Goal: Task Accomplishment & Management: Use online tool/utility

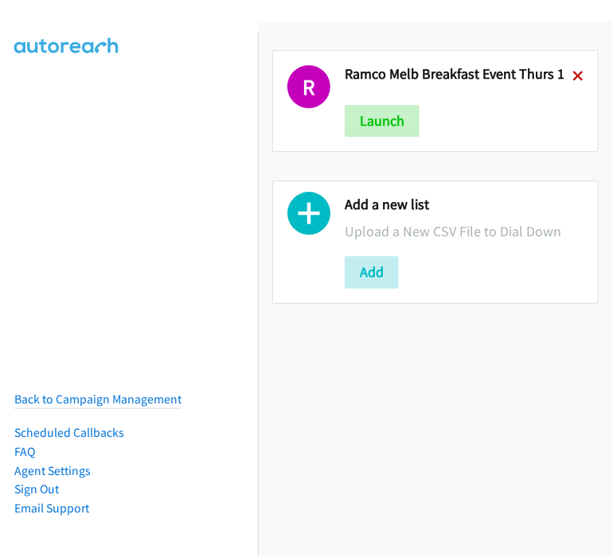
click at [572, 76] on icon at bounding box center [577, 77] width 11 height 11
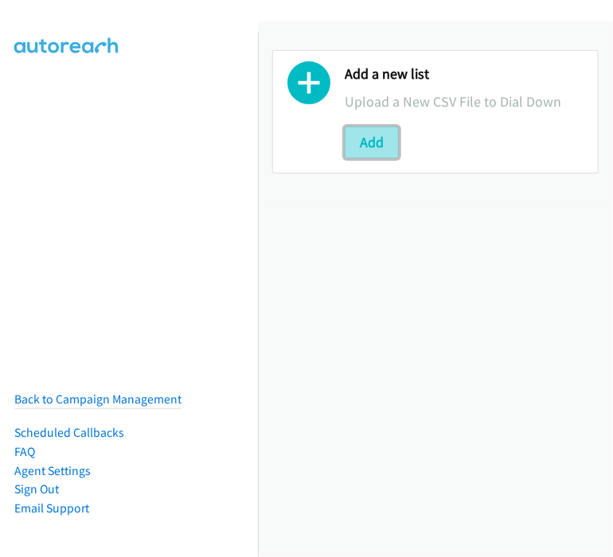
click at [369, 141] on button "Add" at bounding box center [372, 143] width 54 height 32
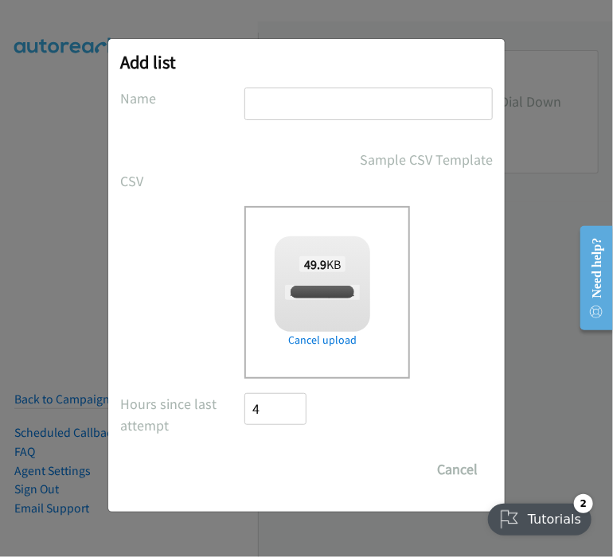
checkbox input "true"
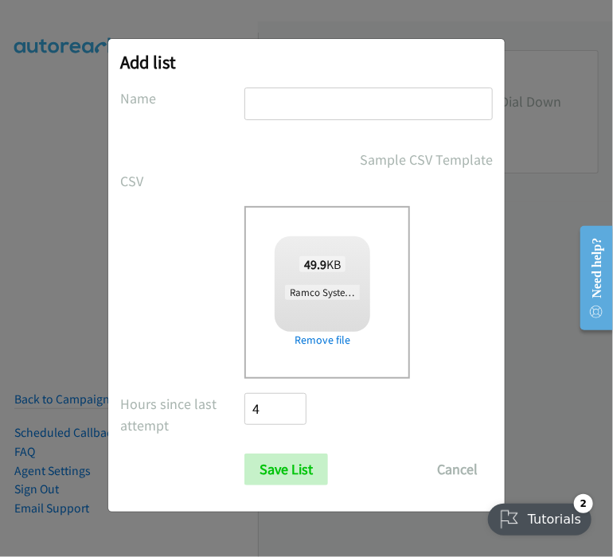
click at [267, 101] on input "text" at bounding box center [368, 104] width 248 height 33
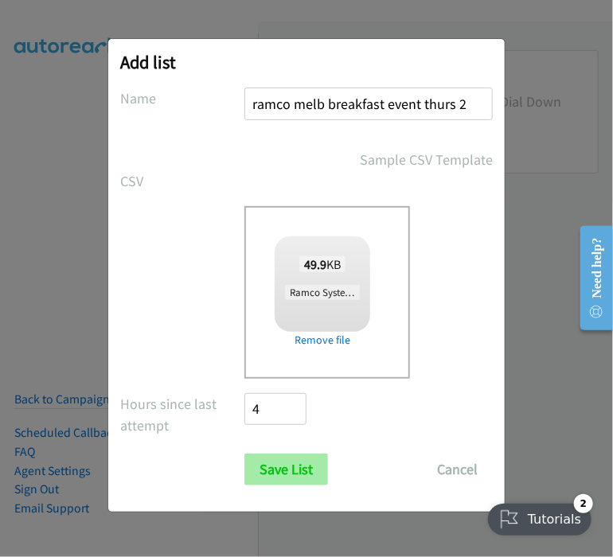
type input "ramco melb breakfast event thurs 2"
click at [290, 466] on input "Save List" at bounding box center [286, 470] width 84 height 32
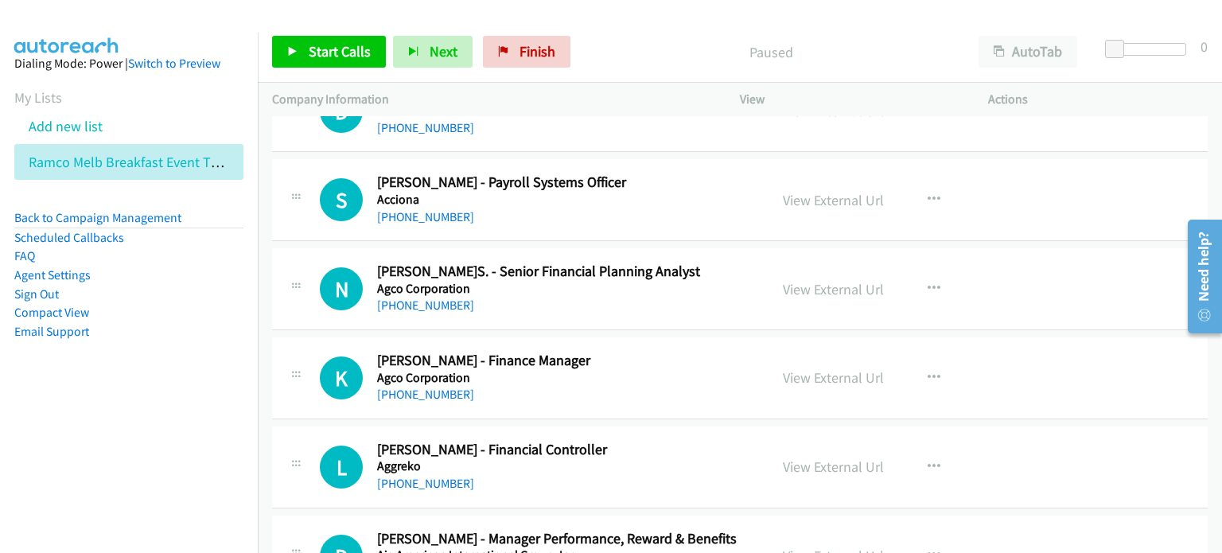
scroll to position [1034, 0]
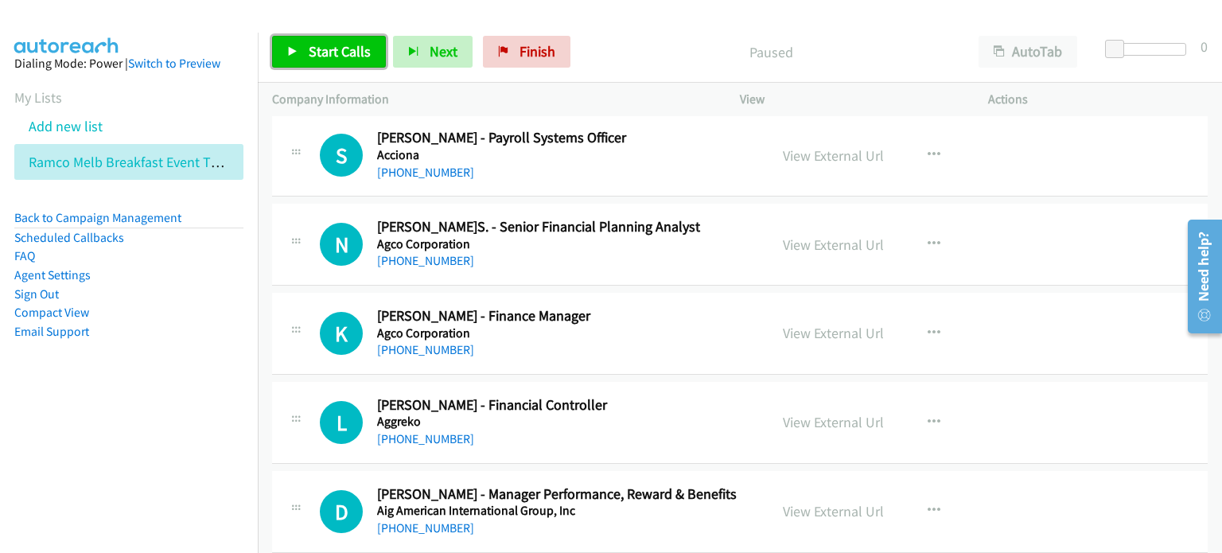
click at [316, 53] on span "Start Calls" at bounding box center [340, 51] width 62 height 18
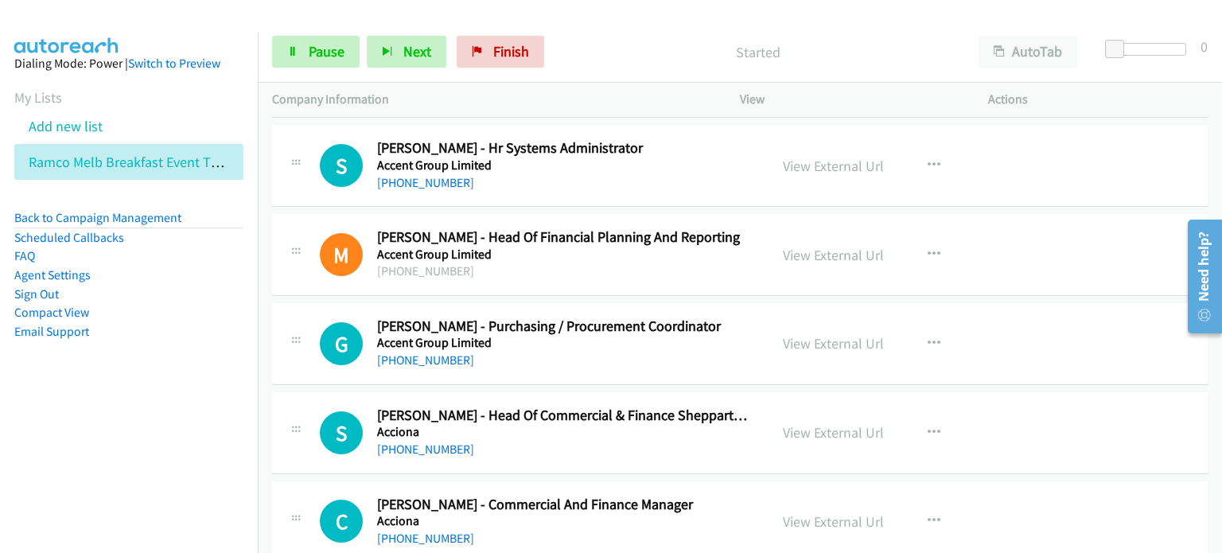
scroll to position [80, 0]
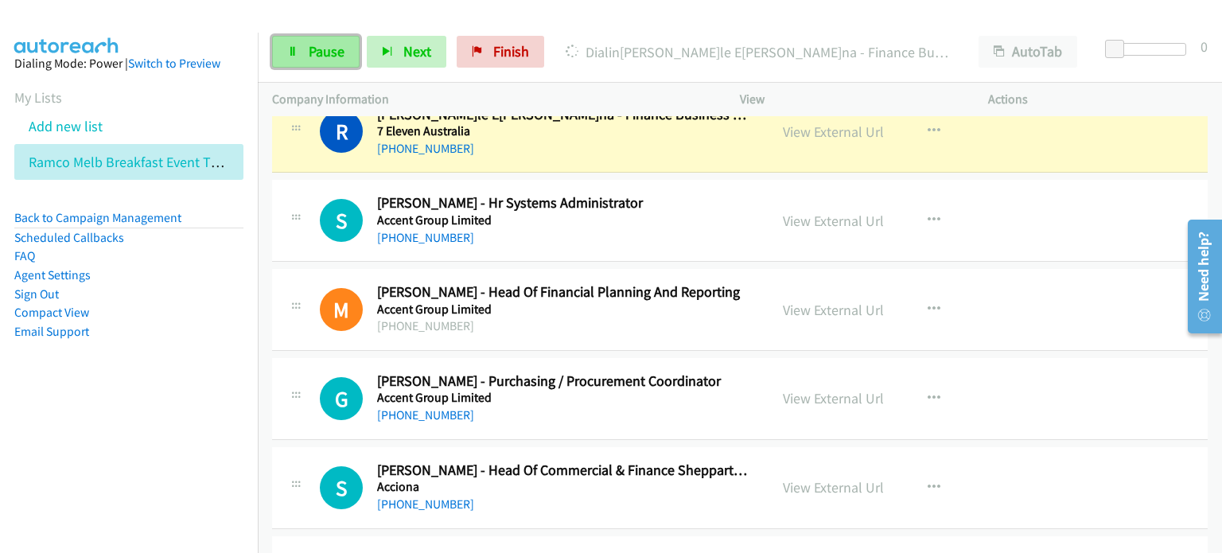
click at [313, 45] on span "Pause" at bounding box center [327, 51] width 36 height 18
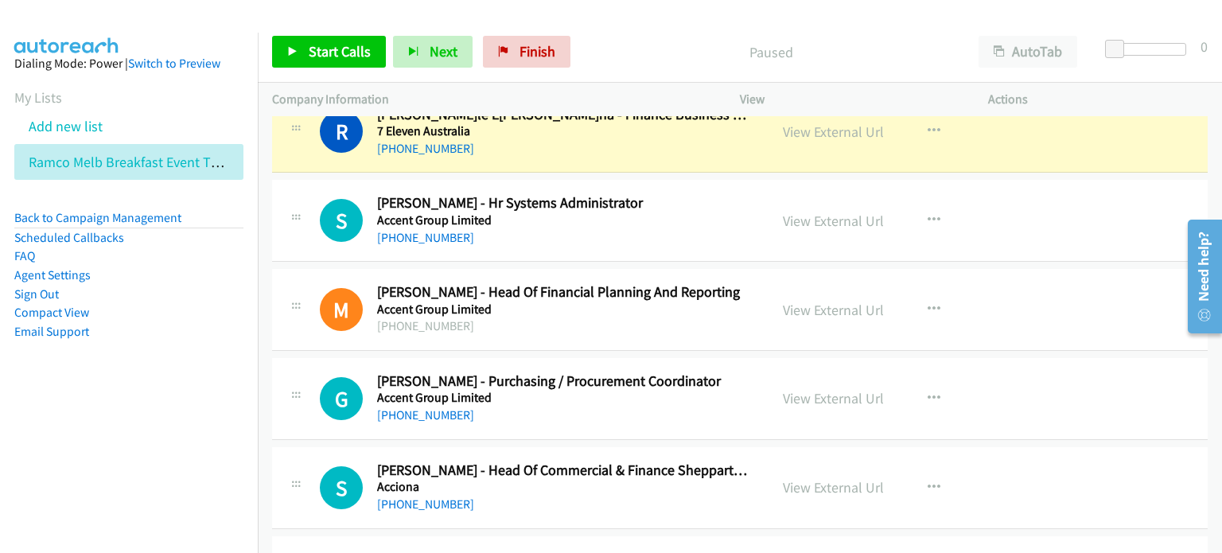
scroll to position [0, 0]
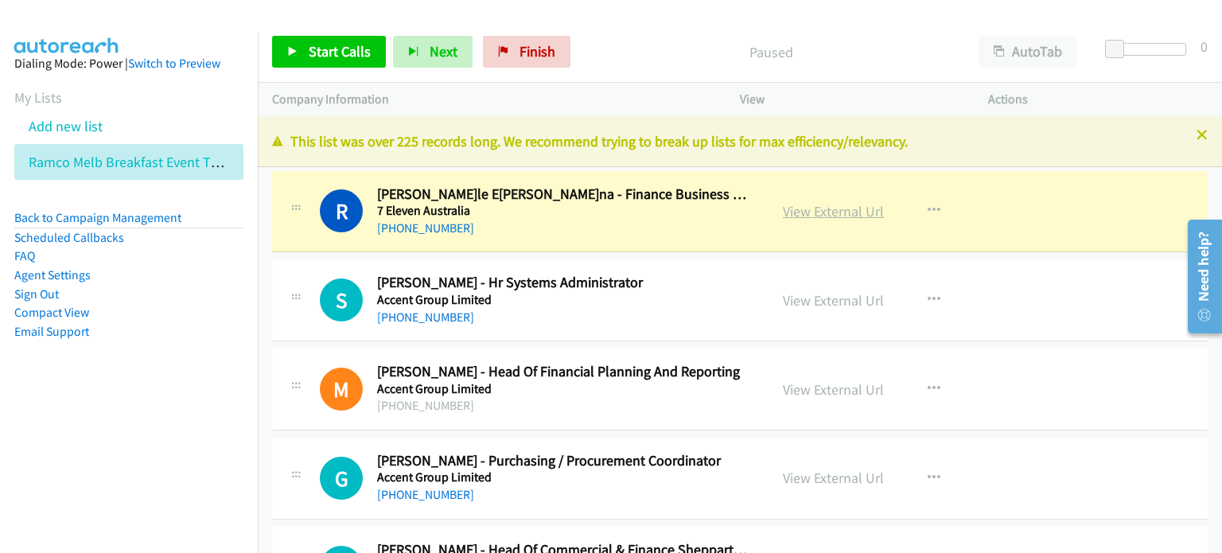
click at [808, 212] on link "View External Url" at bounding box center [833, 211] width 101 height 18
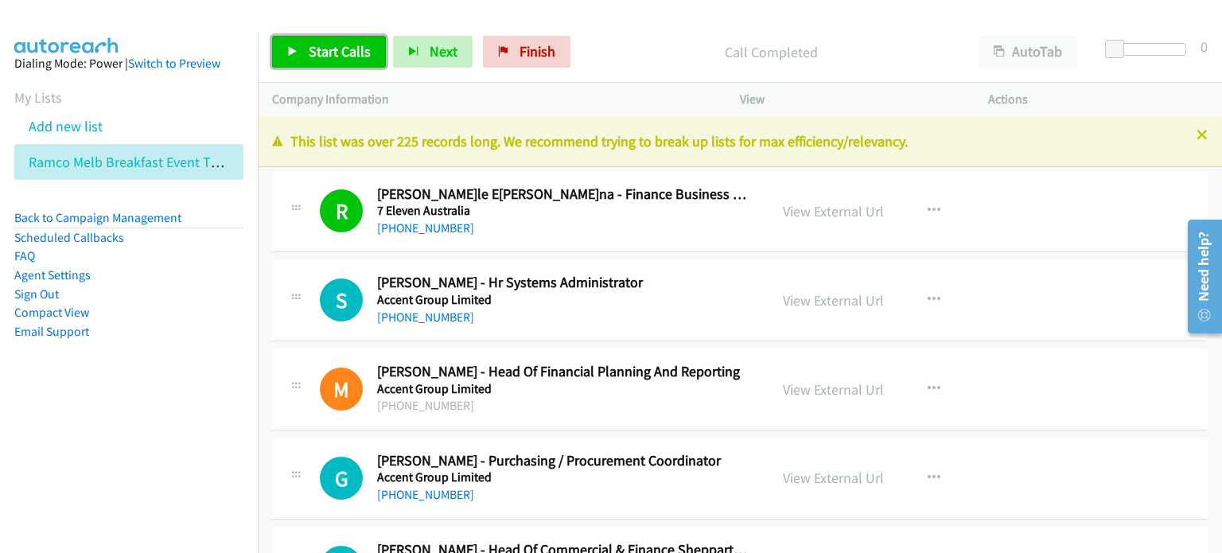
click at [334, 47] on span "Start Calls" at bounding box center [340, 51] width 62 height 18
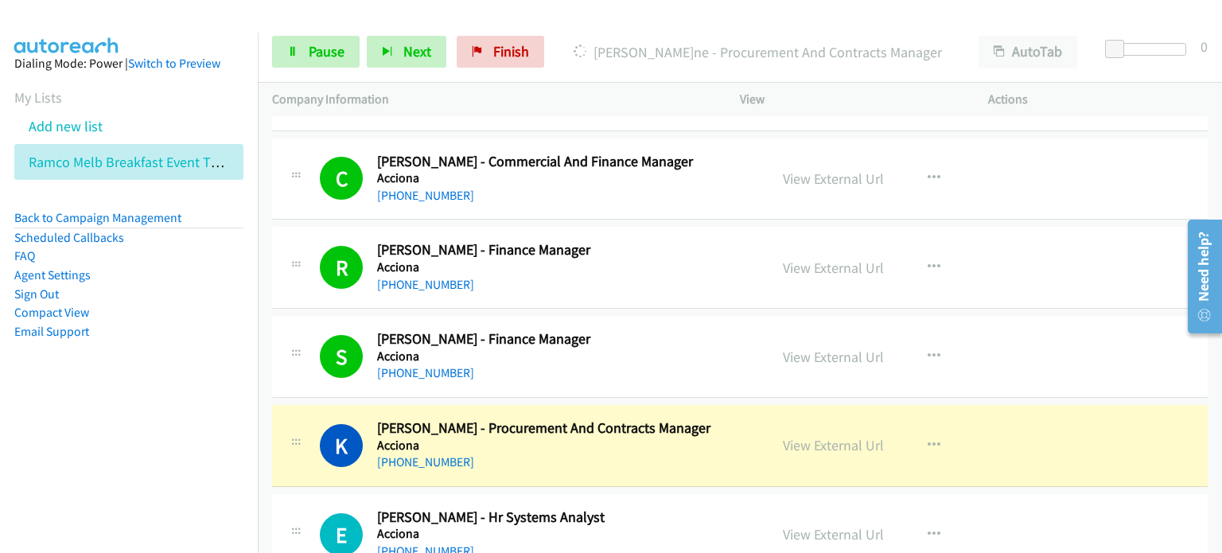
scroll to position [557, 0]
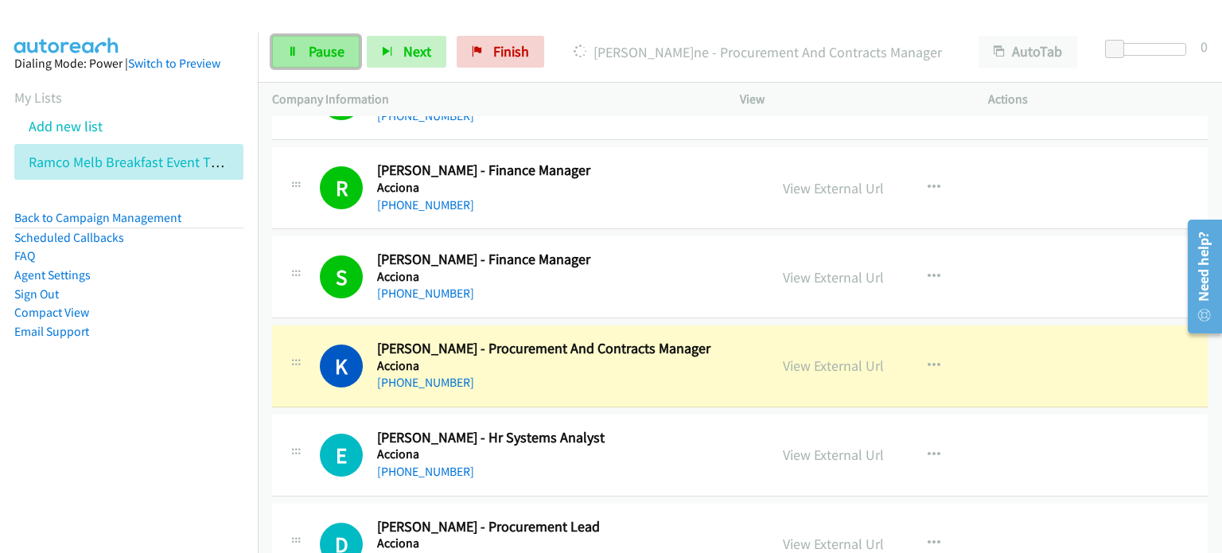
click at [316, 53] on span "Pause" at bounding box center [327, 51] width 36 height 18
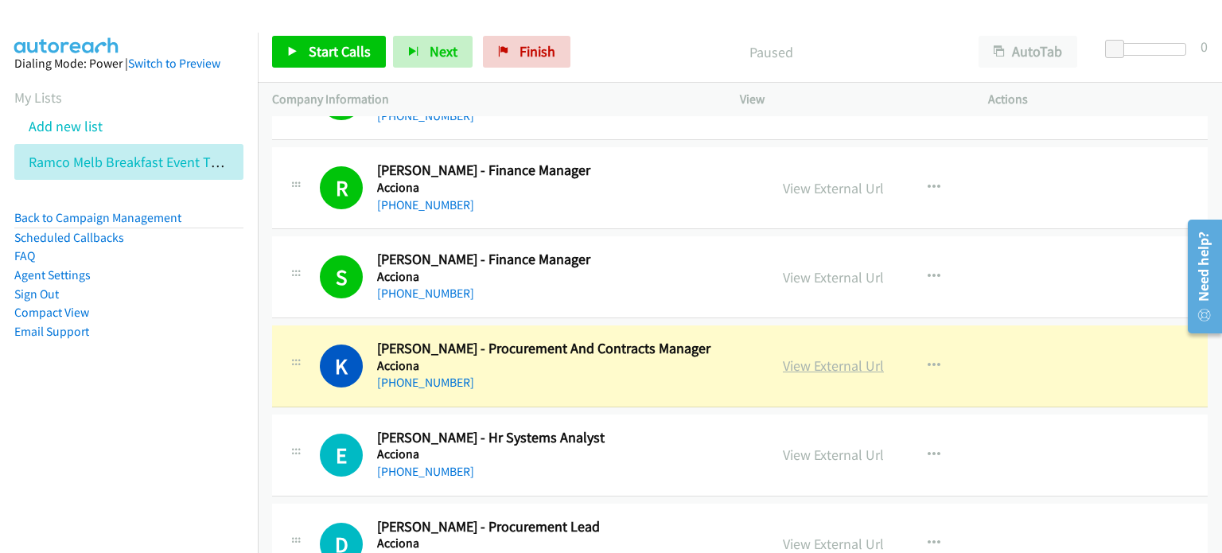
click at [831, 365] on link "View External Url" at bounding box center [833, 365] width 101 height 18
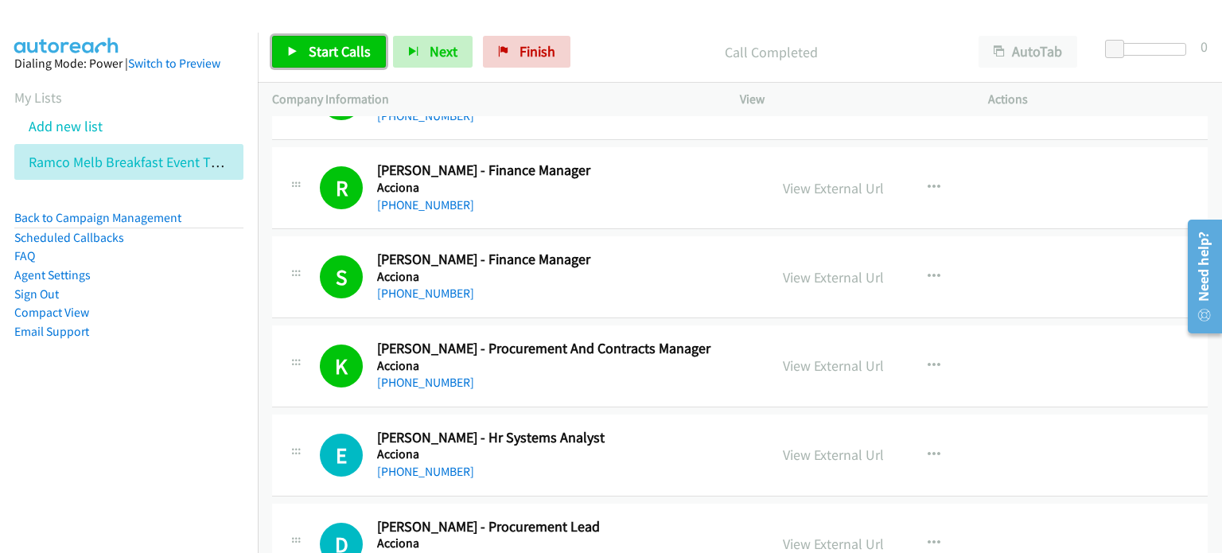
click at [309, 53] on span "Start Calls" at bounding box center [340, 51] width 62 height 18
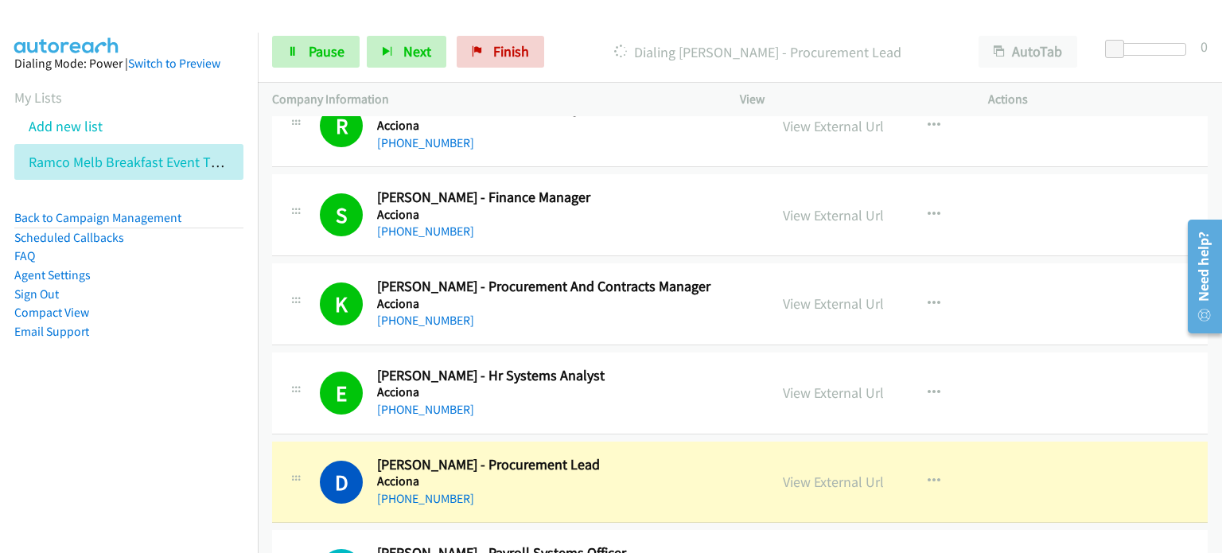
scroll to position [636, 0]
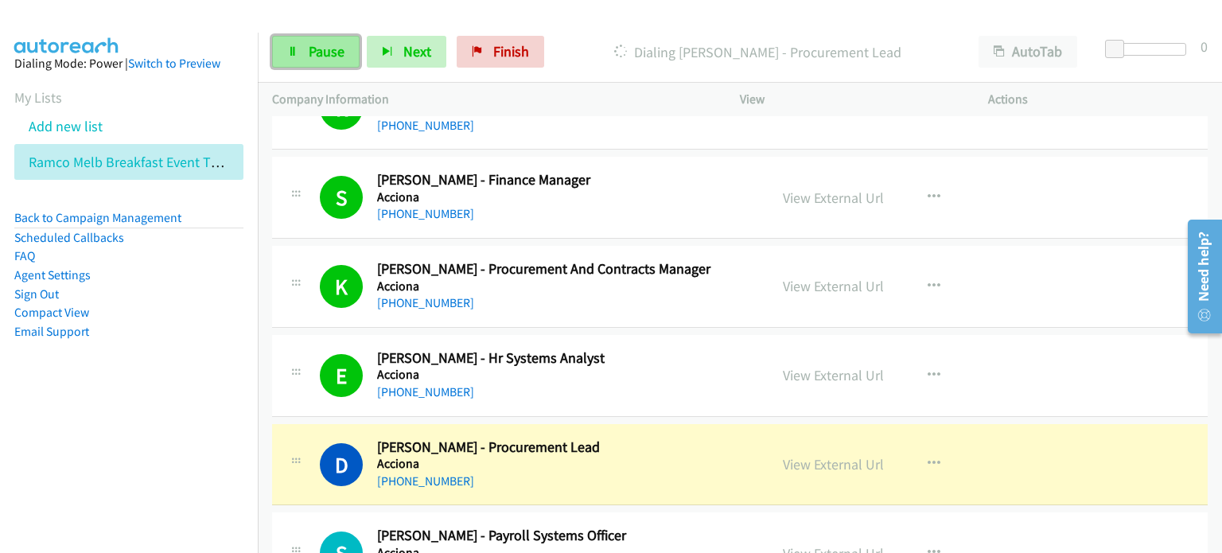
click at [312, 53] on span "Pause" at bounding box center [327, 51] width 36 height 18
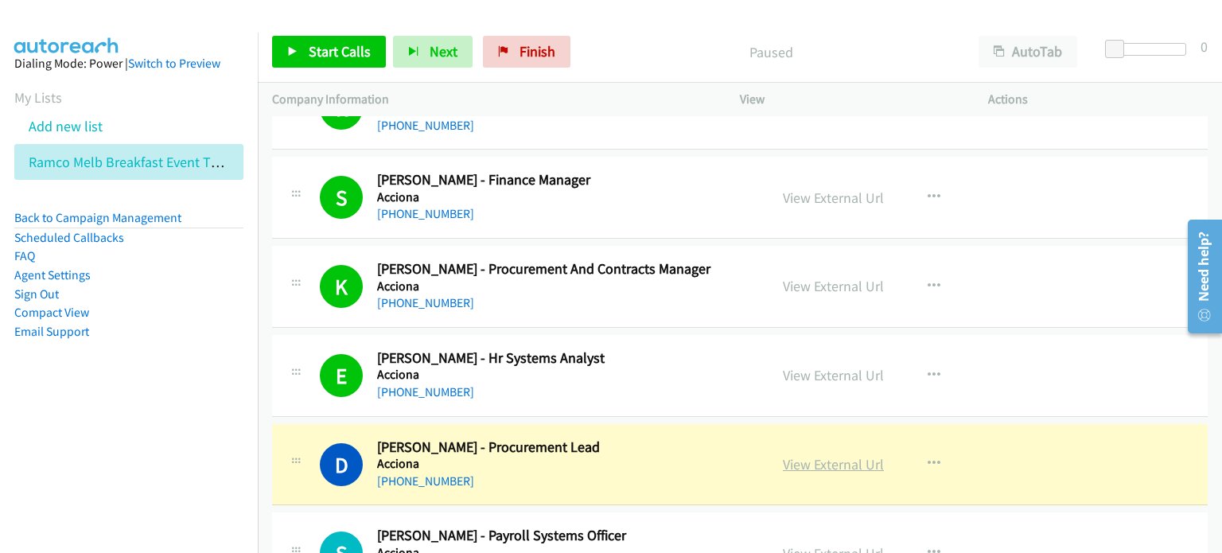
click at [830, 465] on link "View External Url" at bounding box center [833, 464] width 101 height 18
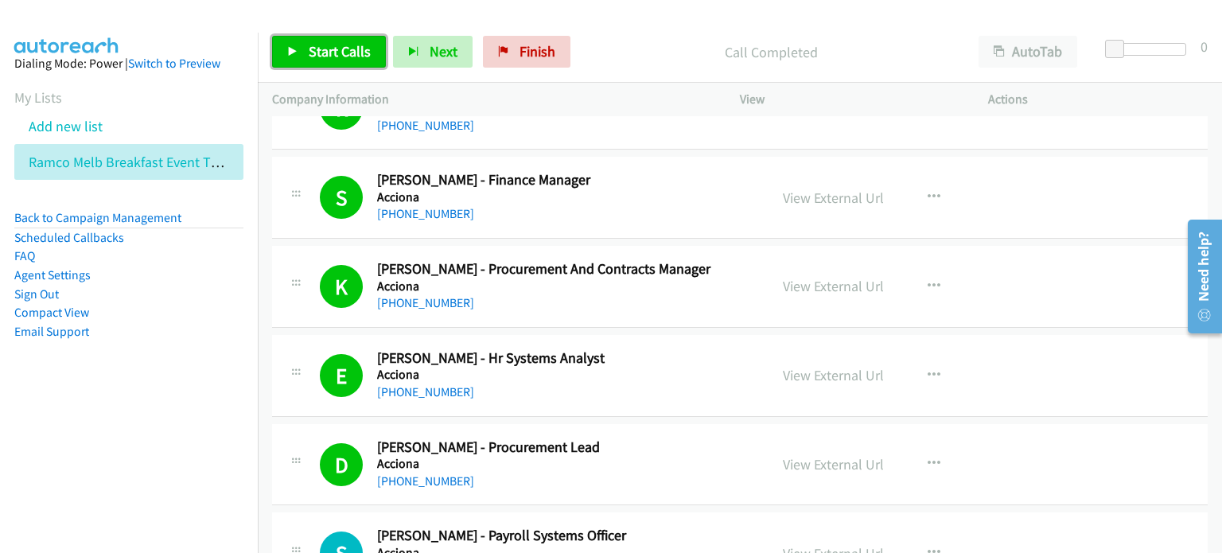
click at [315, 47] on span "Start Calls" at bounding box center [340, 51] width 62 height 18
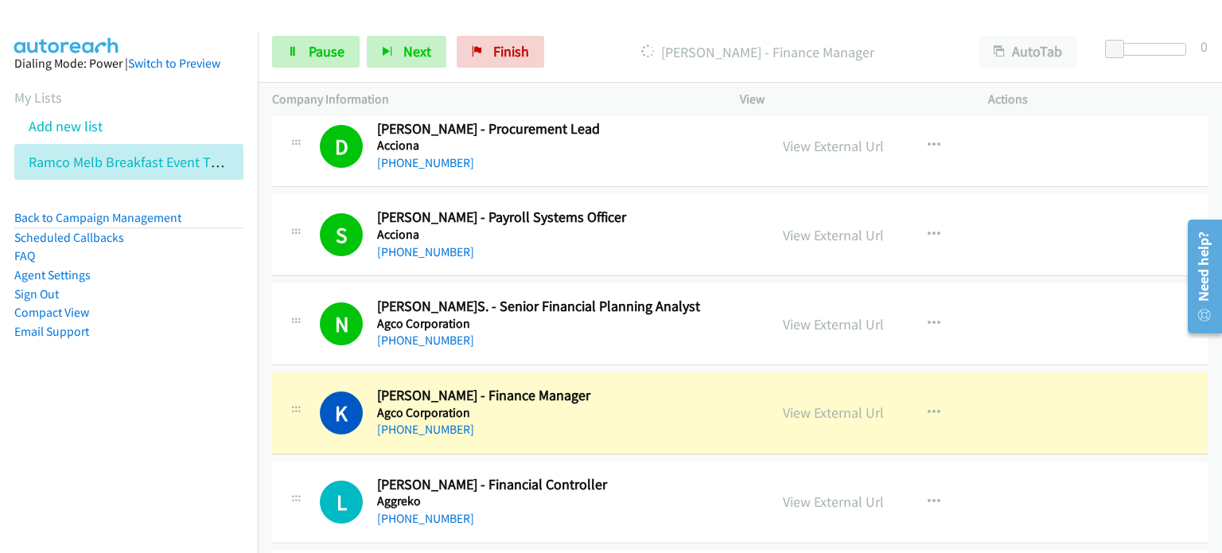
scroll to position [1114, 0]
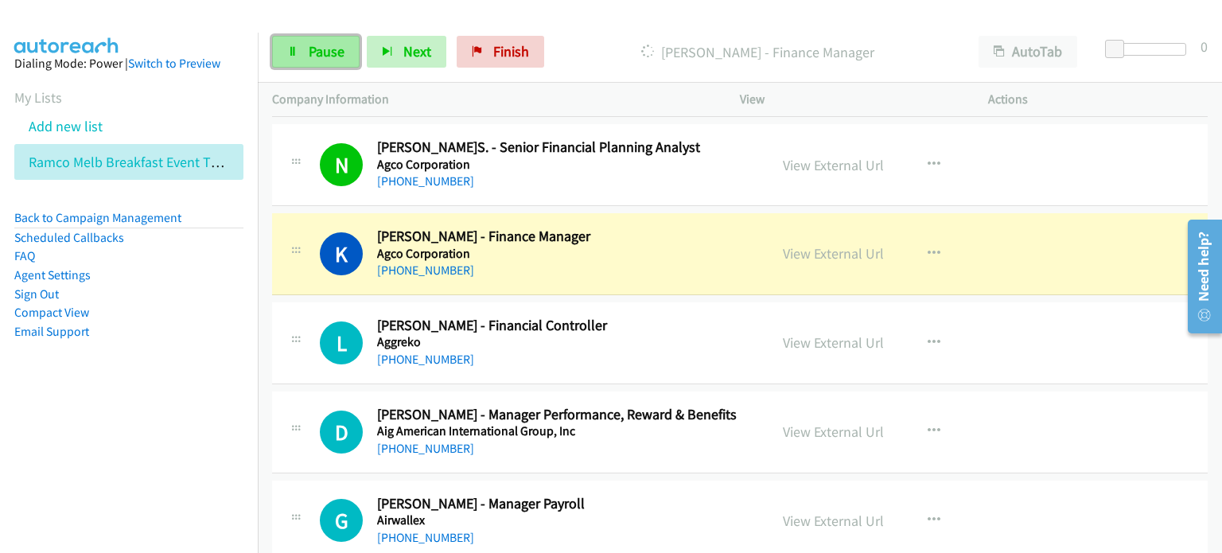
click at [312, 48] on span "Pause" at bounding box center [327, 51] width 36 height 18
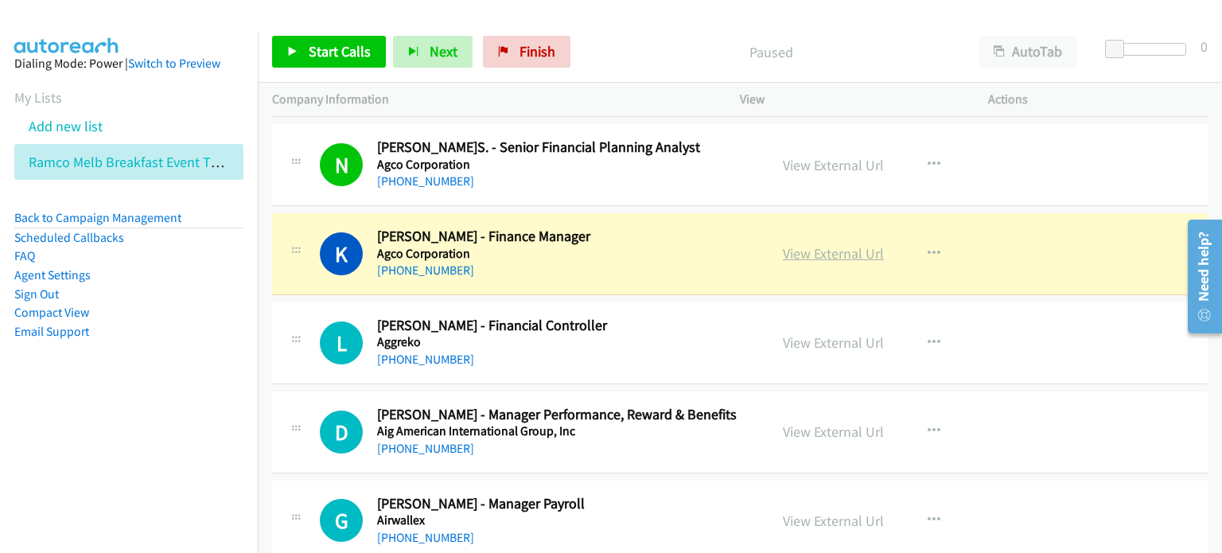
click at [812, 250] on link "View External Url" at bounding box center [833, 253] width 101 height 18
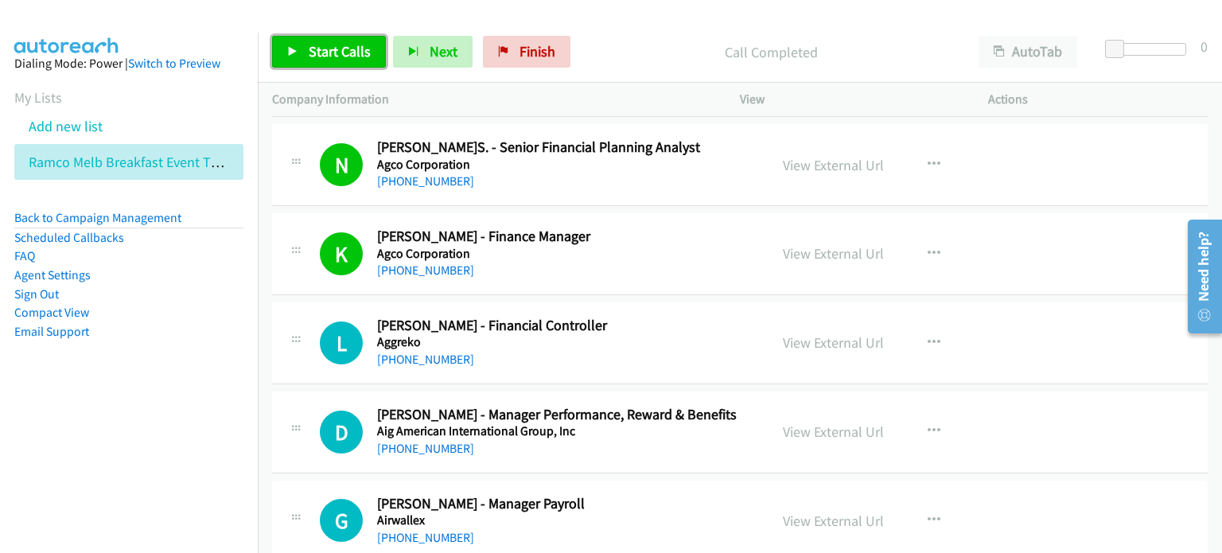
click at [324, 44] on span "Start Calls" at bounding box center [340, 51] width 62 height 18
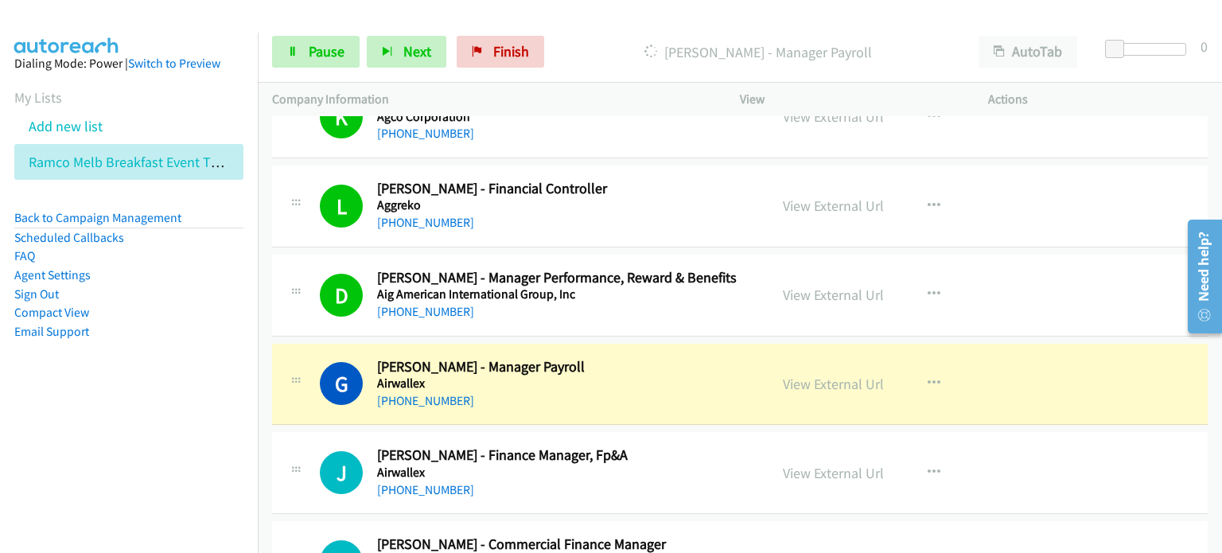
scroll to position [1353, 0]
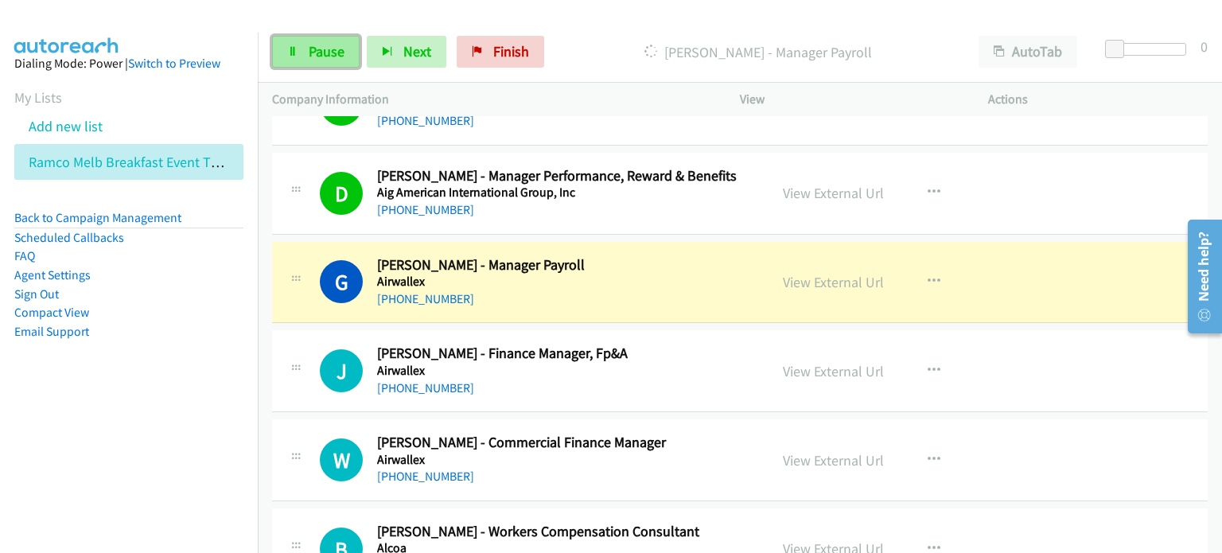
click at [325, 52] on span "Pause" at bounding box center [327, 51] width 36 height 18
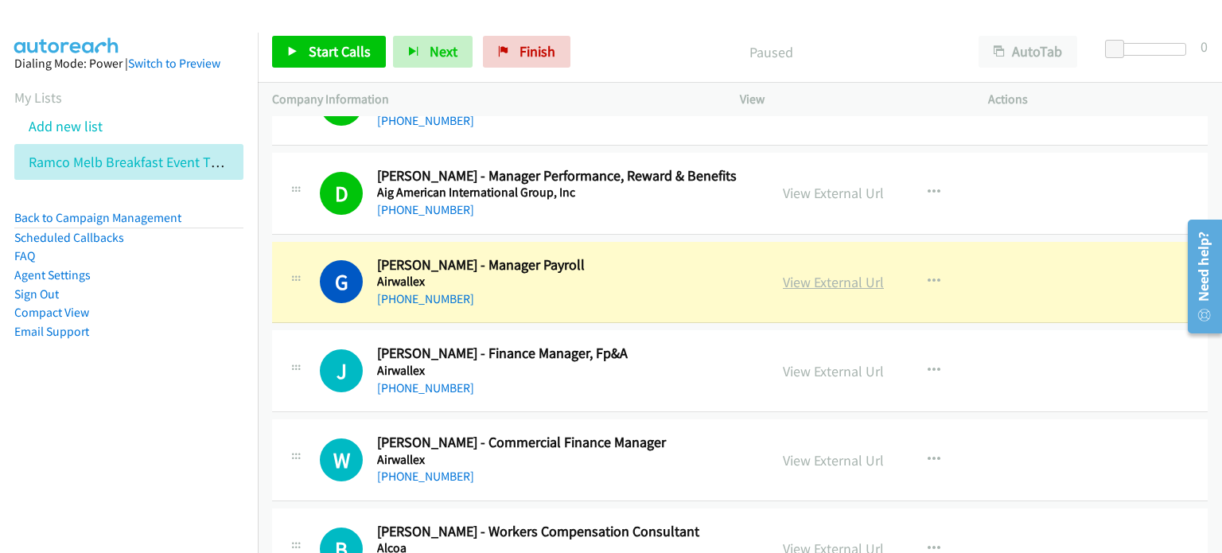
click at [803, 282] on link "View External Url" at bounding box center [833, 282] width 101 height 18
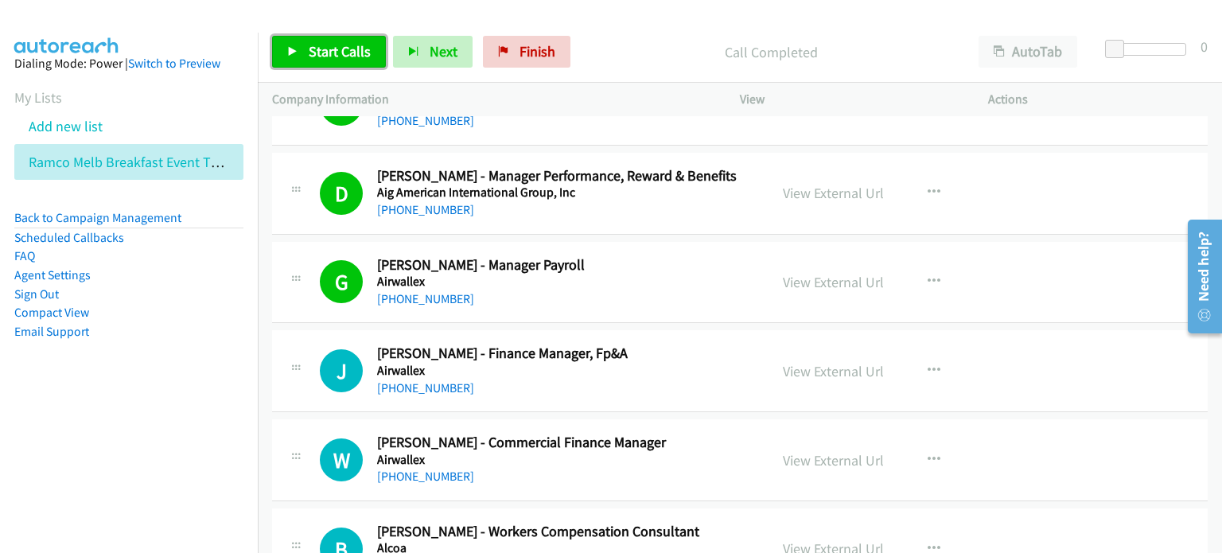
click at [339, 54] on span "Start Calls" at bounding box center [340, 51] width 62 height 18
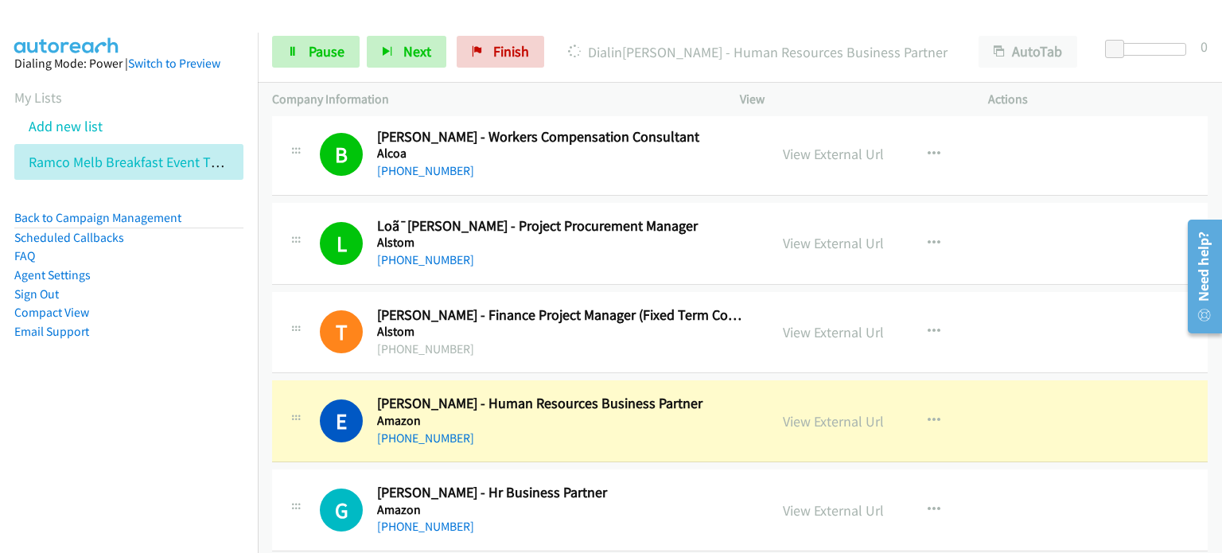
scroll to position [1750, 0]
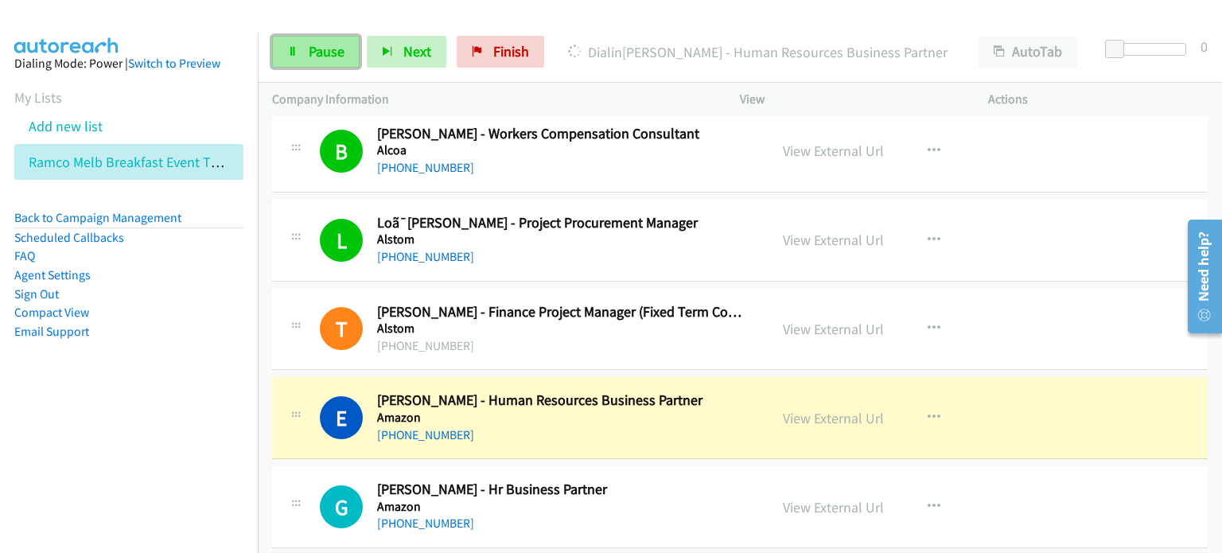
click at [315, 47] on span "Pause" at bounding box center [327, 51] width 36 height 18
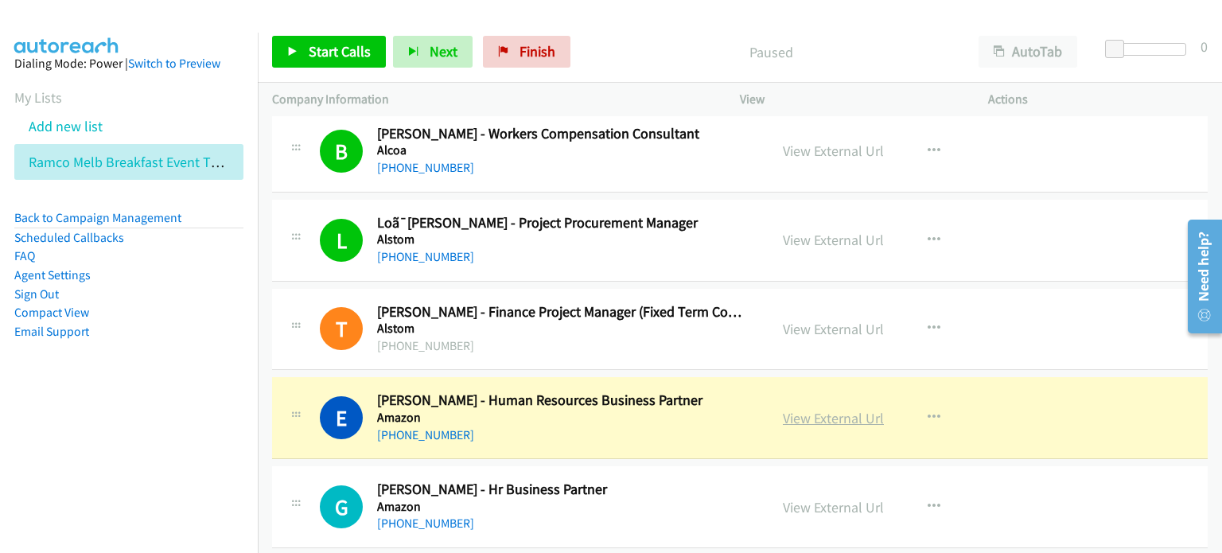
click at [818, 416] on link "View External Url" at bounding box center [833, 418] width 101 height 18
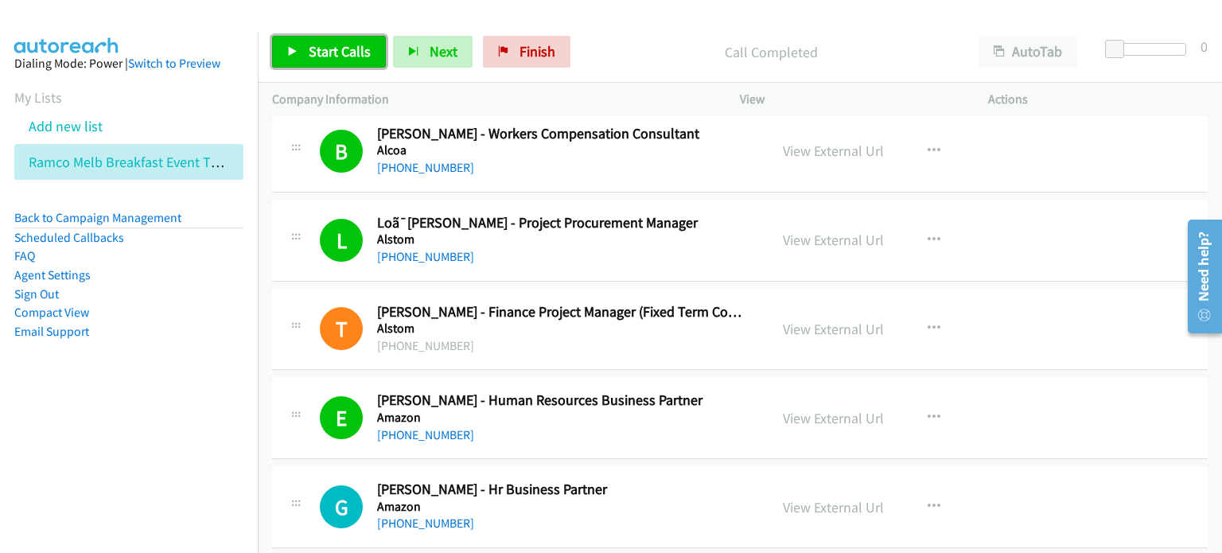
click at [310, 49] on span "Start Calls" at bounding box center [340, 51] width 62 height 18
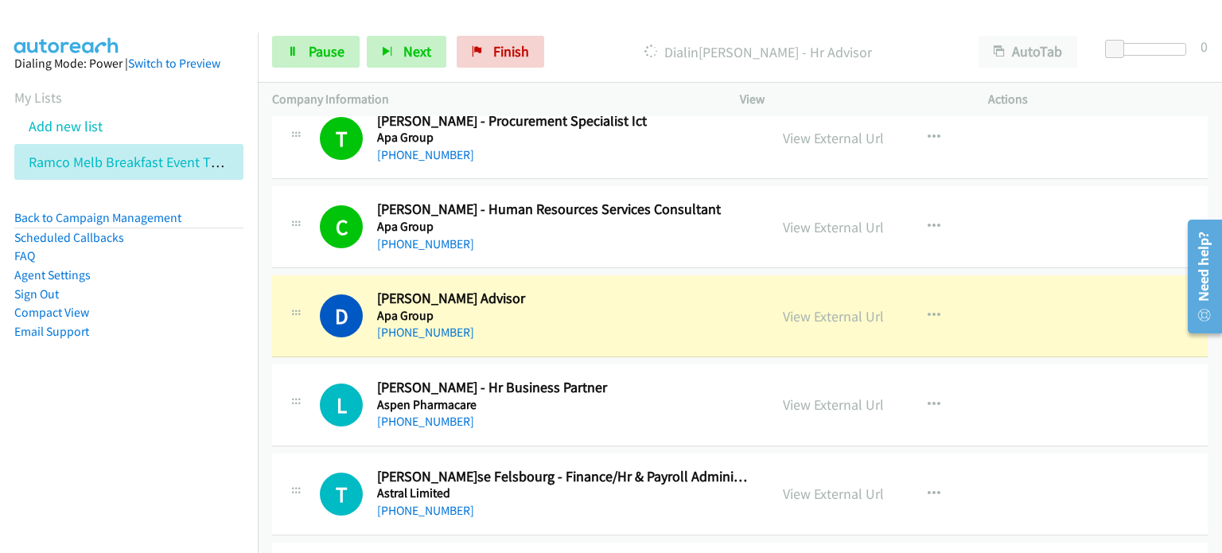
scroll to position [2387, 0]
click at [329, 45] on span "Pause" at bounding box center [327, 51] width 36 height 18
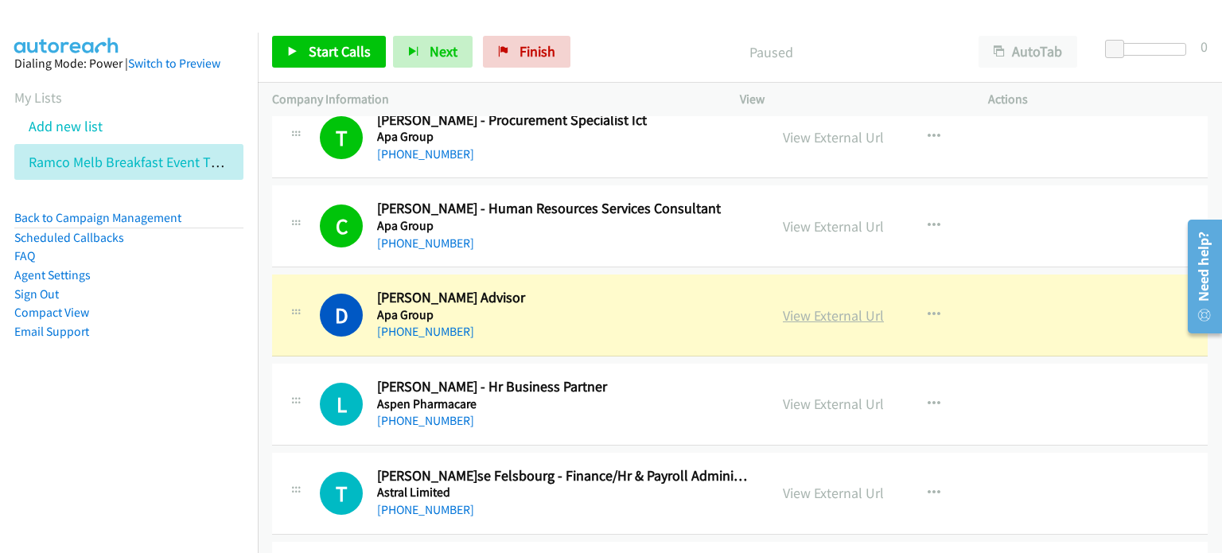
click at [812, 306] on link "View External Url" at bounding box center [833, 315] width 101 height 18
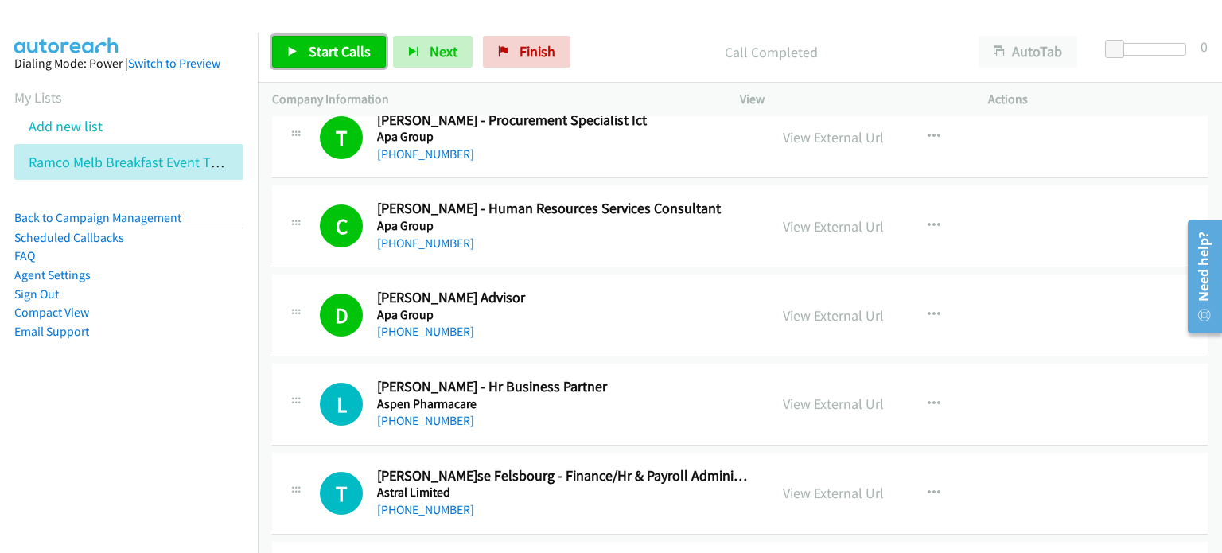
click at [321, 49] on span "Start Calls" at bounding box center [340, 51] width 62 height 18
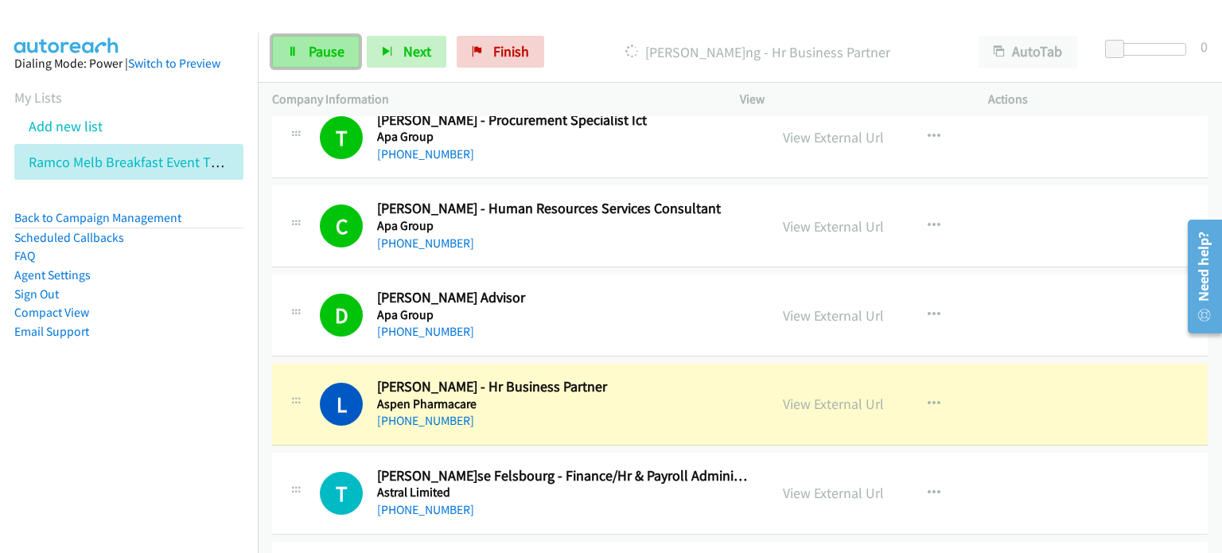
click at [310, 49] on span "Pause" at bounding box center [327, 51] width 36 height 18
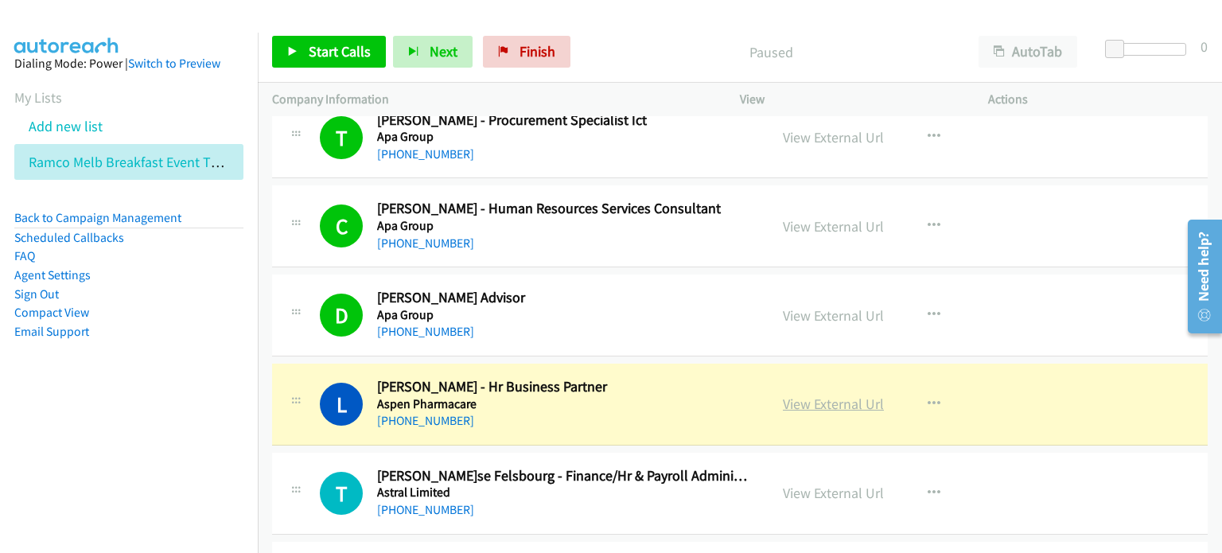
click at [819, 395] on link "View External Url" at bounding box center [833, 404] width 101 height 18
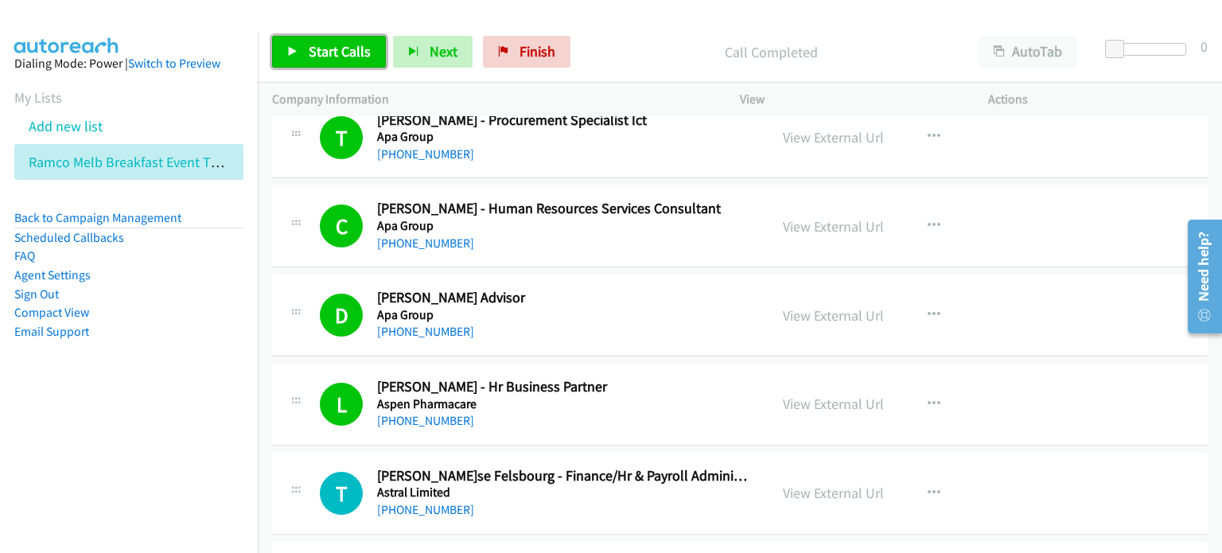
click at [309, 44] on span "Start Calls" at bounding box center [340, 51] width 62 height 18
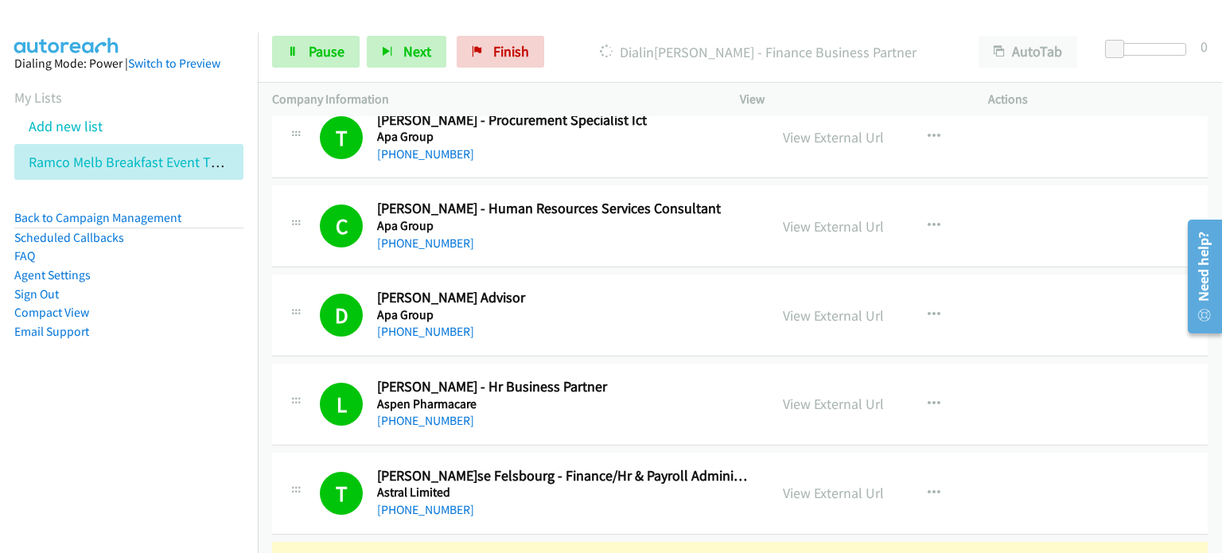
scroll to position [2546, 0]
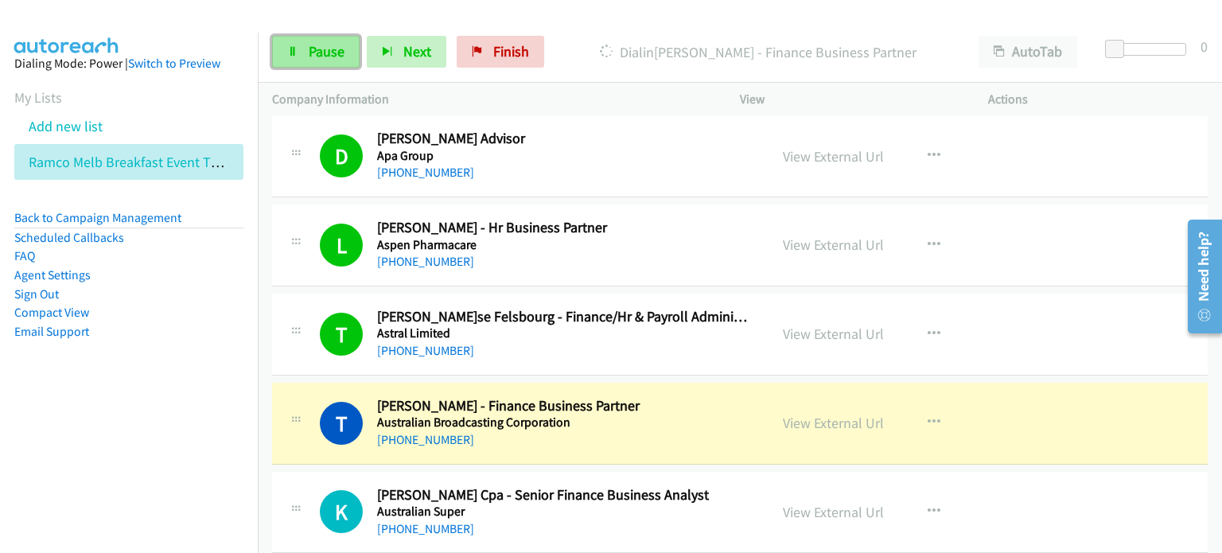
click at [309, 44] on span "Pause" at bounding box center [327, 51] width 36 height 18
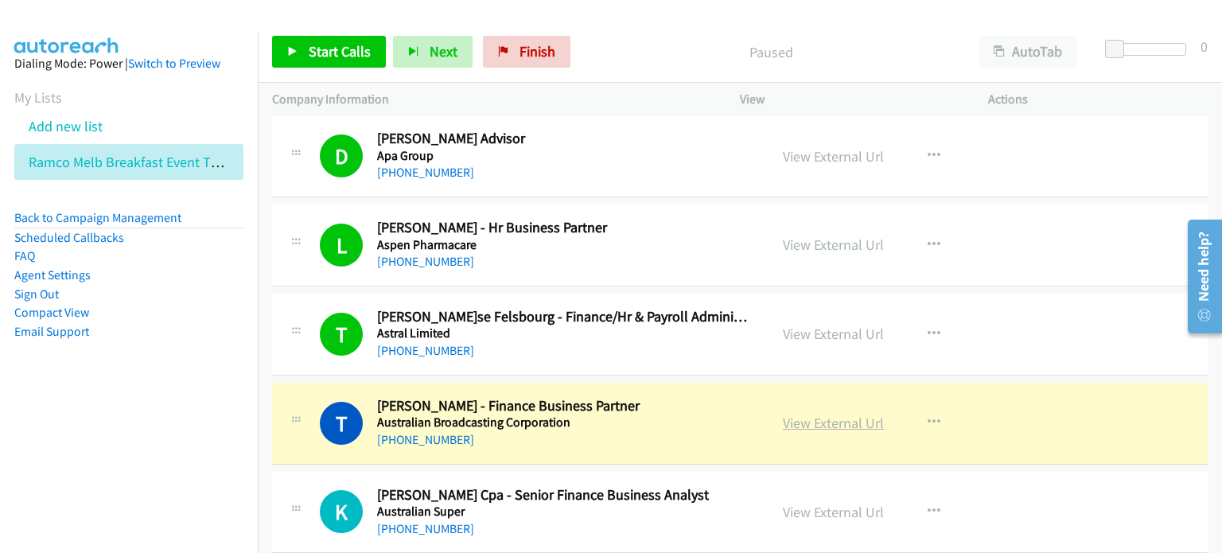
click at [843, 414] on link "View External Url" at bounding box center [833, 423] width 101 height 18
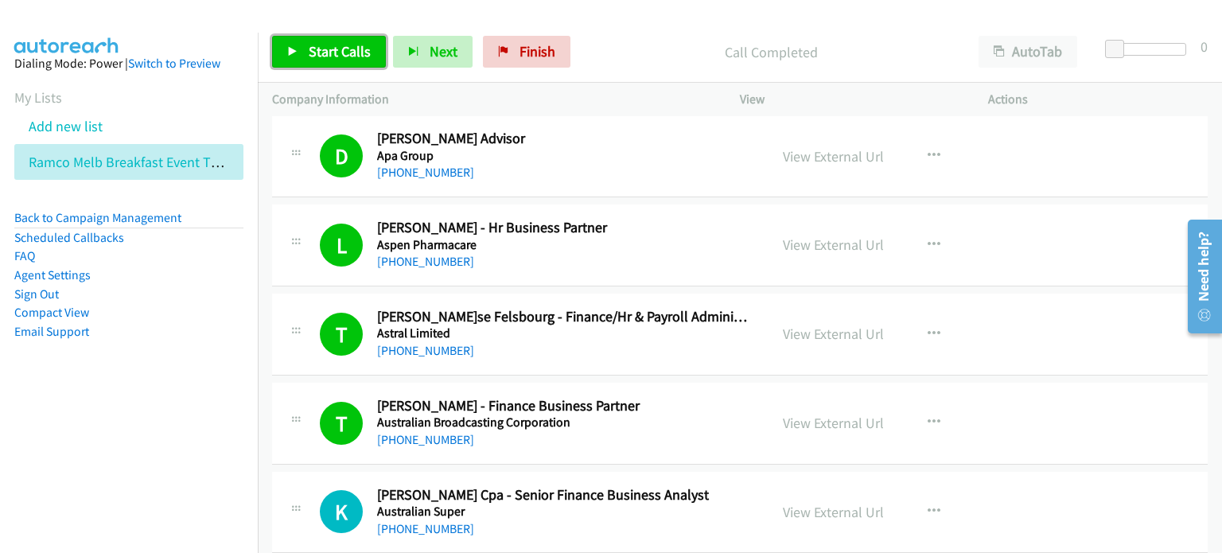
click at [326, 52] on span "Start Calls" at bounding box center [340, 51] width 62 height 18
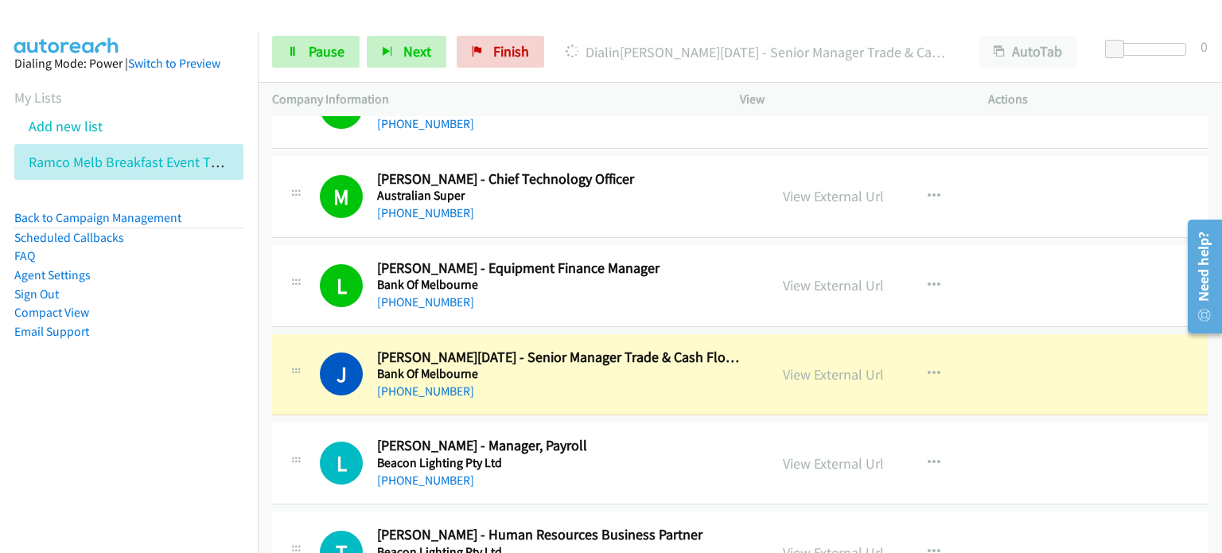
scroll to position [3182, 0]
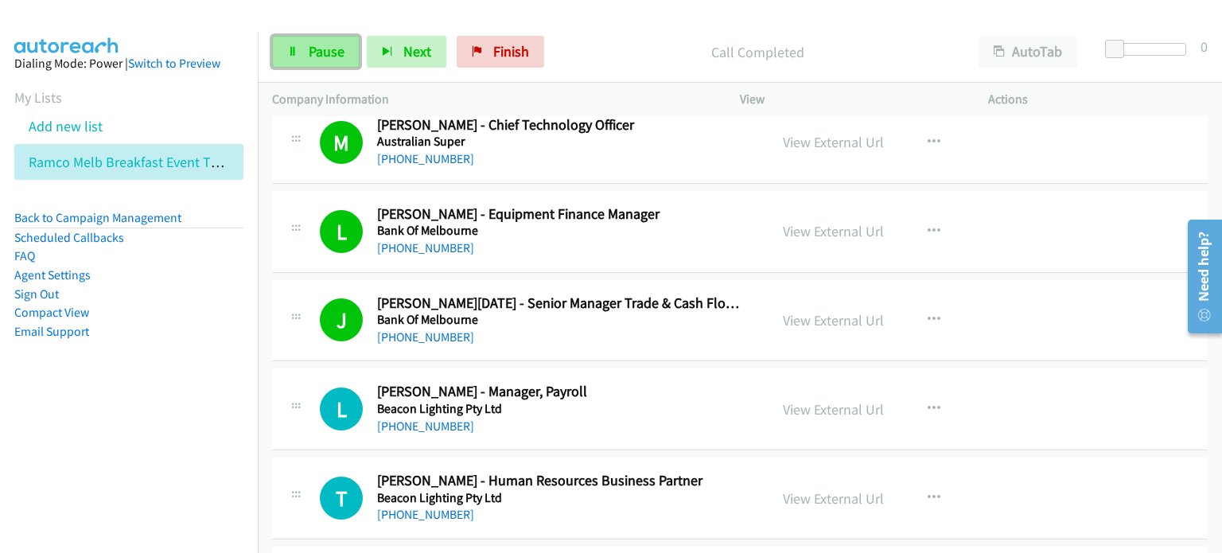
click at [317, 50] on span "Pause" at bounding box center [327, 51] width 36 height 18
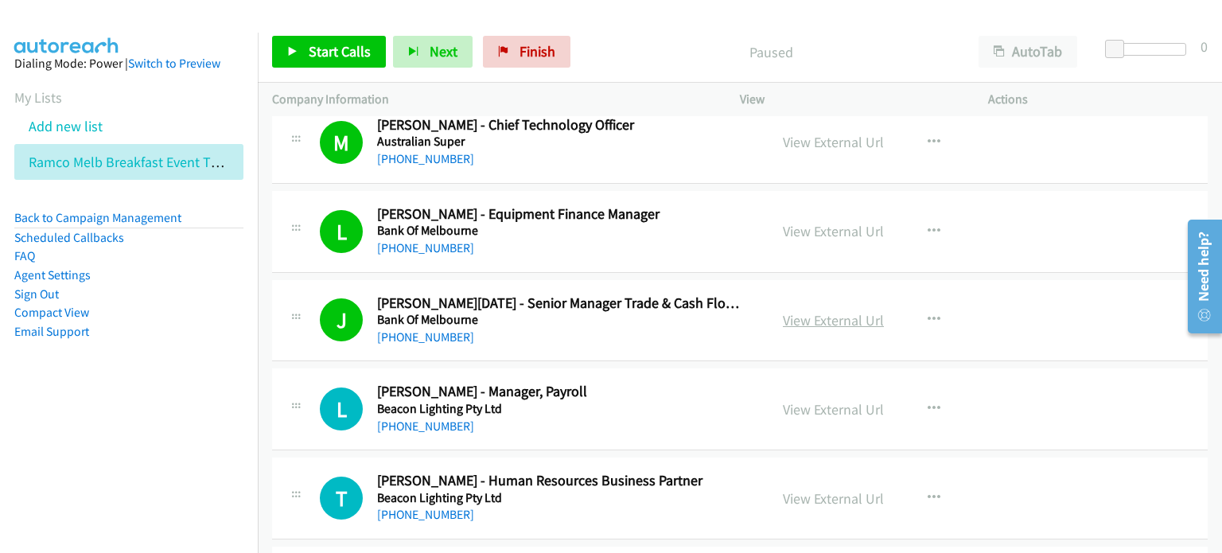
click at [821, 311] on link "View External Url" at bounding box center [833, 320] width 101 height 18
click at [324, 45] on span "Start Calls" at bounding box center [340, 51] width 62 height 18
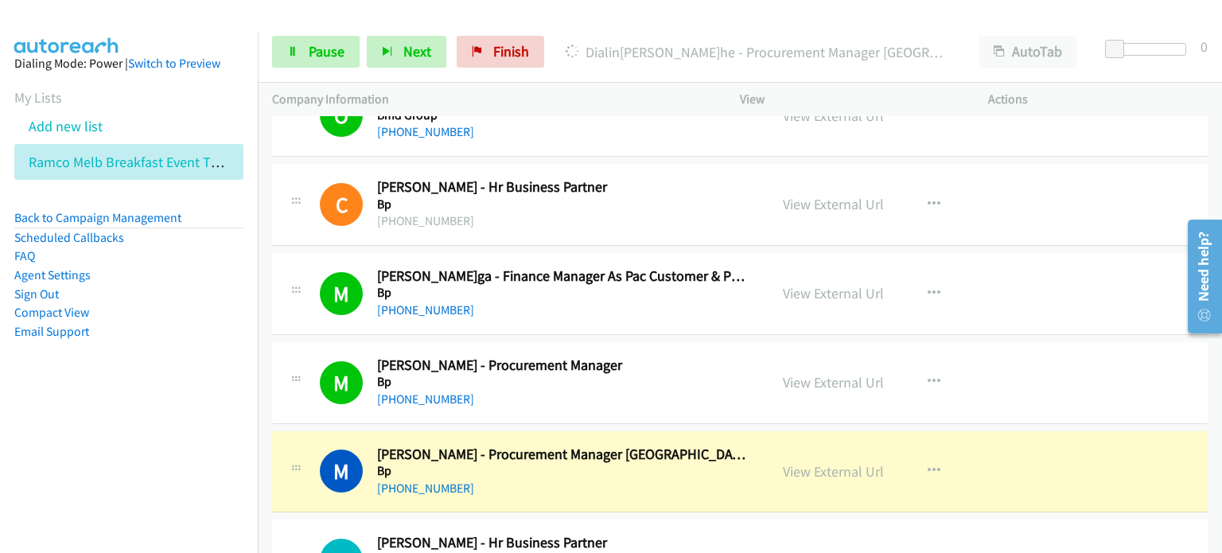
scroll to position [4058, 0]
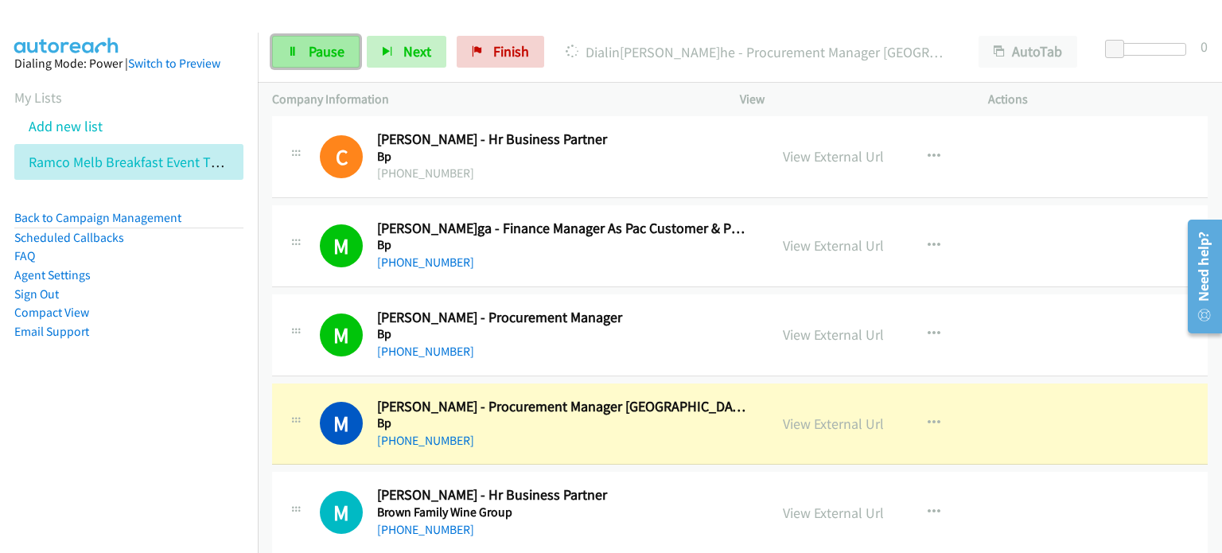
click at [292, 45] on link "Pause" at bounding box center [316, 52] width 88 height 32
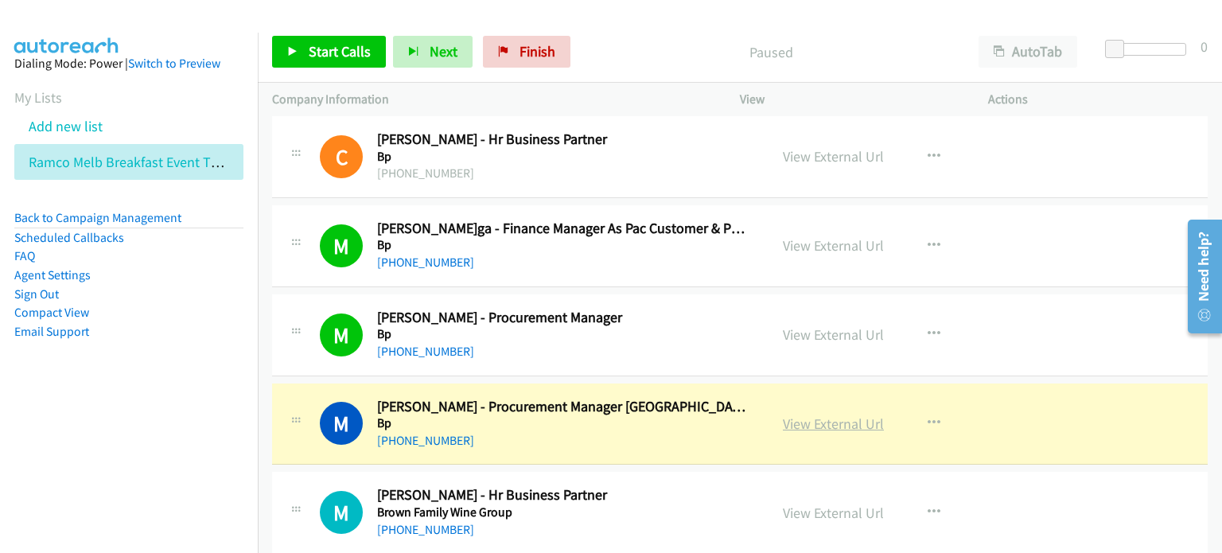
click at [786, 415] on link "View External Url" at bounding box center [833, 424] width 101 height 18
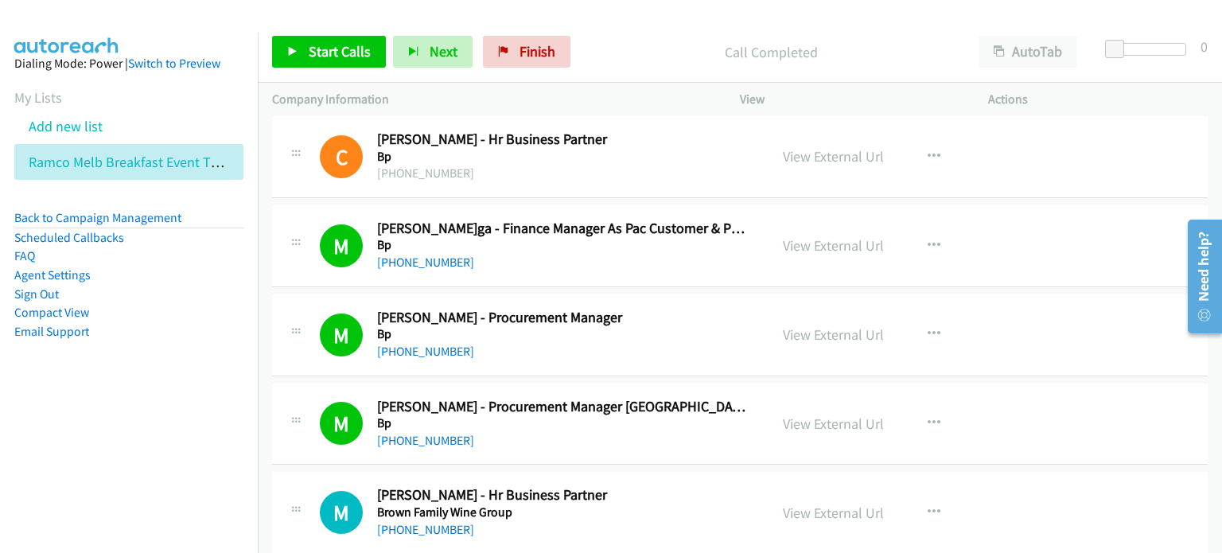
click at [638, 49] on p "Call Completed" at bounding box center [771, 51] width 358 height 21
click at [313, 51] on span "Start Calls" at bounding box center [340, 51] width 62 height 18
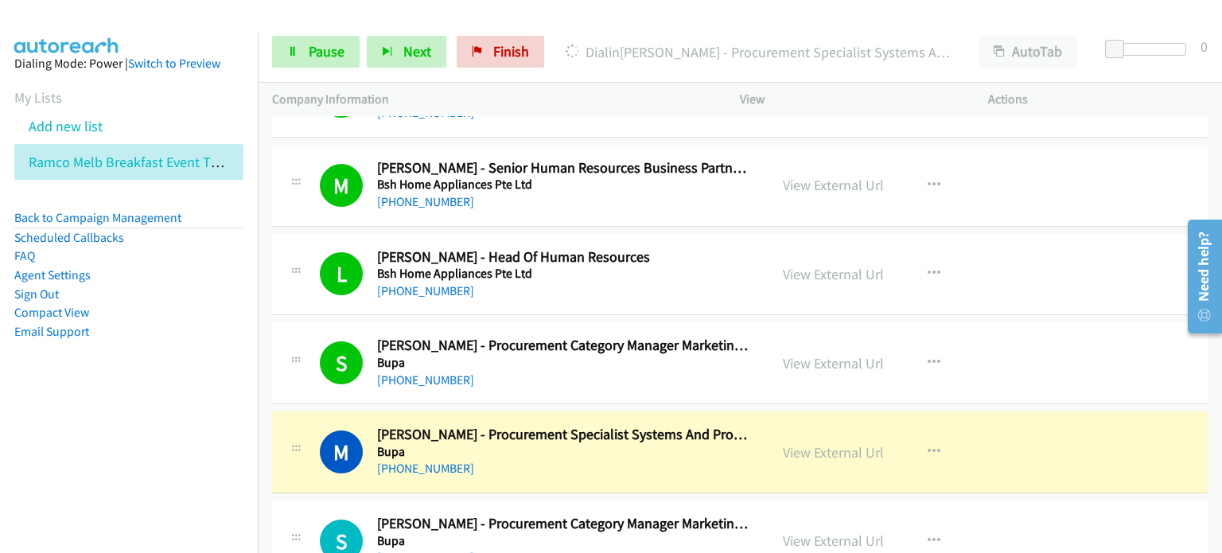
scroll to position [4774, 0]
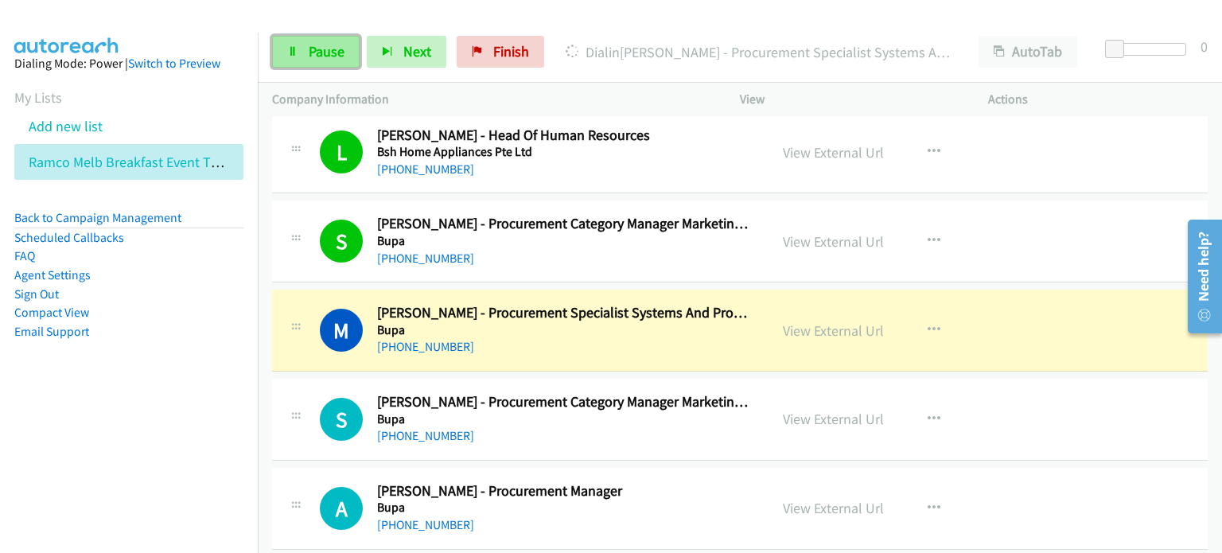
click at [312, 44] on span "Pause" at bounding box center [327, 51] width 36 height 18
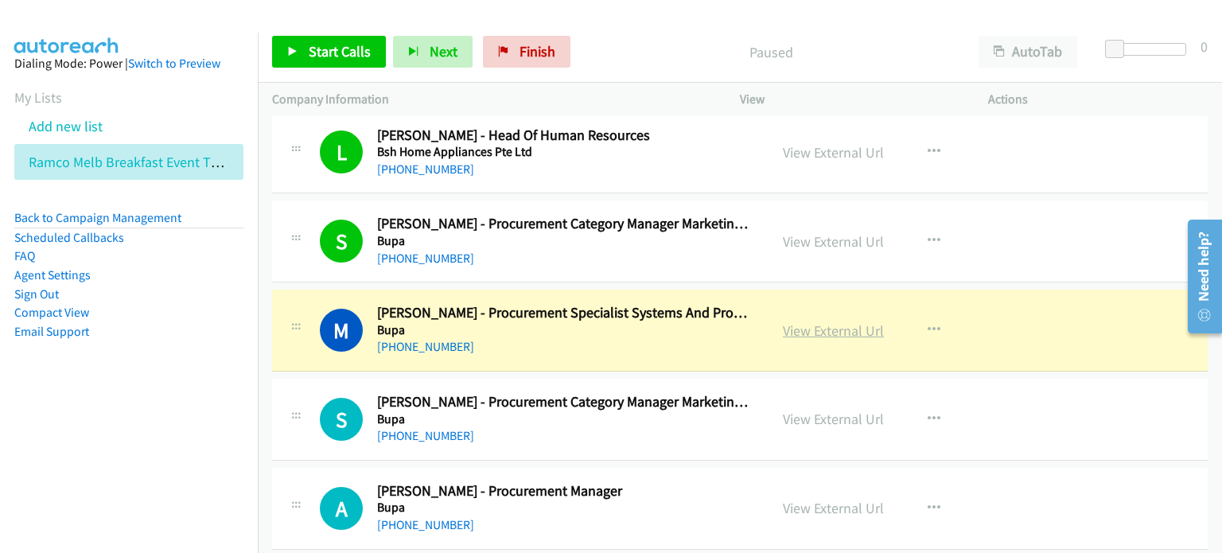
click at [810, 321] on link "View External Url" at bounding box center [833, 330] width 101 height 18
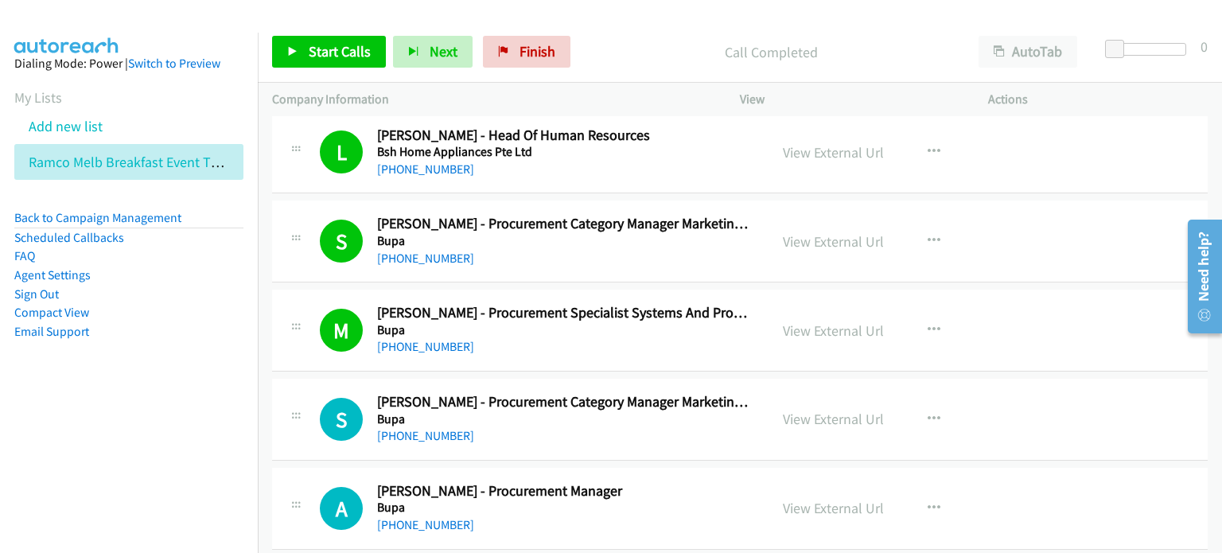
click at [660, 26] on div "Start Calls Pause Next Finish Call Completed AutoTab AutoTab 0" at bounding box center [740, 51] width 964 height 61
click at [259, 116] on td "L Callback Scheduled Lauren Evans - Head Of Human Resources Bsh Home Appliances…" at bounding box center [740, 152] width 964 height 89
click at [331, 56] on span "Start Calls" at bounding box center [340, 51] width 62 height 18
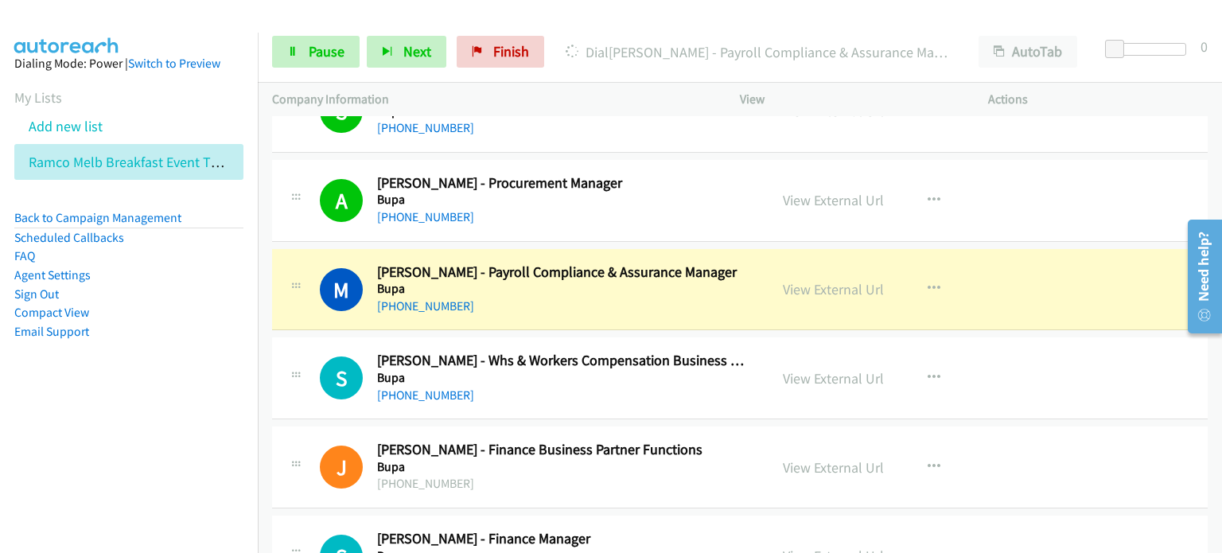
scroll to position [5092, 0]
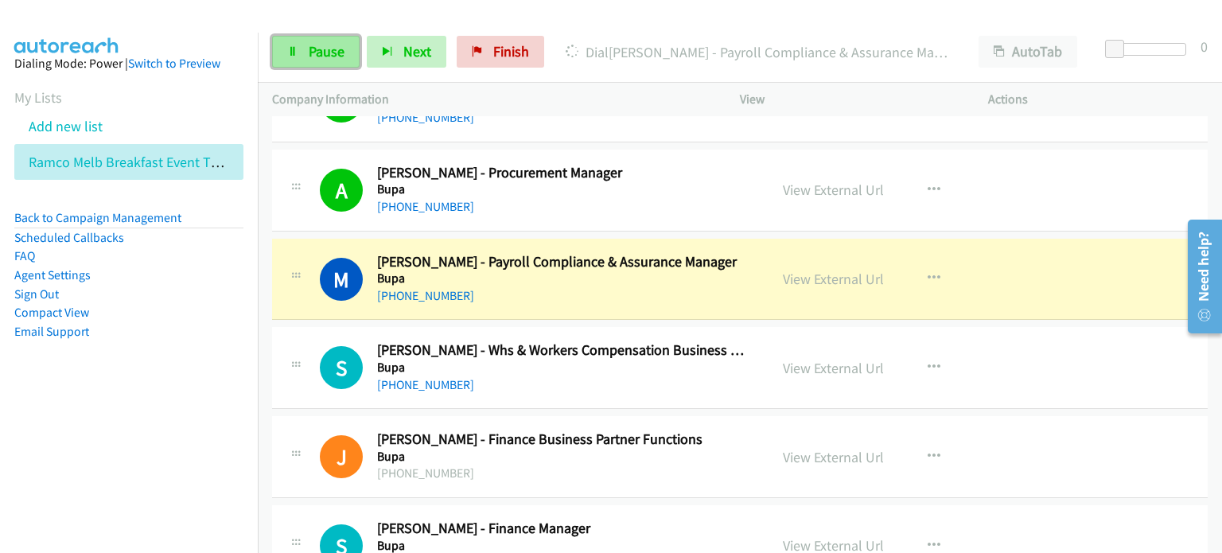
click at [333, 44] on span "Pause" at bounding box center [327, 51] width 36 height 18
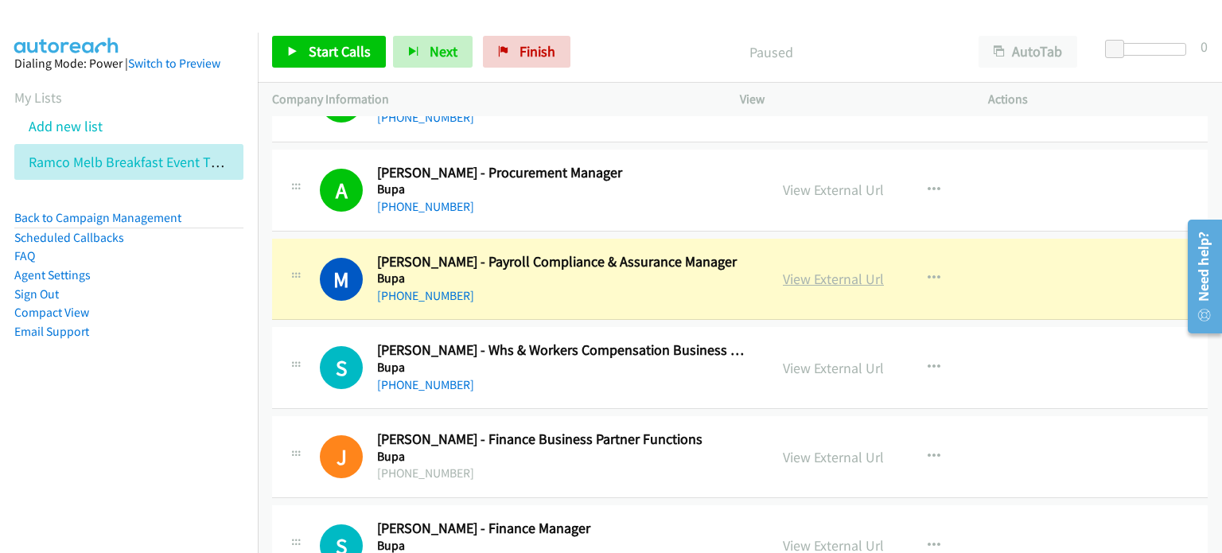
click at [825, 270] on link "View External Url" at bounding box center [833, 279] width 101 height 18
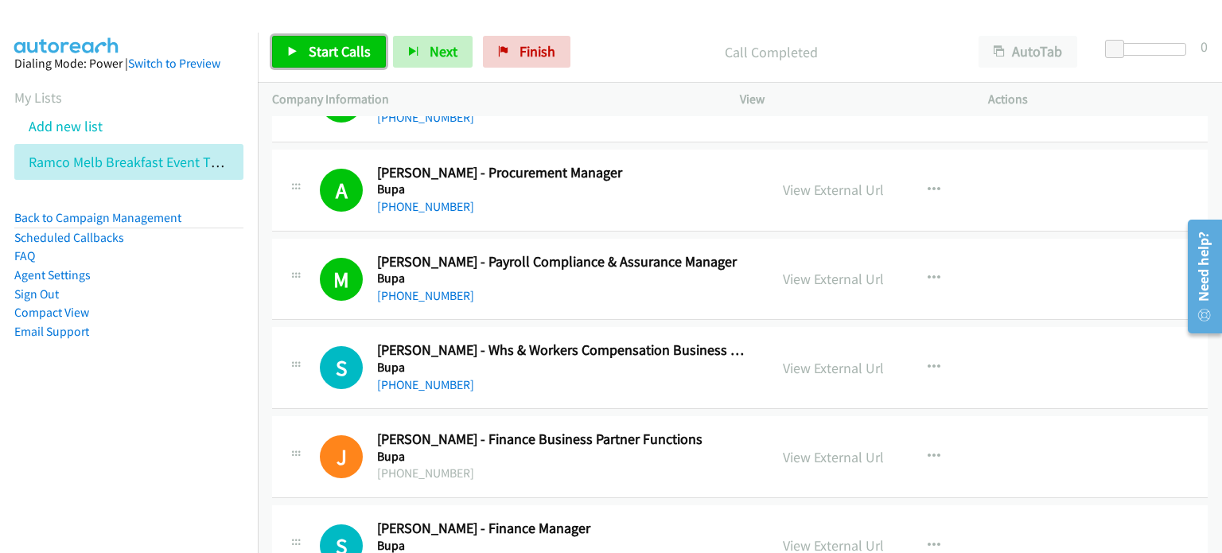
click at [325, 44] on span "Start Calls" at bounding box center [340, 51] width 62 height 18
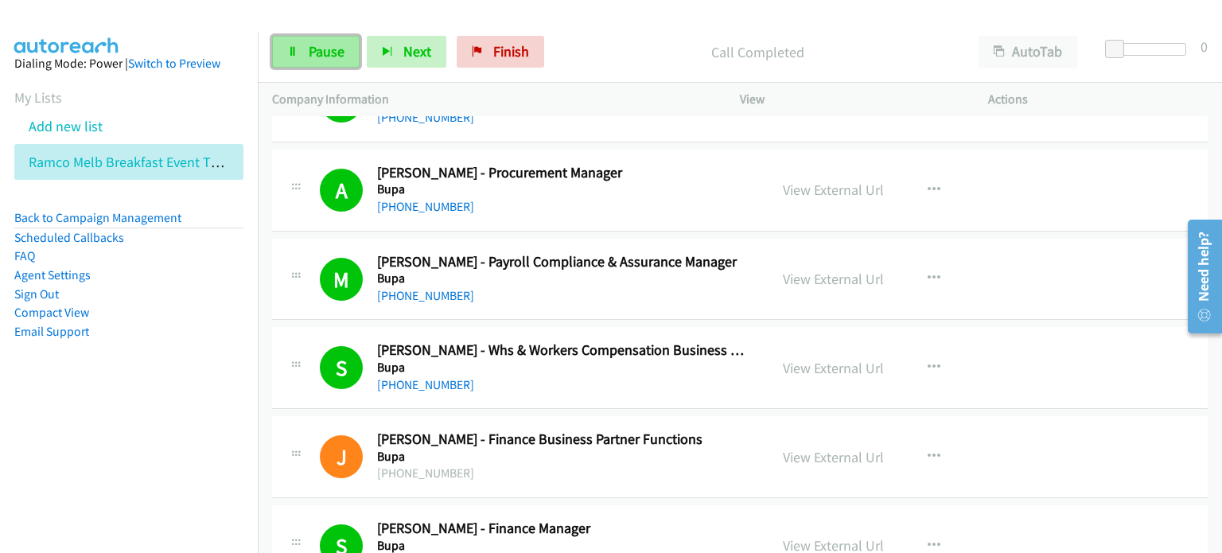
click at [299, 59] on link "Pause" at bounding box center [316, 52] width 88 height 32
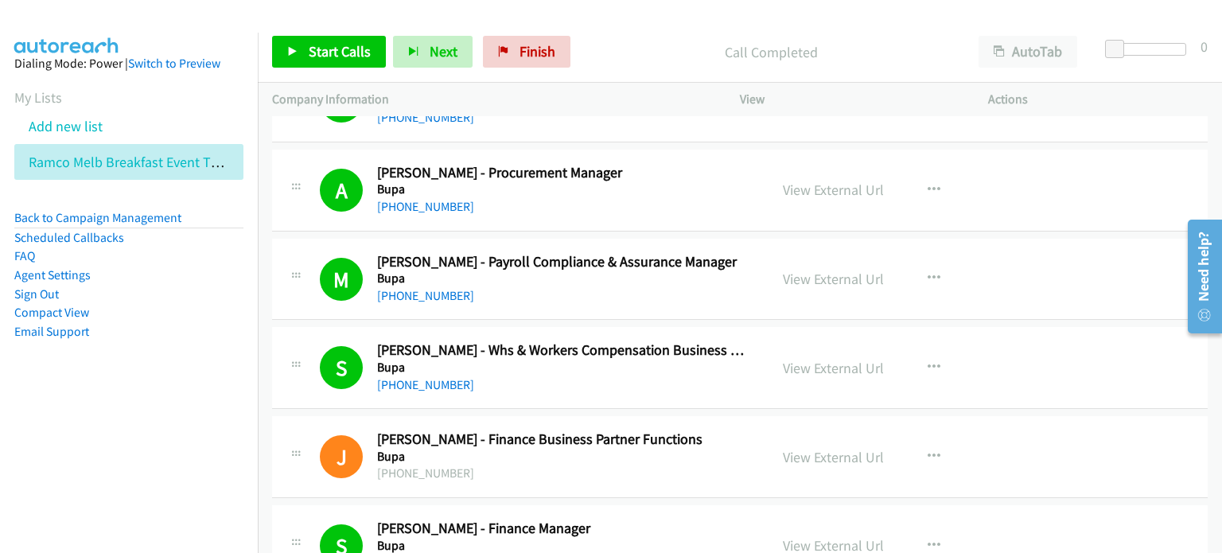
click at [200, 407] on aside "Dialing Mode: Power | Switch to Preview My Lists Add new list Ramco Melb Breakf…" at bounding box center [129, 223] width 258 height 380
click at [218, 320] on li "Compact View" at bounding box center [128, 312] width 229 height 19
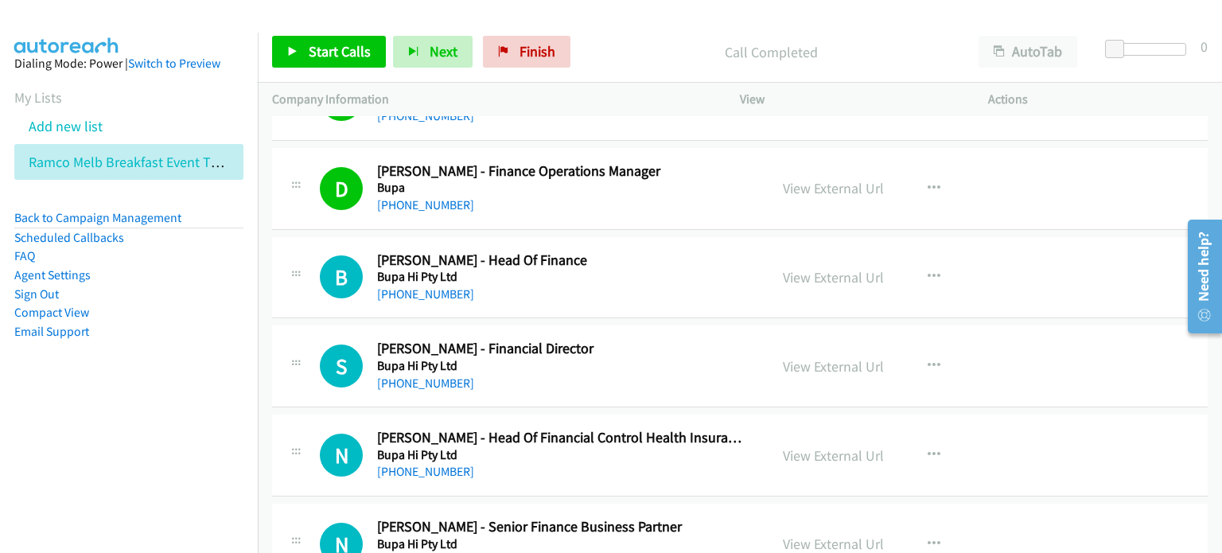
scroll to position [6047, 0]
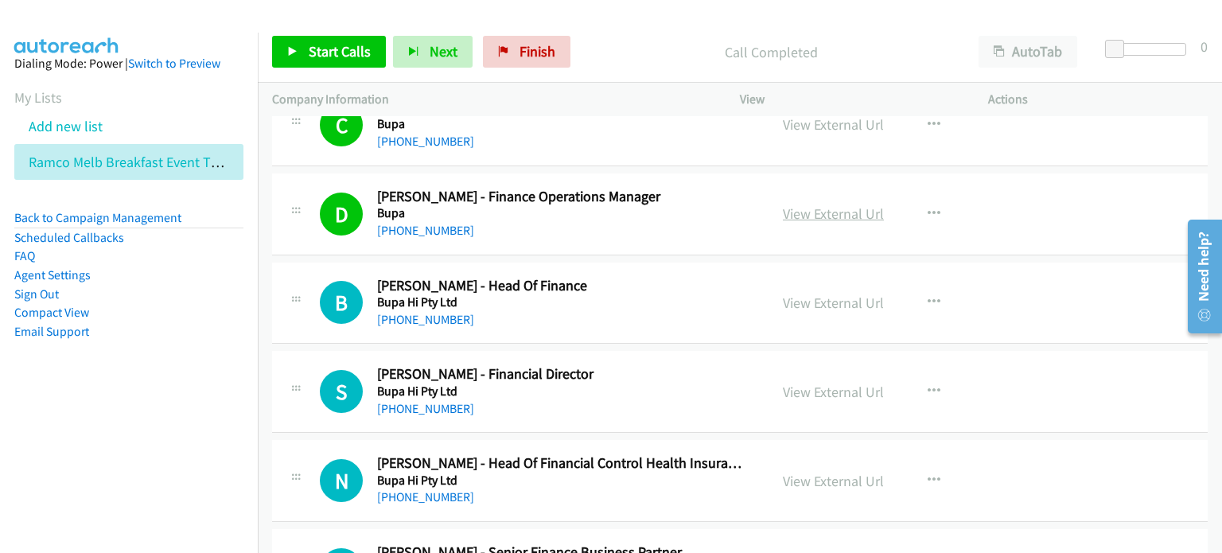
click at [820, 204] on link "View External Url" at bounding box center [833, 213] width 101 height 18
click at [304, 47] on link "Start Calls" at bounding box center [329, 52] width 114 height 32
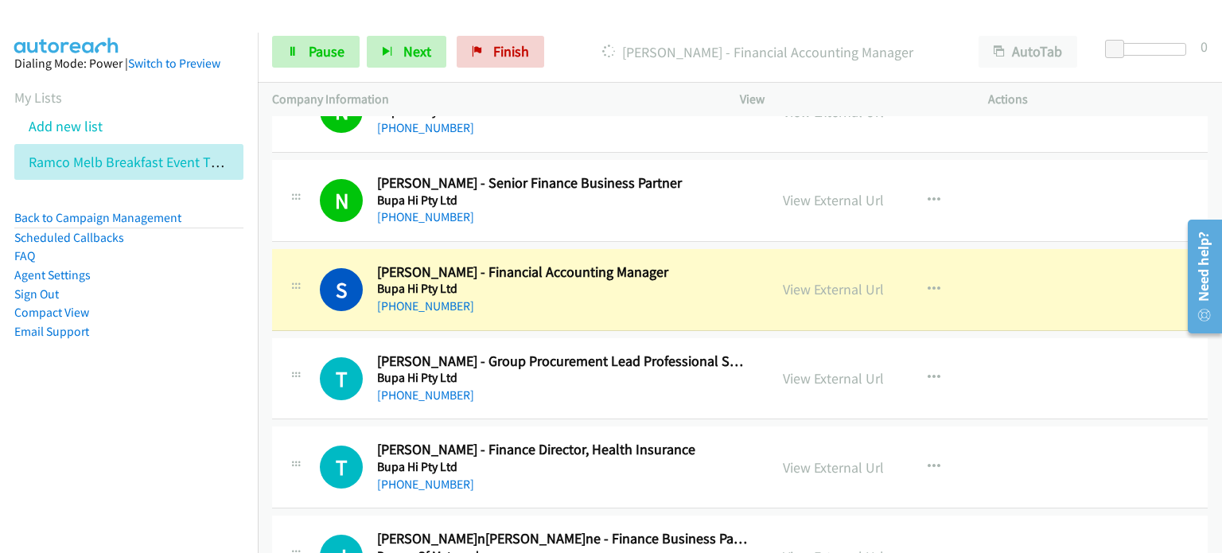
scroll to position [6445, 0]
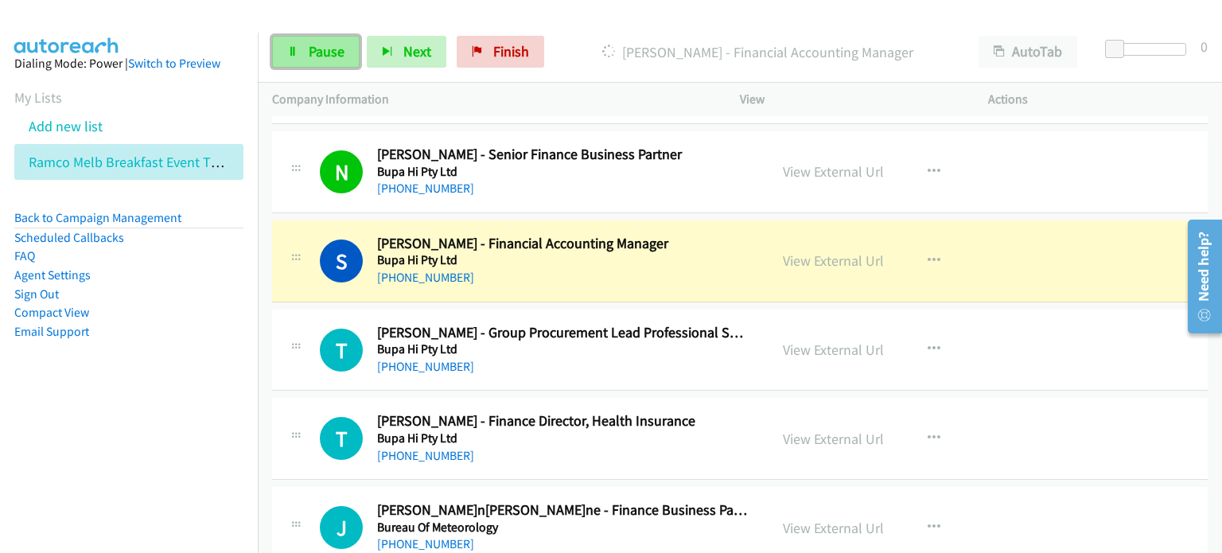
click at [309, 45] on span "Pause" at bounding box center [327, 51] width 36 height 18
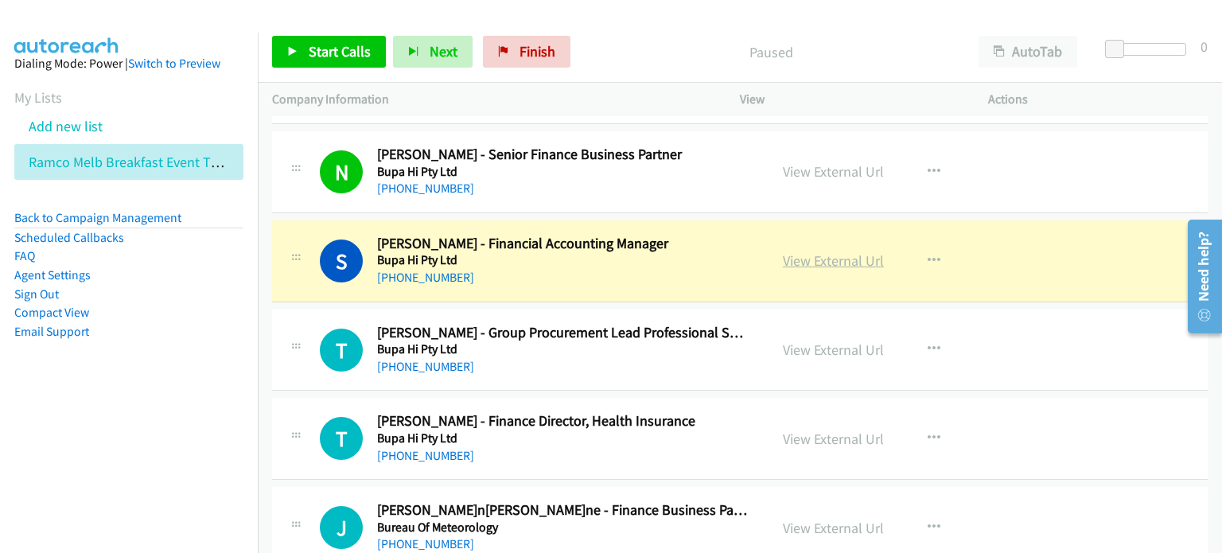
click at [826, 251] on link "View External Url" at bounding box center [833, 260] width 101 height 18
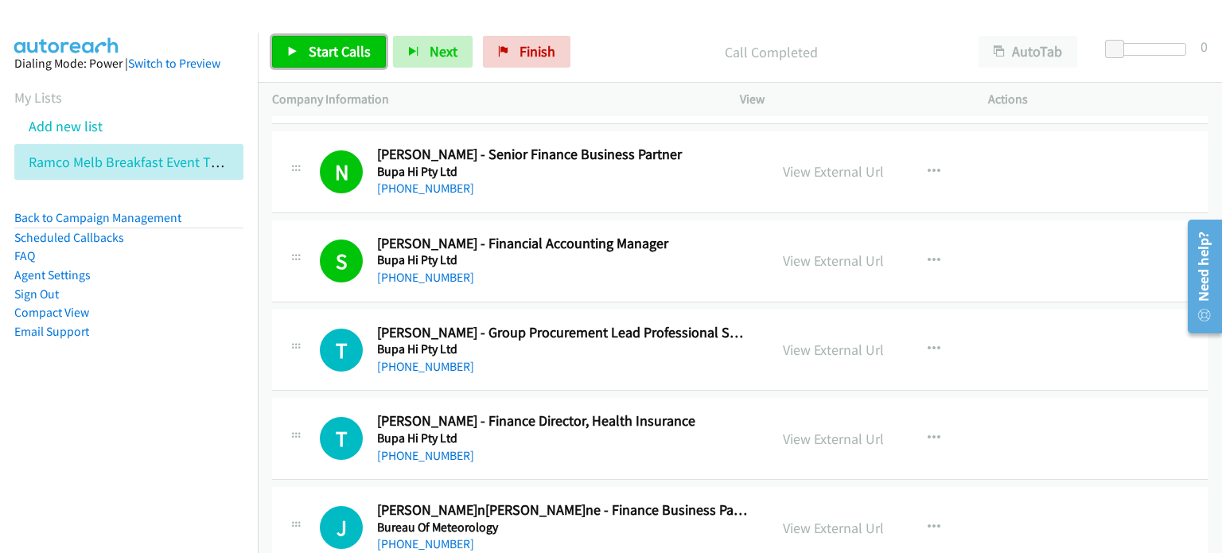
click at [337, 43] on span "Start Calls" at bounding box center [340, 51] width 62 height 18
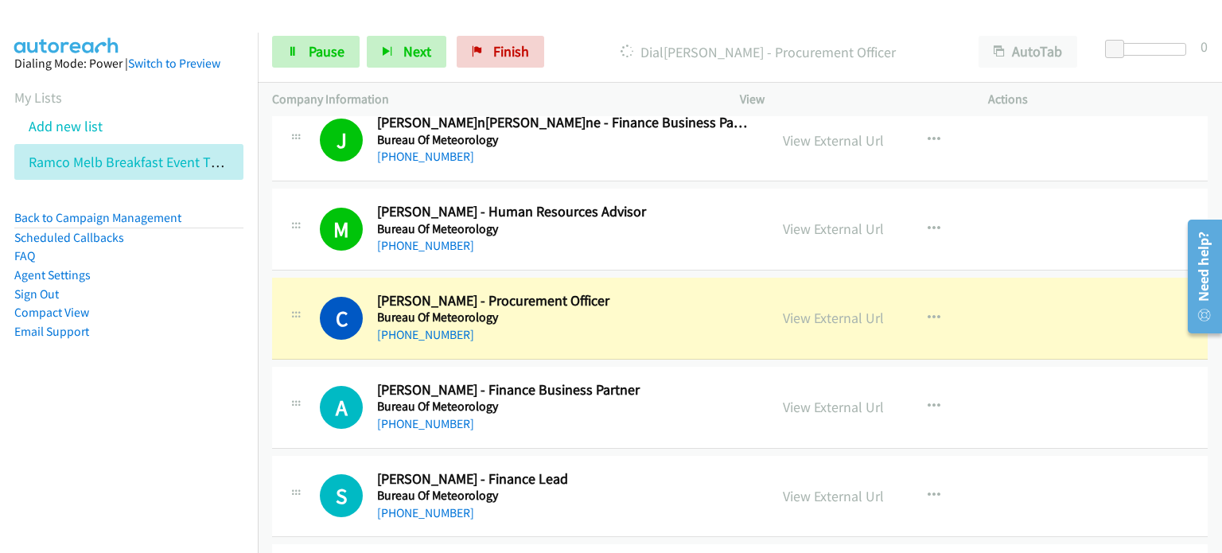
scroll to position [6842, 0]
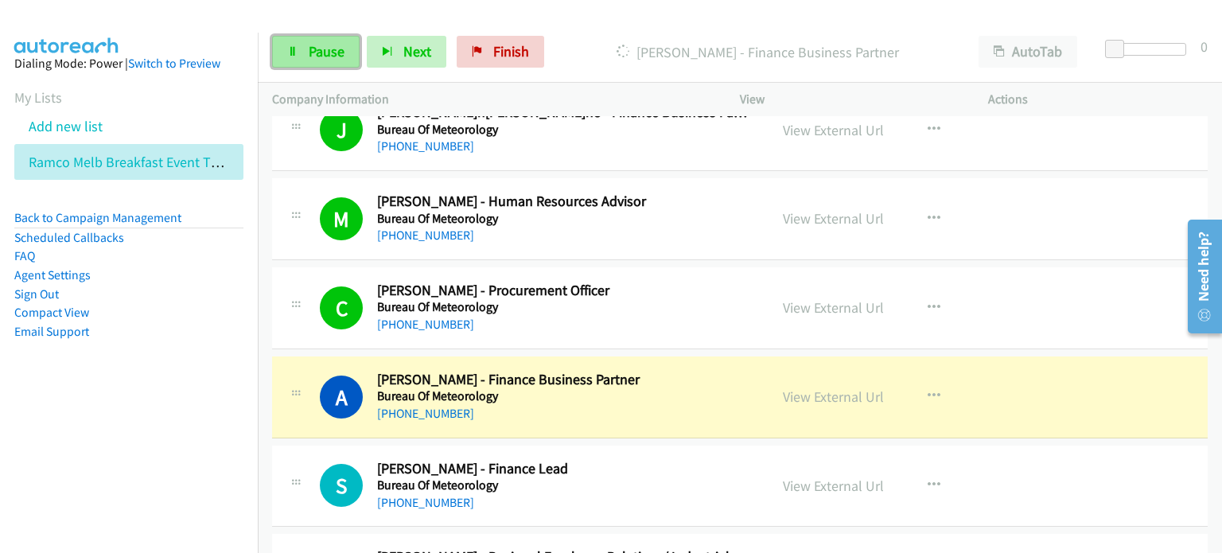
click at [310, 49] on span "Pause" at bounding box center [327, 51] width 36 height 18
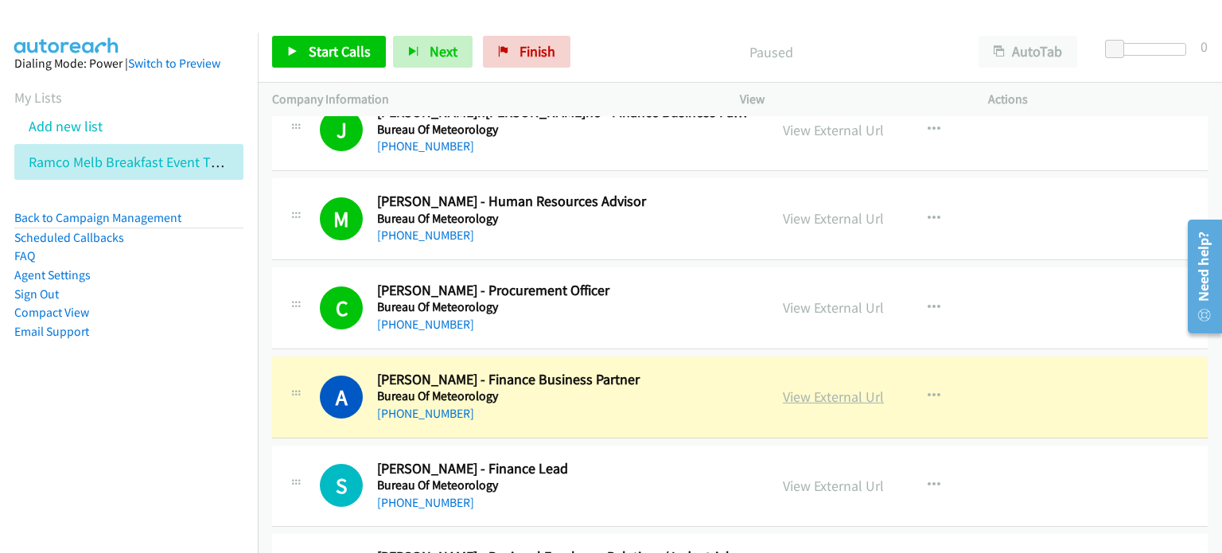
click at [808, 387] on link "View External Url" at bounding box center [833, 396] width 101 height 18
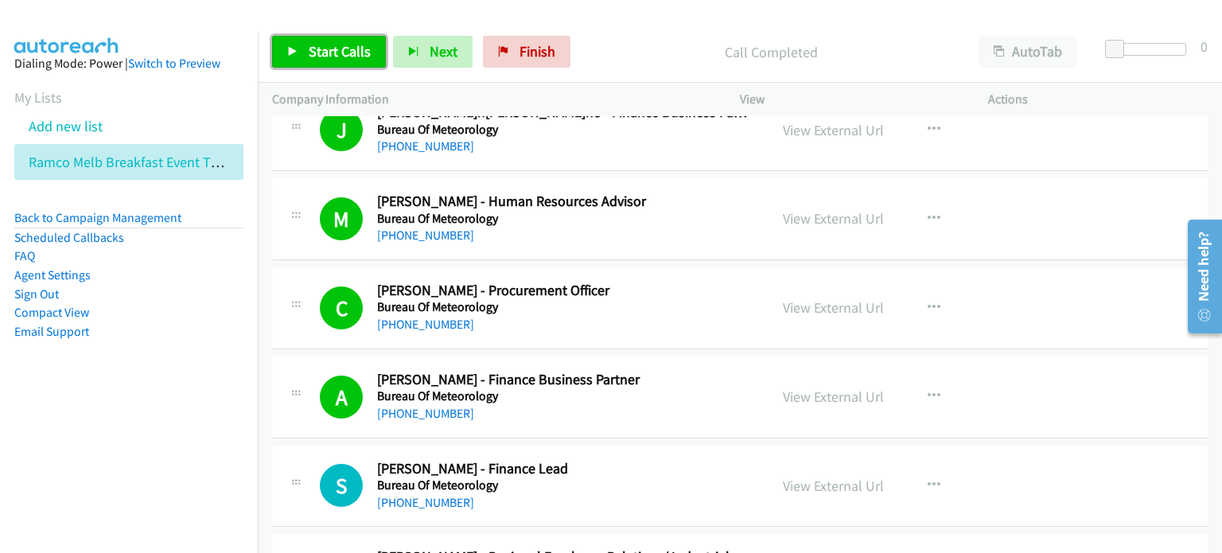
click at [321, 45] on span "Start Calls" at bounding box center [340, 51] width 62 height 18
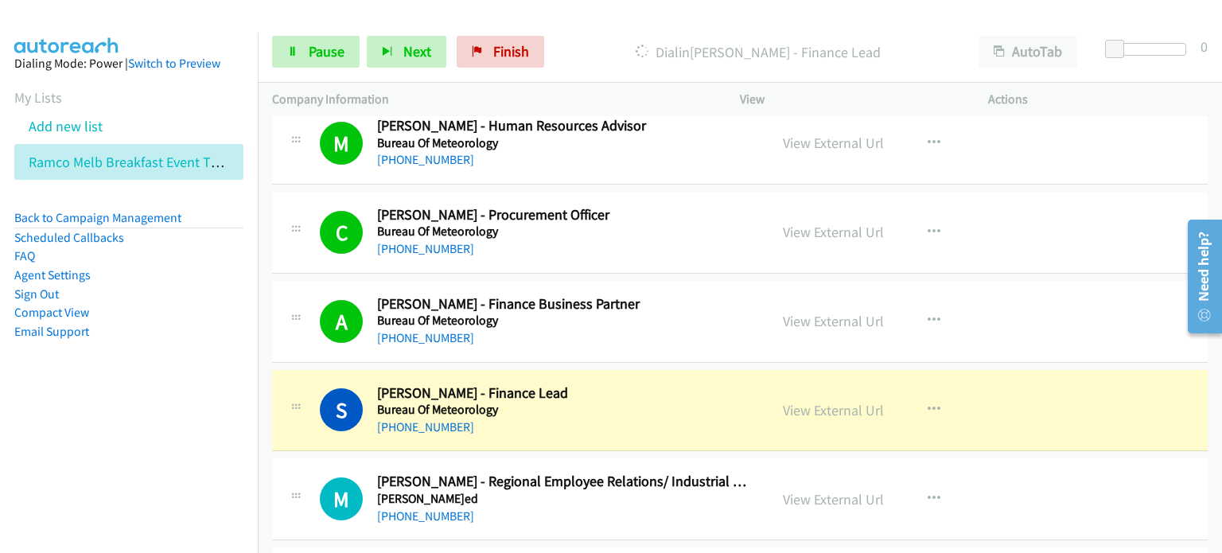
scroll to position [7001, 0]
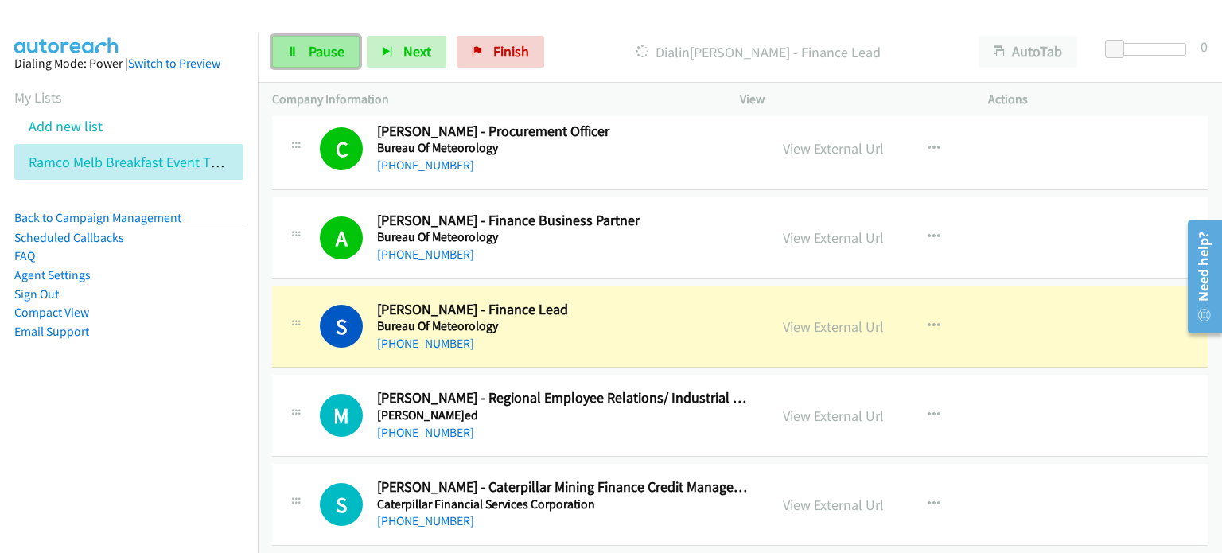
click at [302, 51] on link "Pause" at bounding box center [316, 52] width 88 height 32
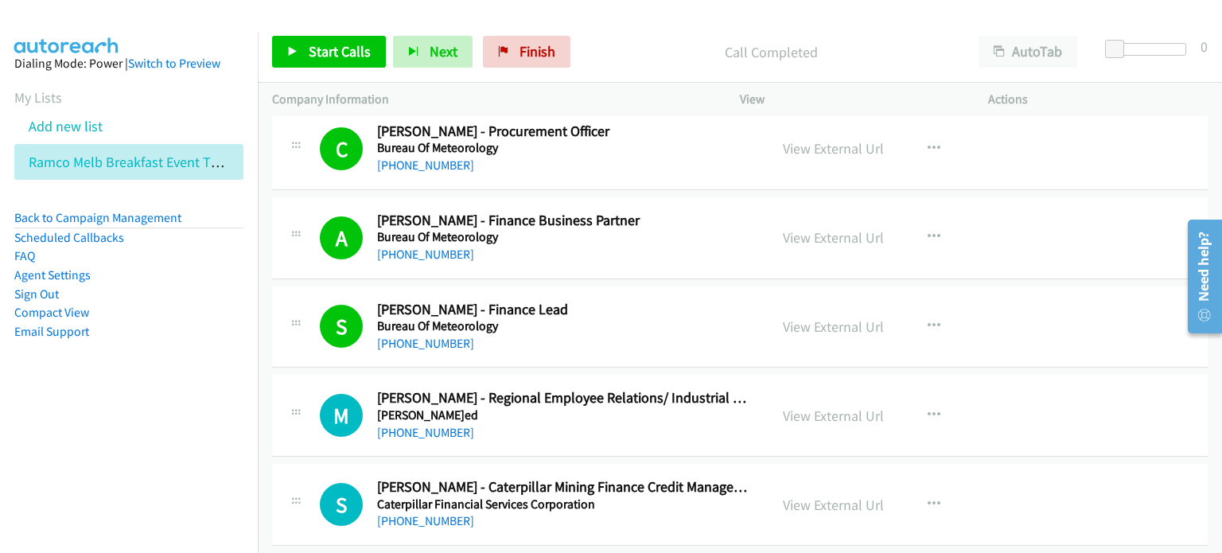
click at [650, 45] on p "Call Completed" at bounding box center [771, 51] width 358 height 21
click at [818, 317] on link "View External Url" at bounding box center [833, 326] width 101 height 18
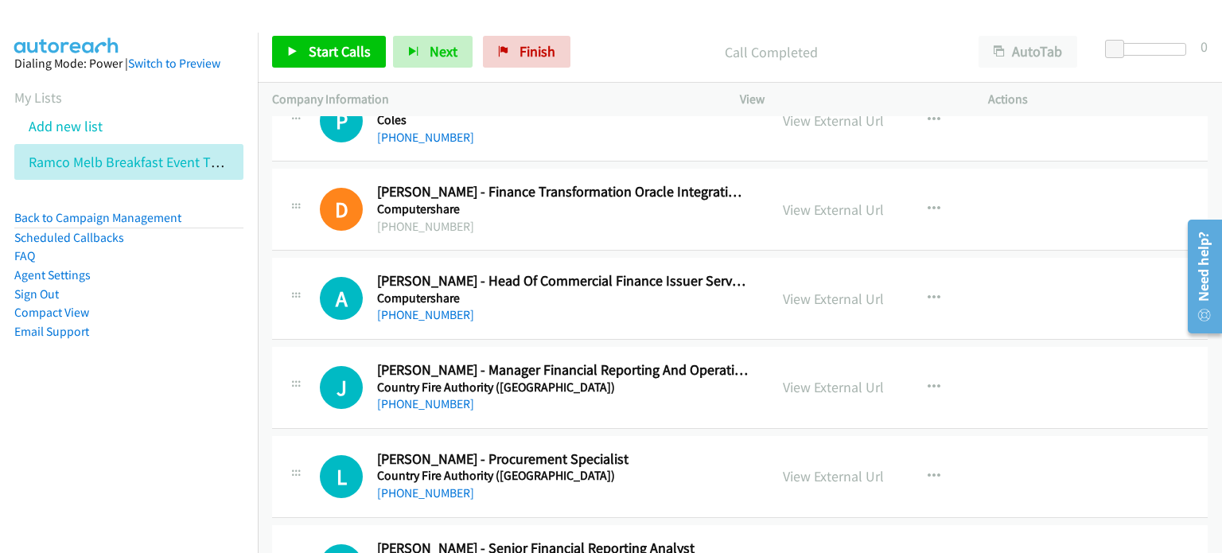
scroll to position [9547, 0]
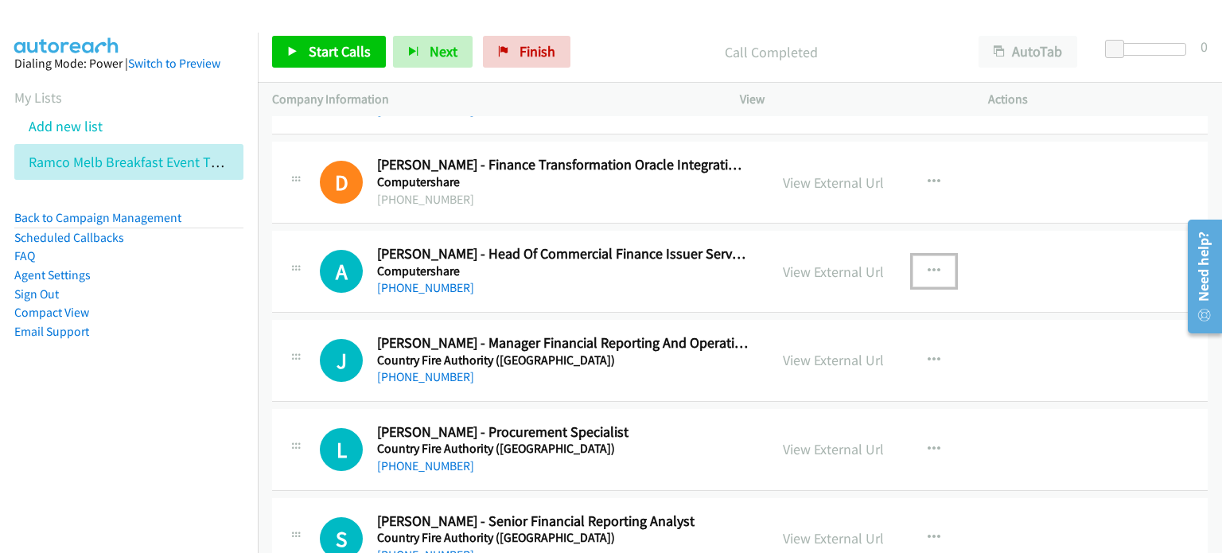
click at [928, 265] on icon "button" at bounding box center [934, 271] width 13 height 13
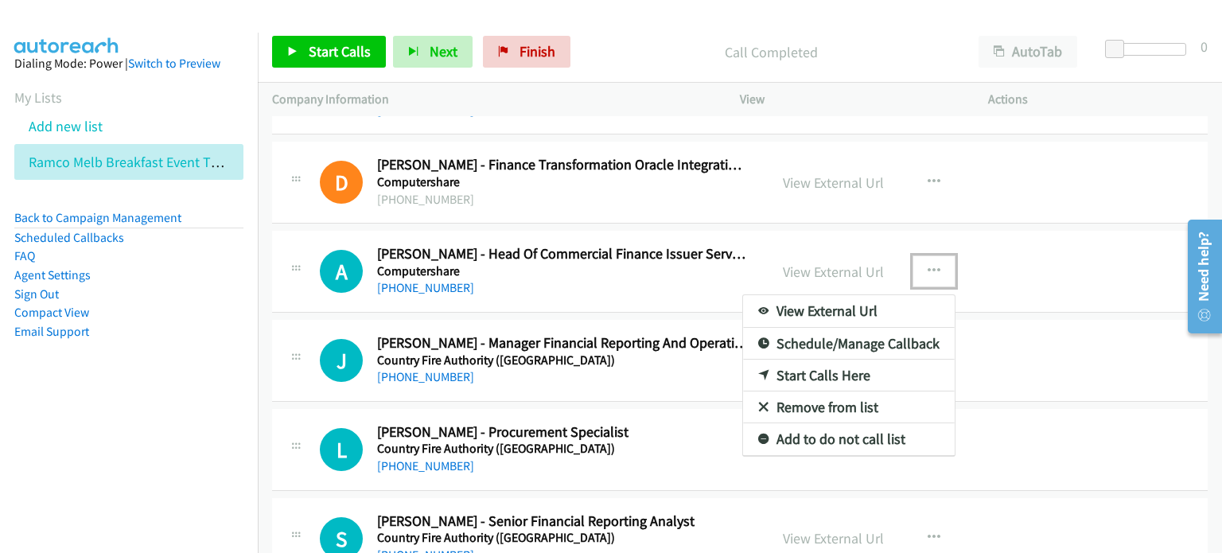
click at [827, 360] on link "Start Calls Here" at bounding box center [849, 376] width 212 height 32
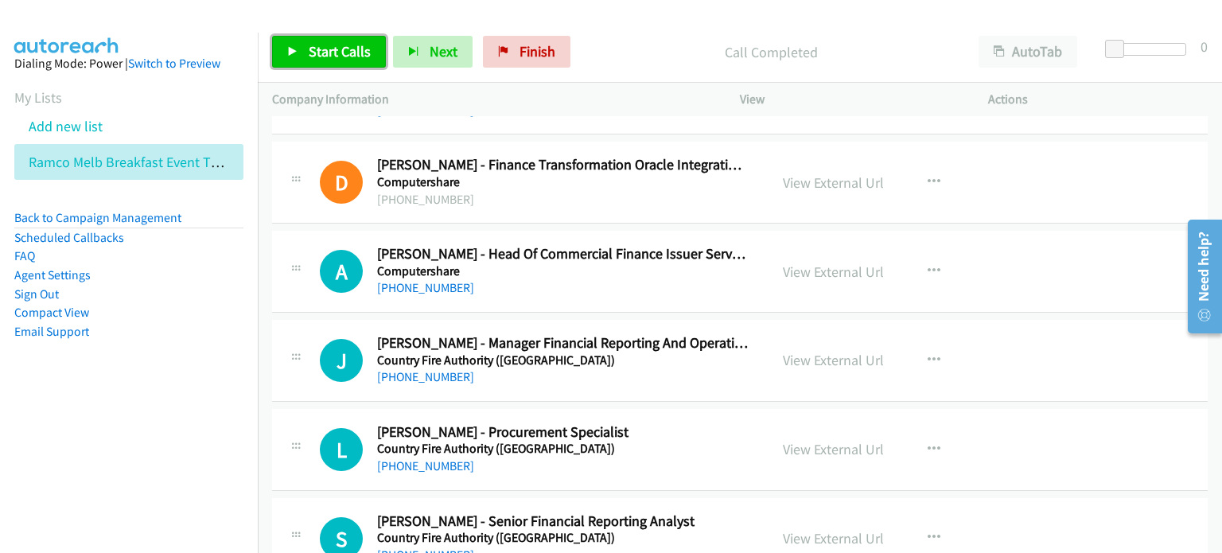
click at [313, 42] on span "Start Calls" at bounding box center [340, 51] width 62 height 18
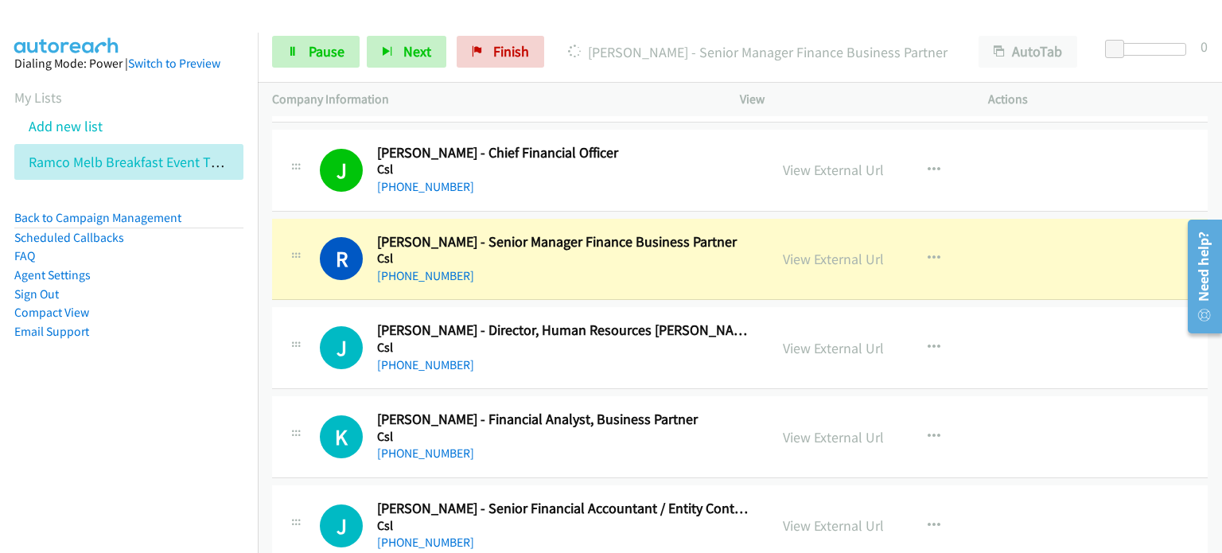
scroll to position [10343, 0]
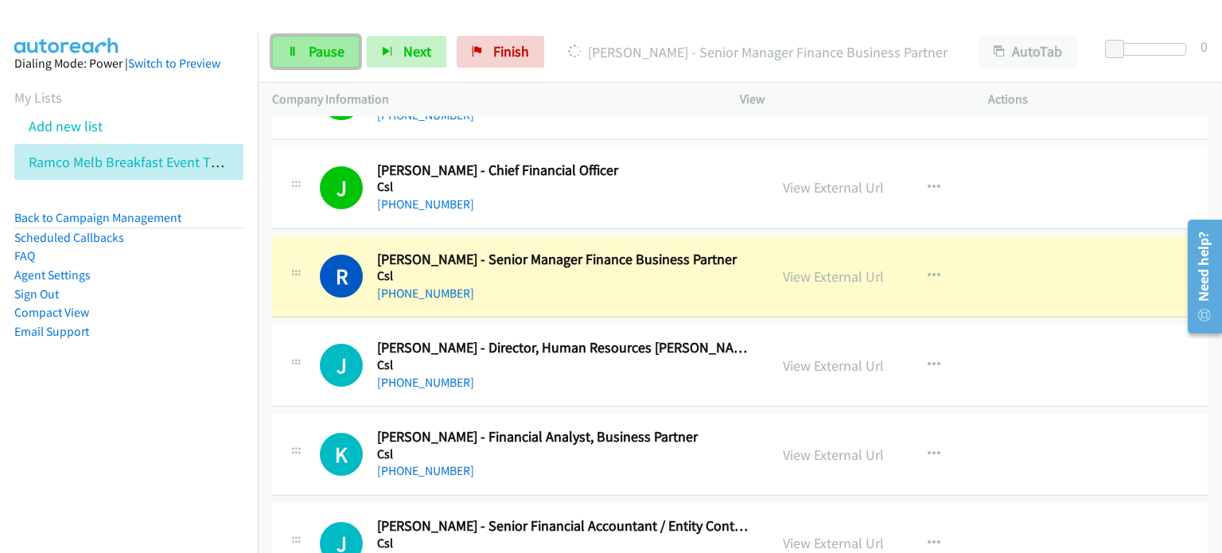
click at [318, 50] on span "Pause" at bounding box center [327, 51] width 36 height 18
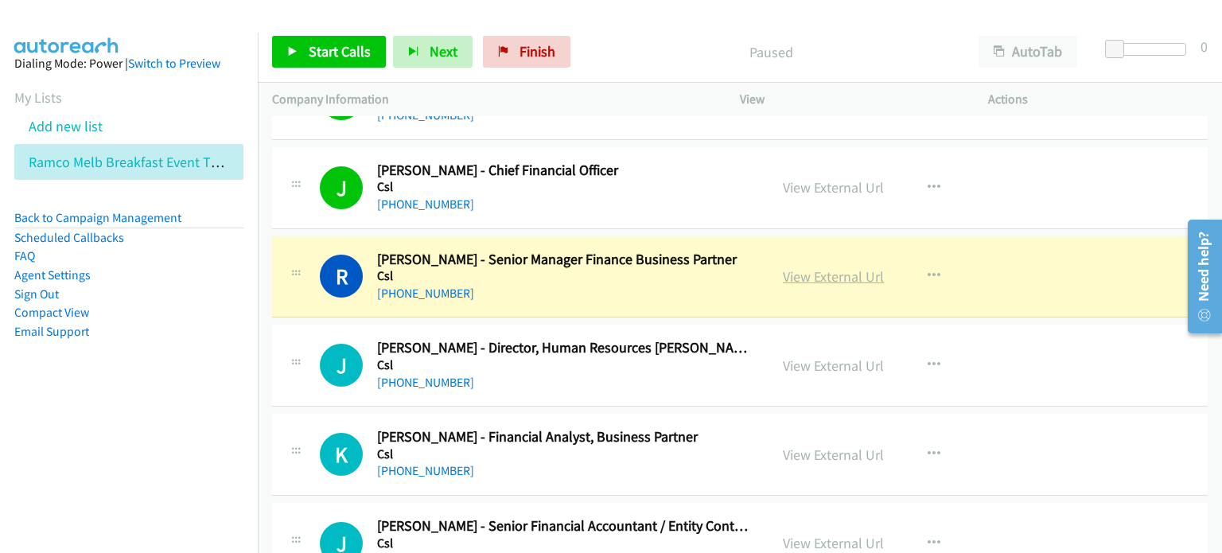
click at [819, 267] on link "View External Url" at bounding box center [833, 276] width 101 height 18
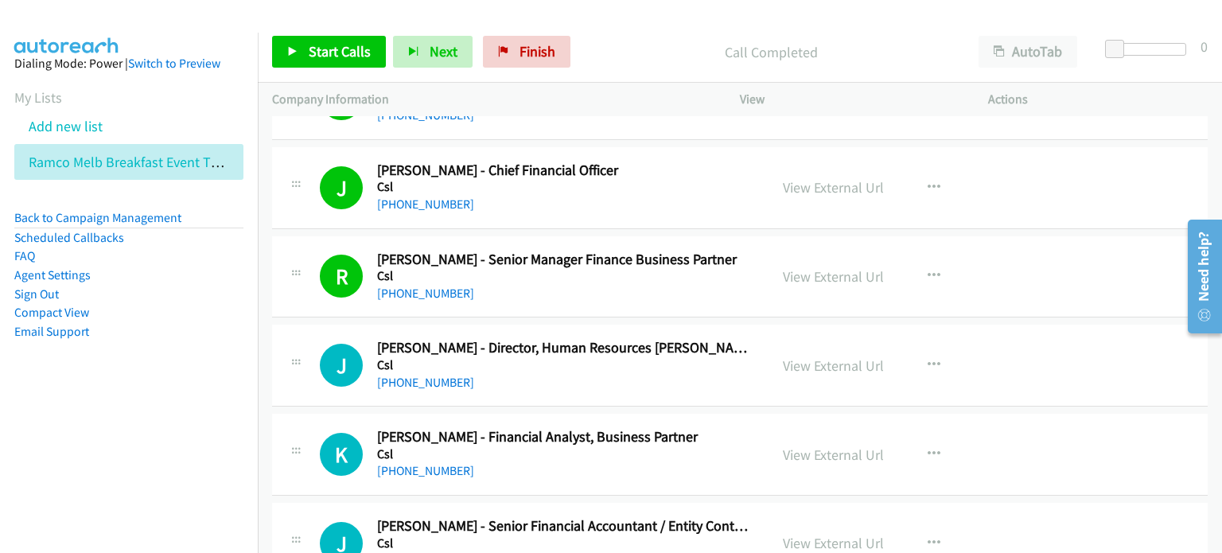
click at [597, 37] on div "Call Completed" at bounding box center [771, 52] width 387 height 32
drag, startPoint x: 311, startPoint y: 50, endPoint x: 347, endPoint y: 79, distance: 45.9
click at [312, 50] on span "Start Calls" at bounding box center [340, 51] width 62 height 18
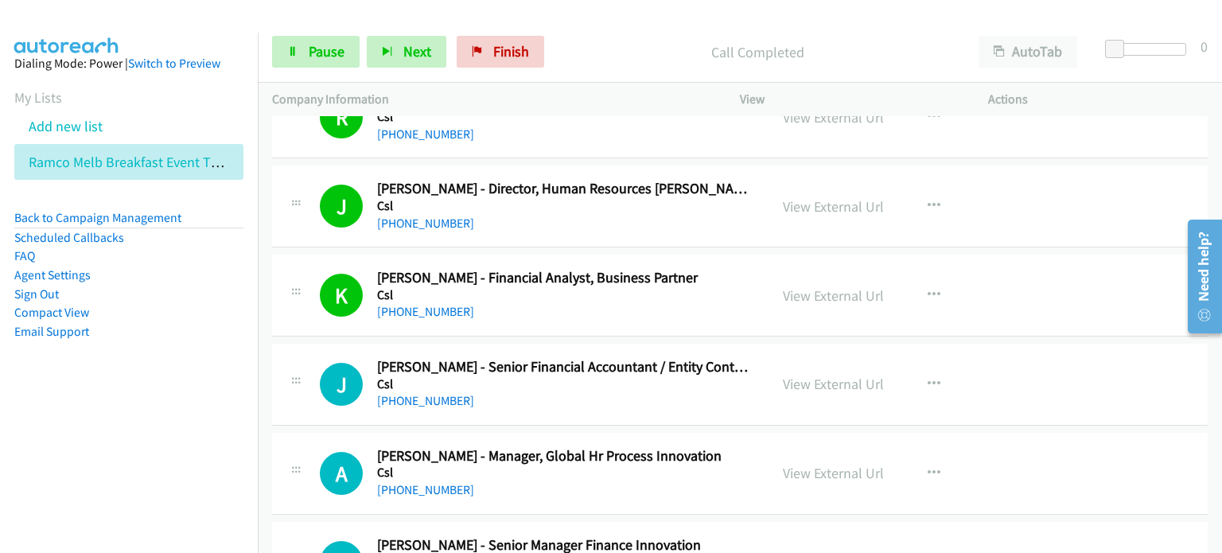
scroll to position [10582, 0]
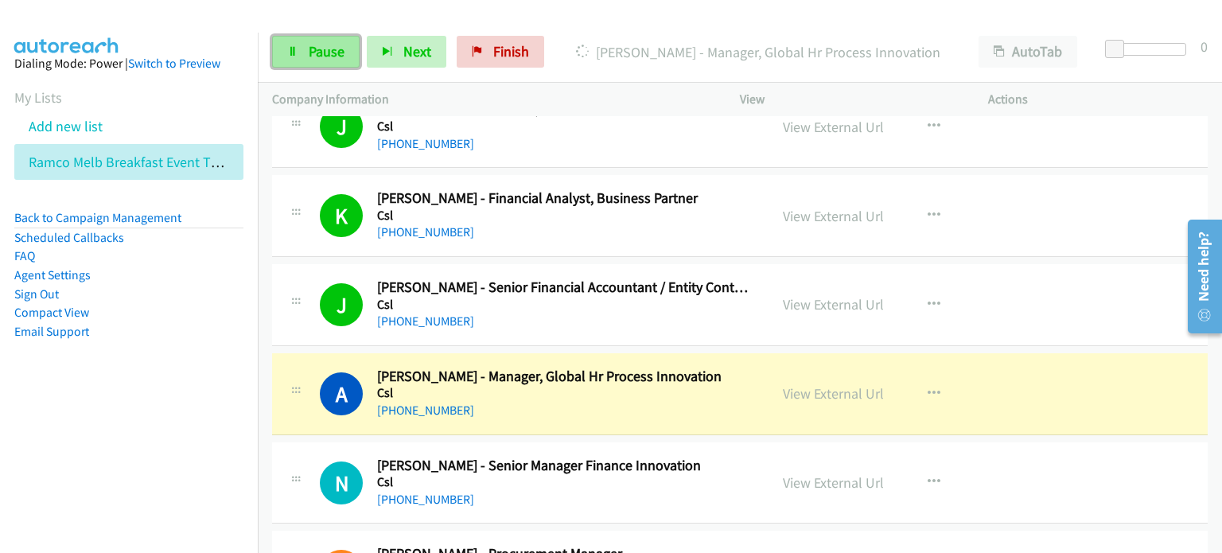
click at [304, 44] on link "Pause" at bounding box center [316, 52] width 88 height 32
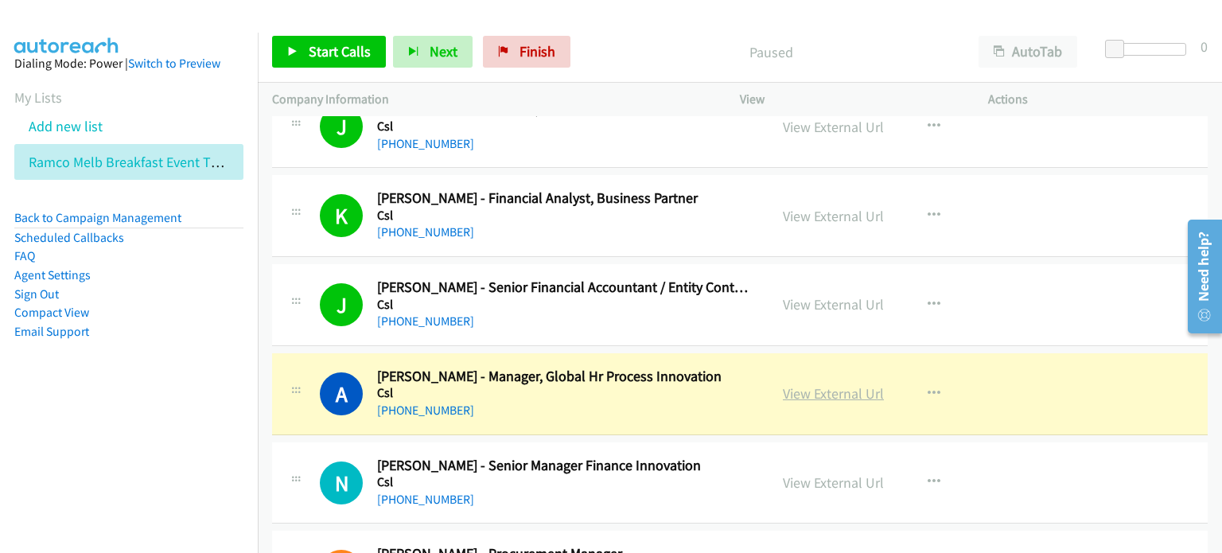
click at [800, 384] on link "View External Url" at bounding box center [833, 393] width 101 height 18
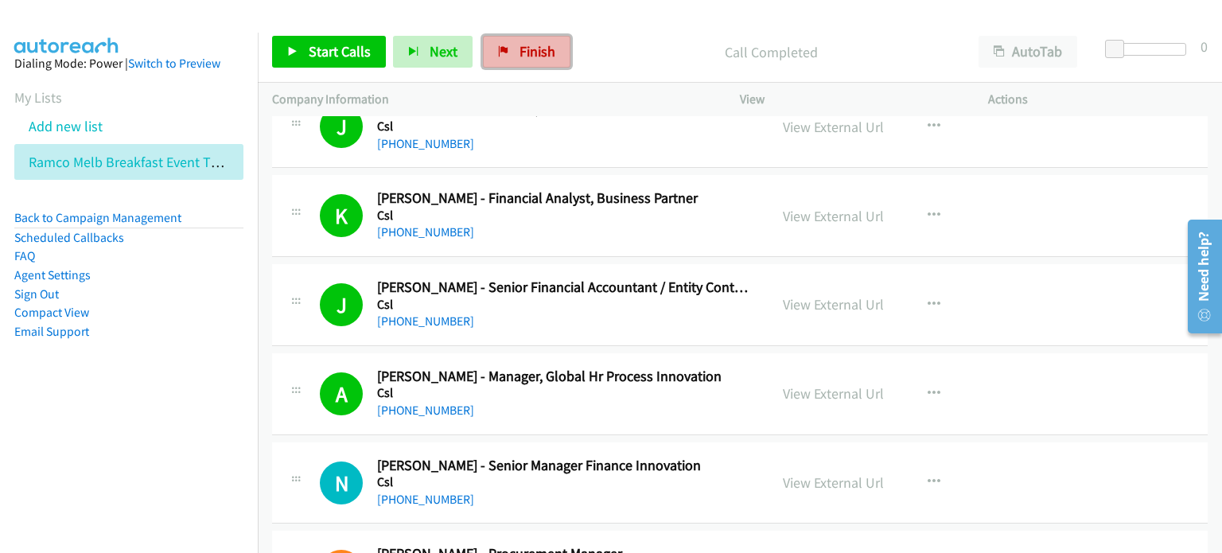
click at [506, 52] on link "Finish" at bounding box center [527, 52] width 88 height 32
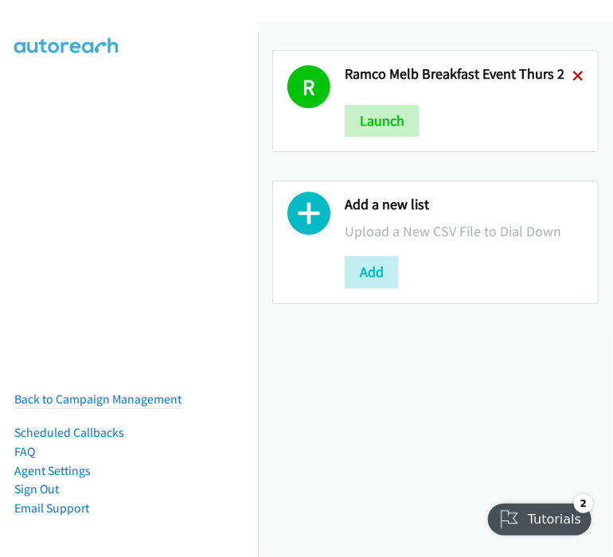
click at [572, 74] on icon at bounding box center [577, 77] width 11 height 11
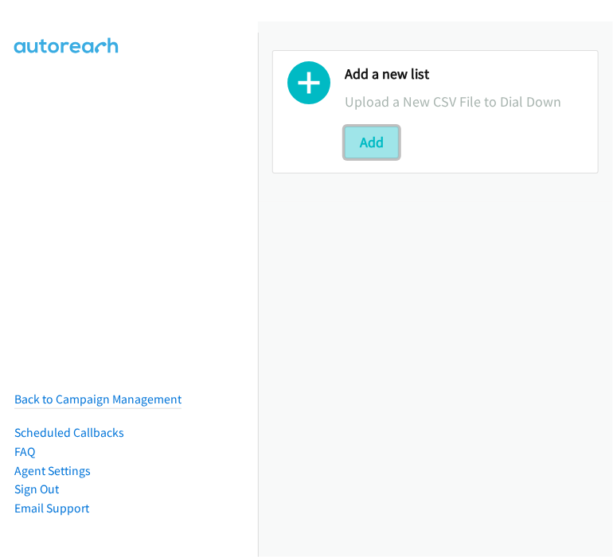
click at [372, 145] on button "Add" at bounding box center [372, 143] width 54 height 32
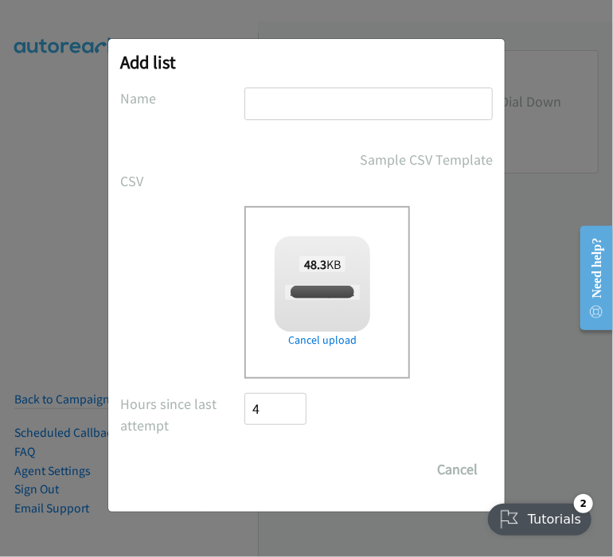
click at [267, 101] on input "text" at bounding box center [368, 104] width 248 height 33
checkbox input "true"
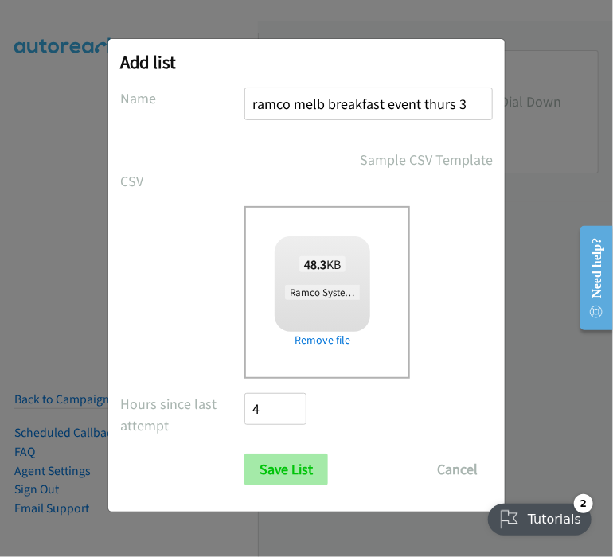
type input "ramco melb breakfast event thurs 3"
click at [293, 469] on input "Save List" at bounding box center [286, 470] width 84 height 32
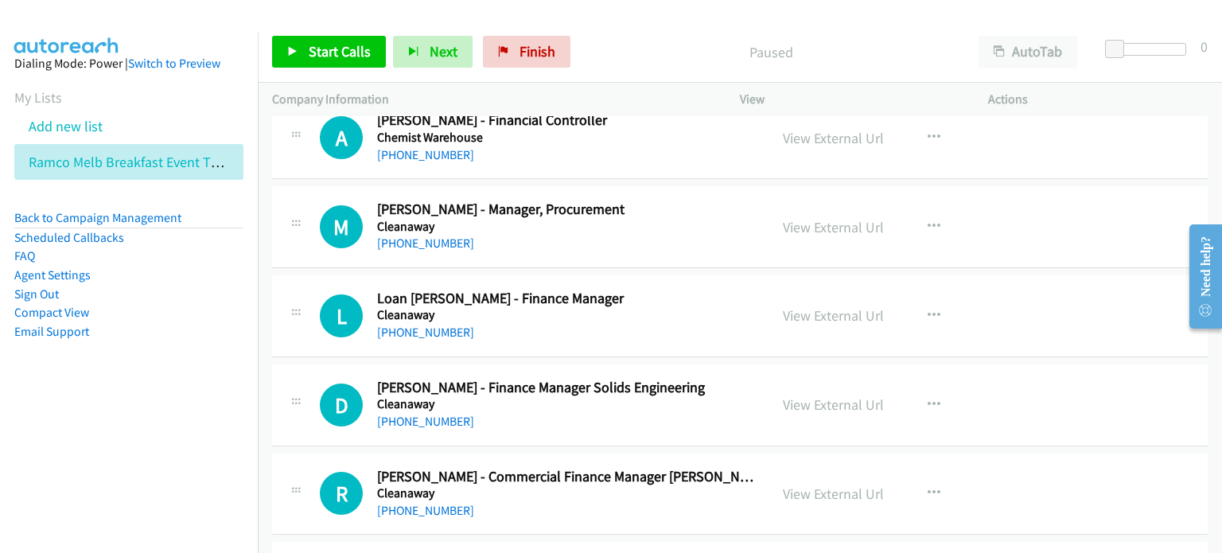
scroll to position [9707, 0]
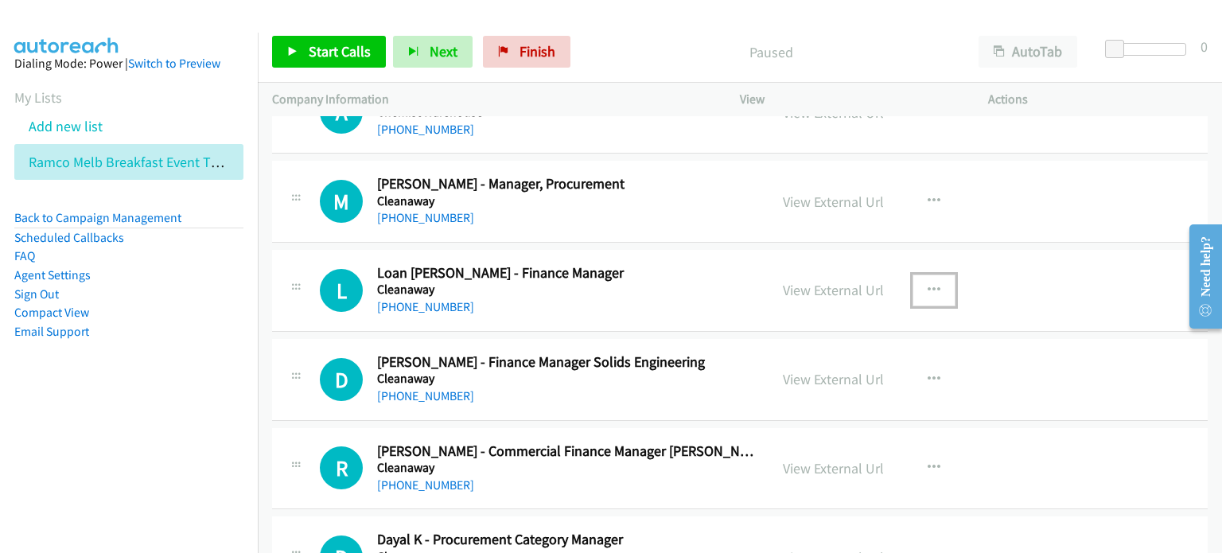
click at [612, 284] on icon "button" at bounding box center [934, 290] width 13 height 13
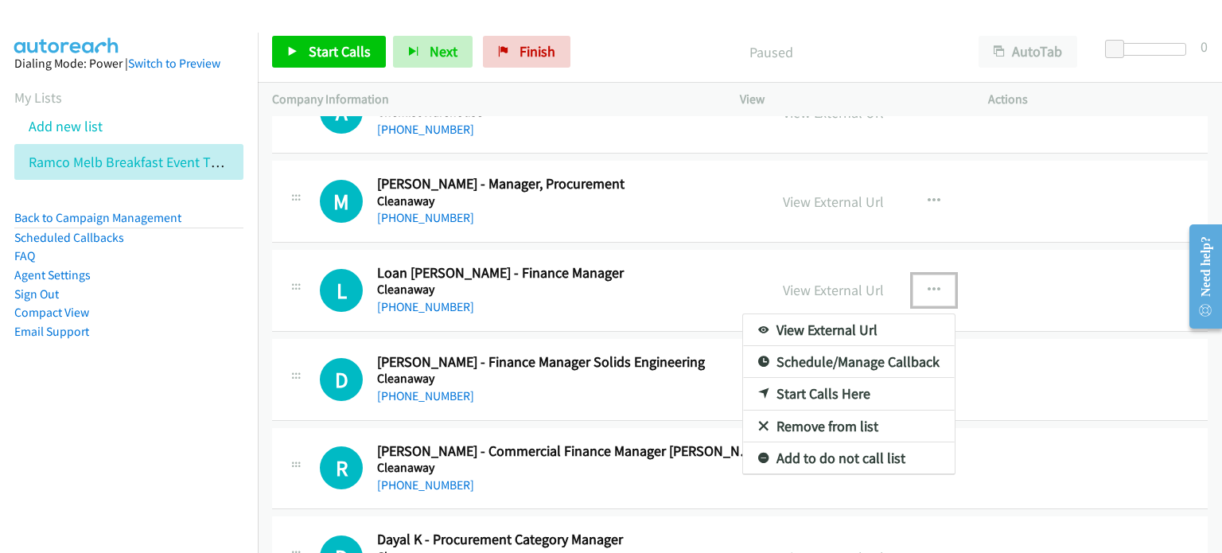
click at [612, 378] on link "Start Calls Here" at bounding box center [849, 394] width 212 height 32
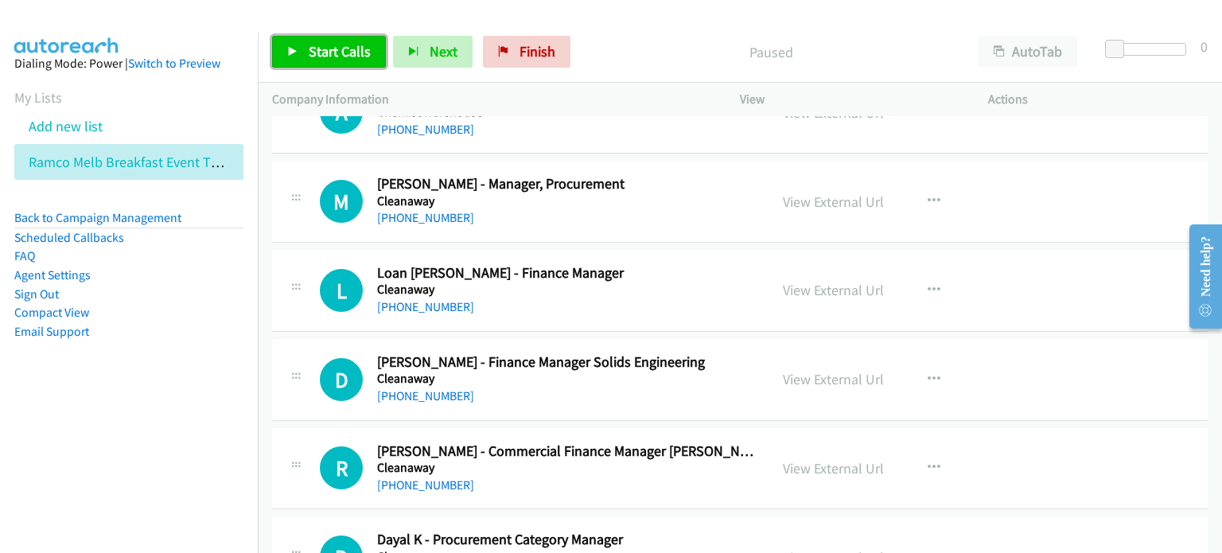
click at [325, 47] on span "Start Calls" at bounding box center [340, 51] width 62 height 18
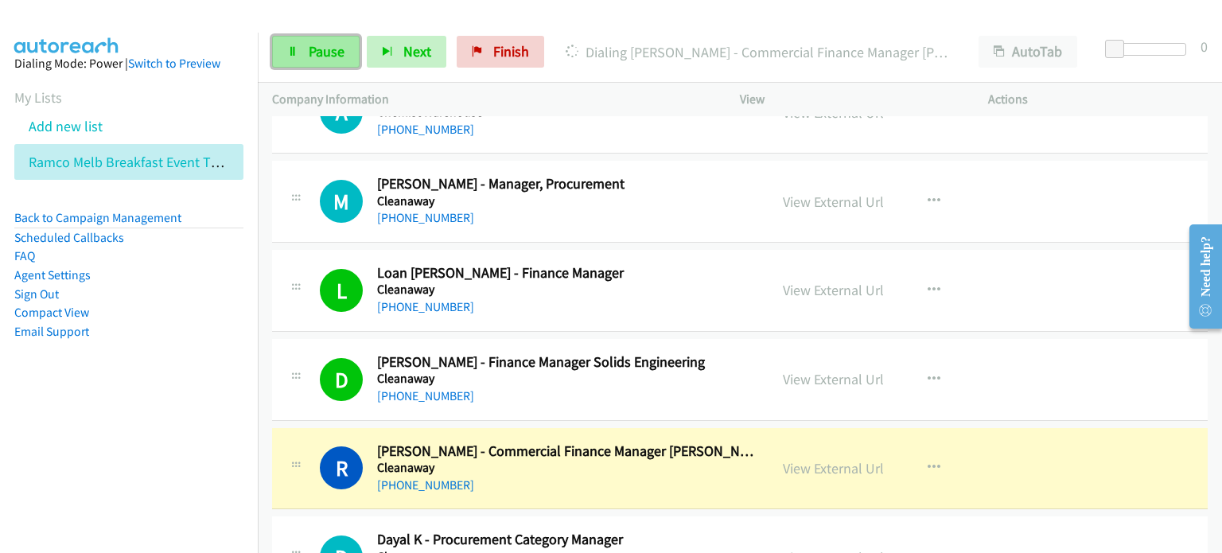
click at [324, 49] on span "Pause" at bounding box center [327, 51] width 36 height 18
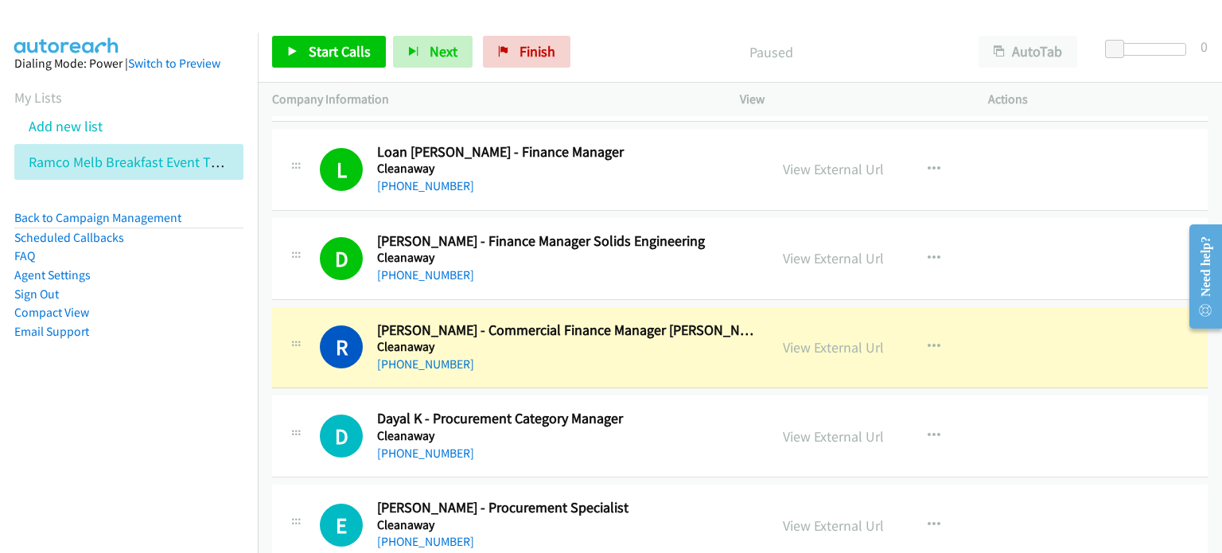
scroll to position [9866, 0]
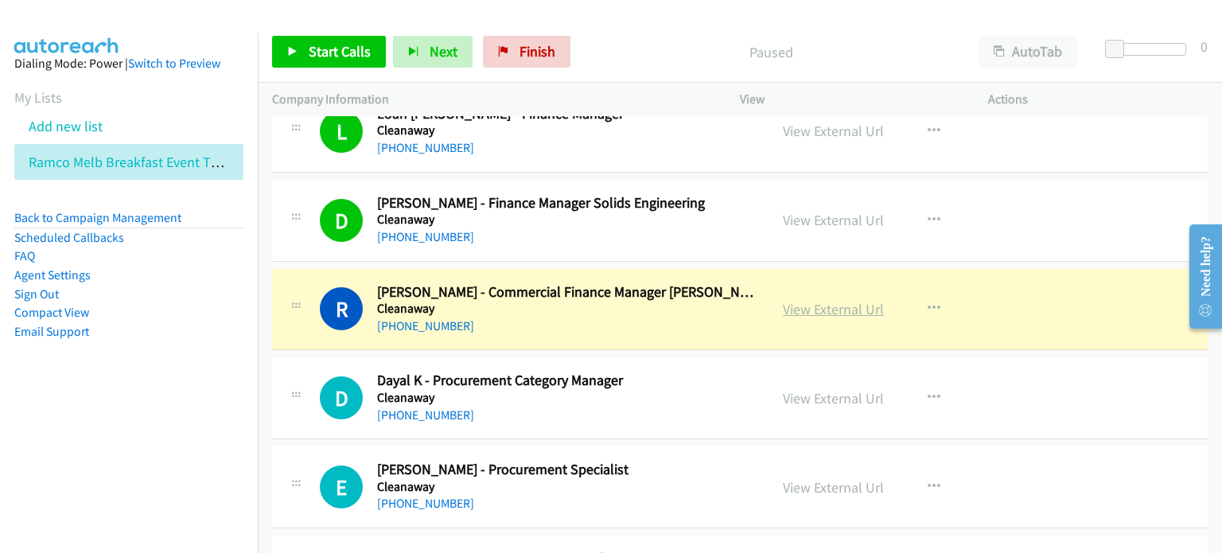
click at [612, 300] on link "View External Url" at bounding box center [833, 309] width 101 height 18
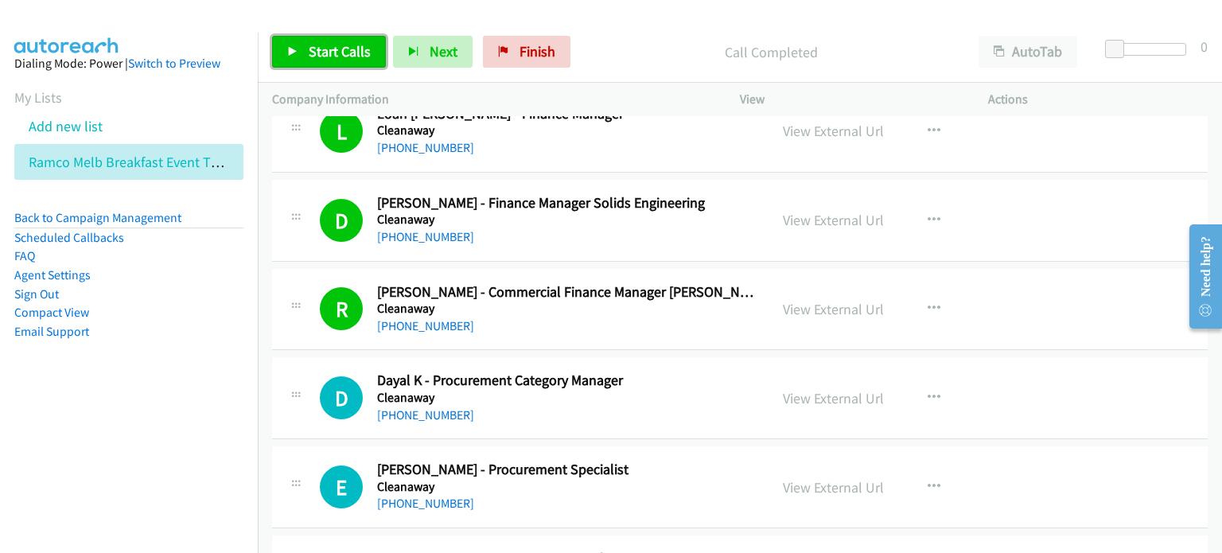
click at [333, 42] on span "Start Calls" at bounding box center [340, 51] width 62 height 18
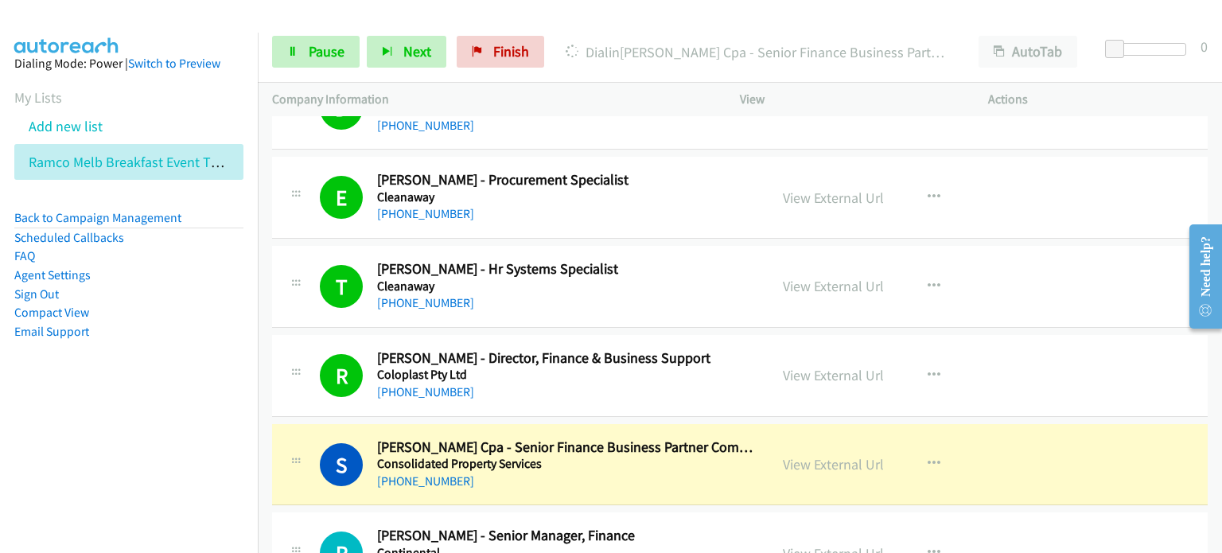
scroll to position [10184, 0]
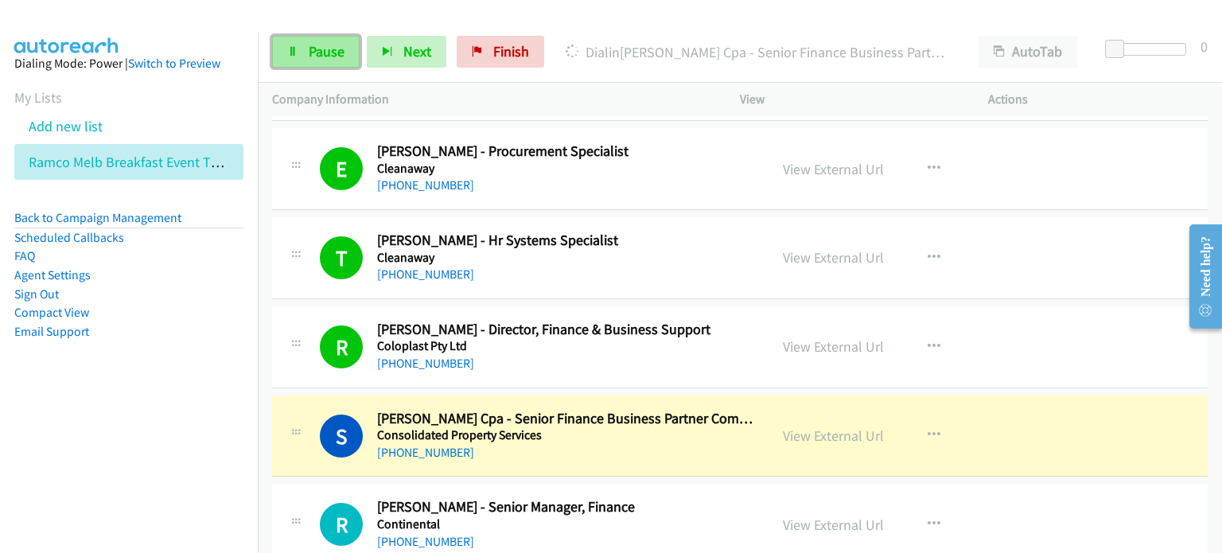
click at [305, 44] on link "Pause" at bounding box center [316, 52] width 88 height 32
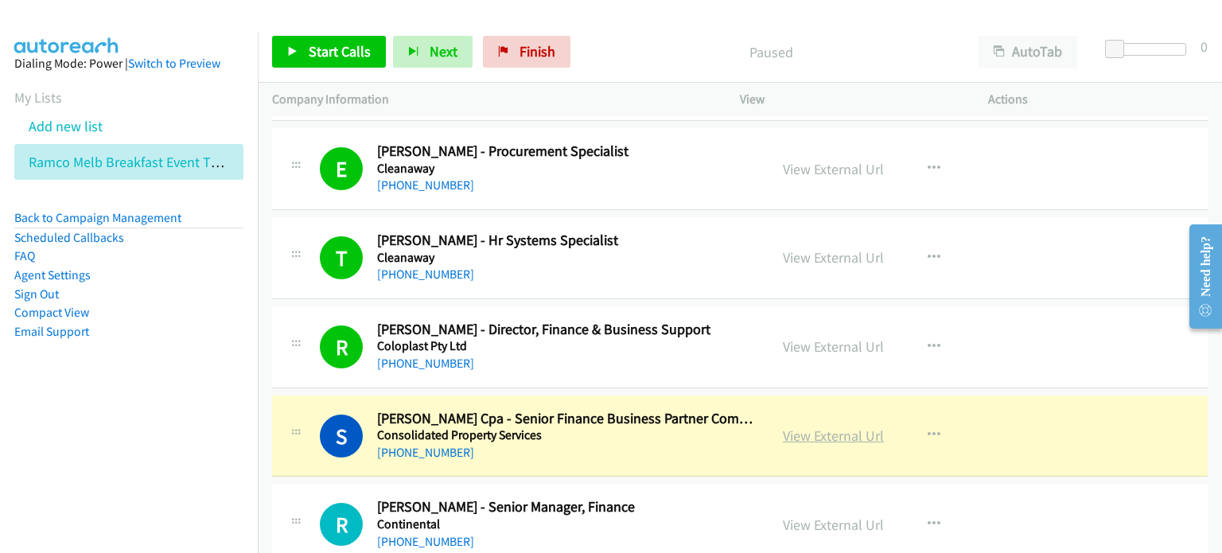
click at [612, 426] on link "View External Url" at bounding box center [833, 435] width 101 height 18
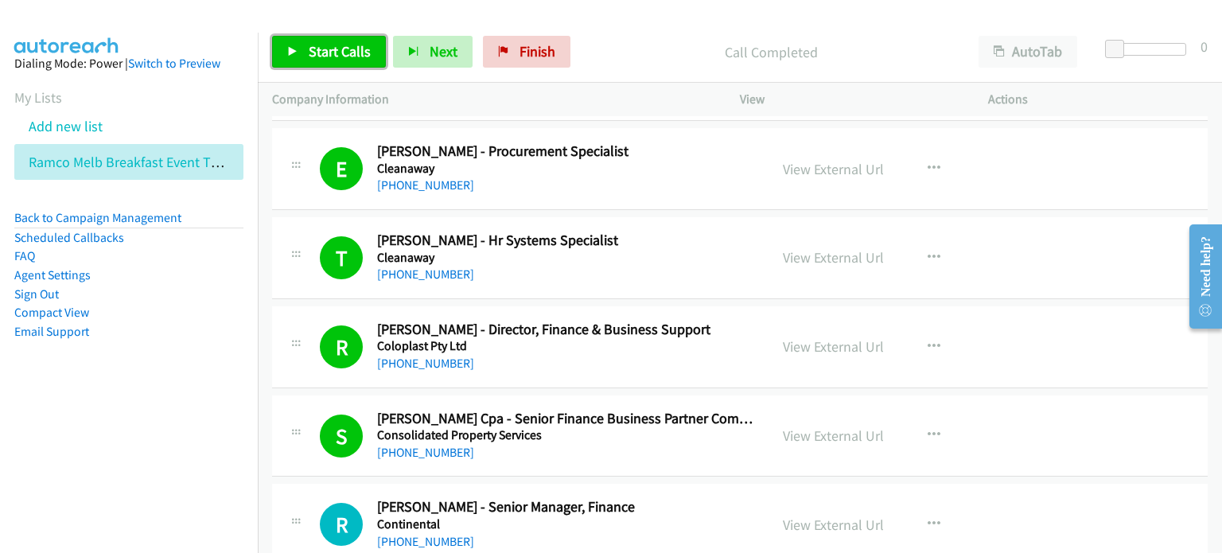
click at [342, 49] on span "Start Calls" at bounding box center [340, 51] width 62 height 18
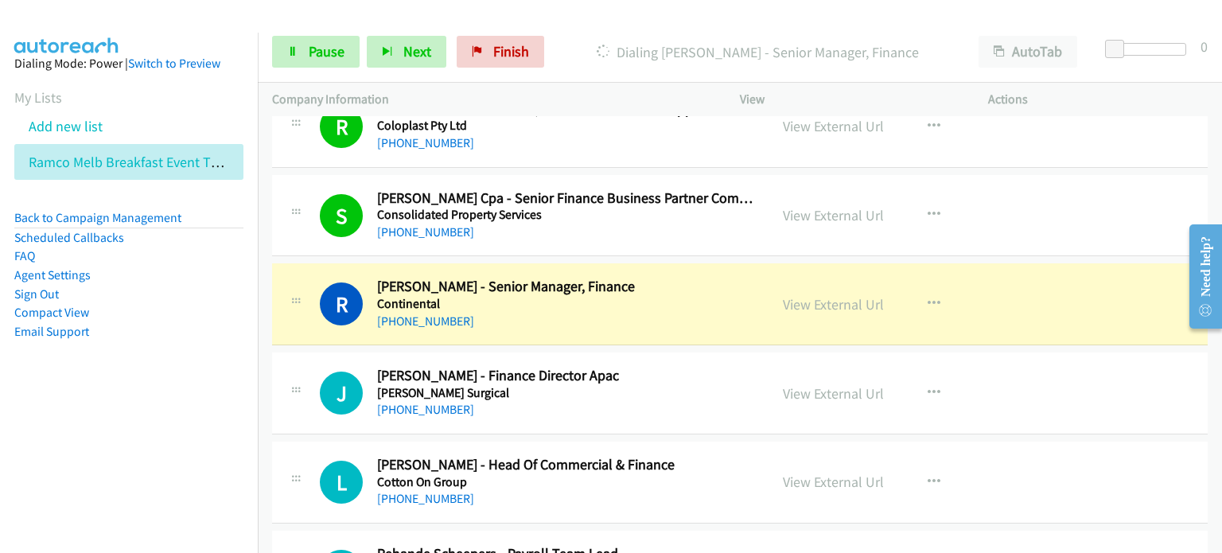
scroll to position [10423, 0]
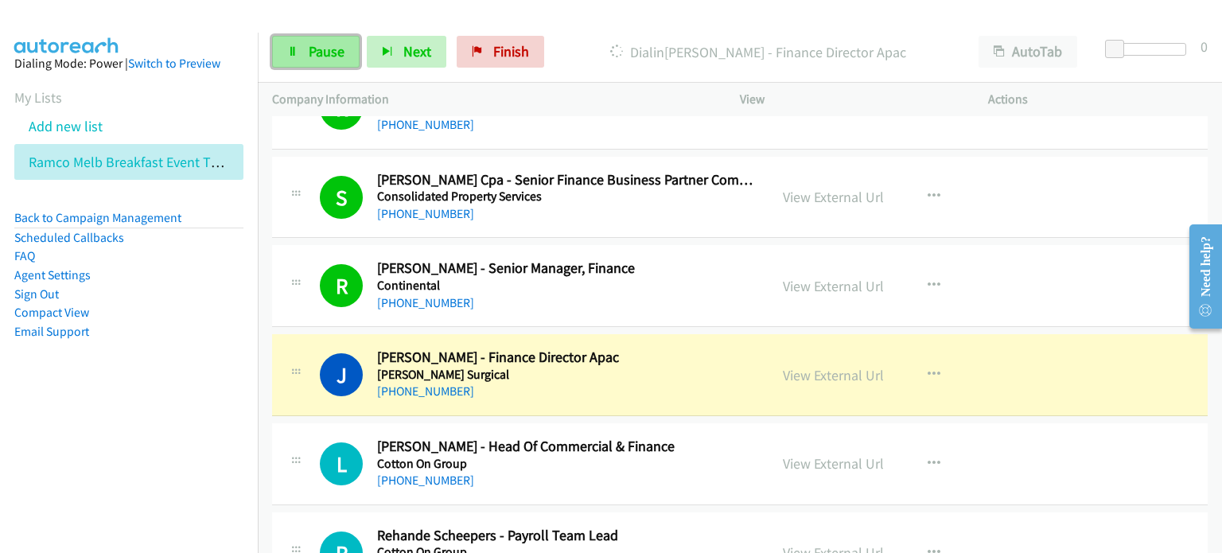
click at [309, 49] on span "Pause" at bounding box center [327, 51] width 36 height 18
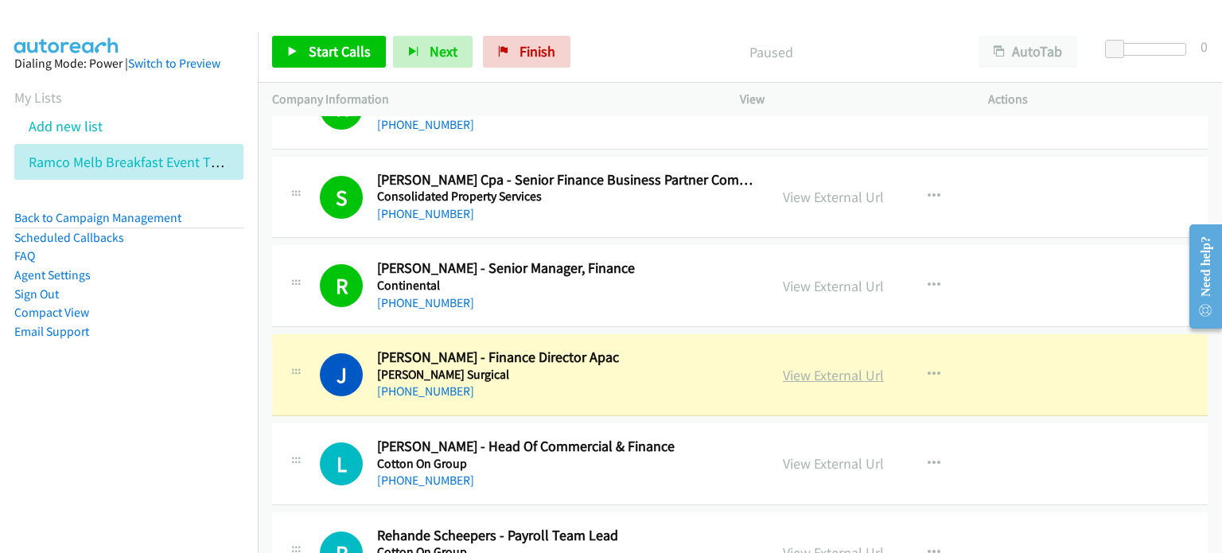
click at [612, 366] on link "View External Url" at bounding box center [833, 375] width 101 height 18
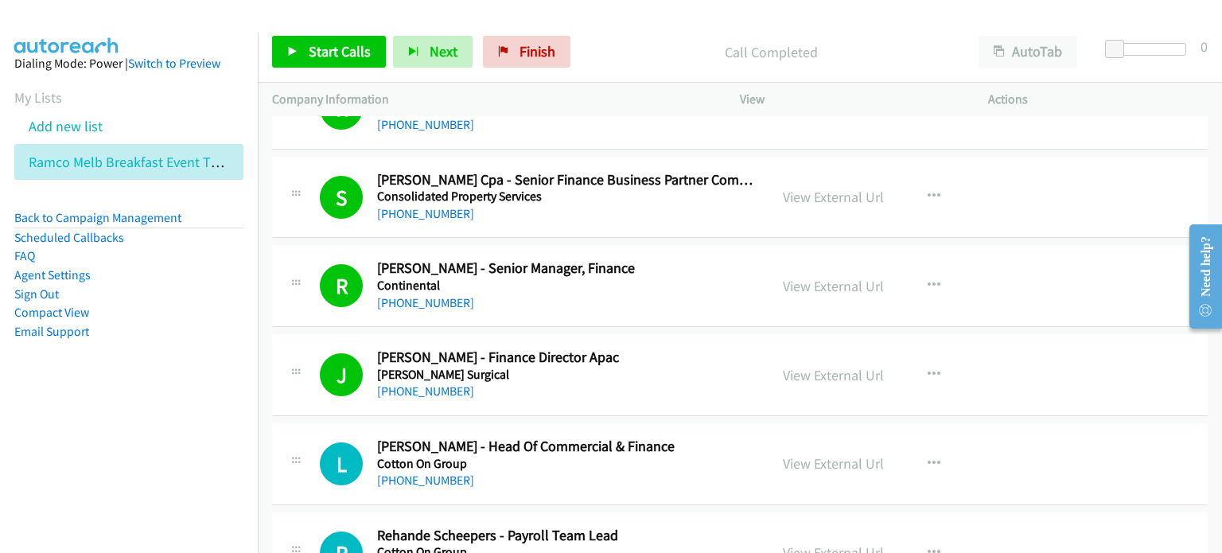
click at [612, 50] on p "Call Completed" at bounding box center [771, 51] width 358 height 21
click at [309, 50] on span "Start Calls" at bounding box center [340, 51] width 62 height 18
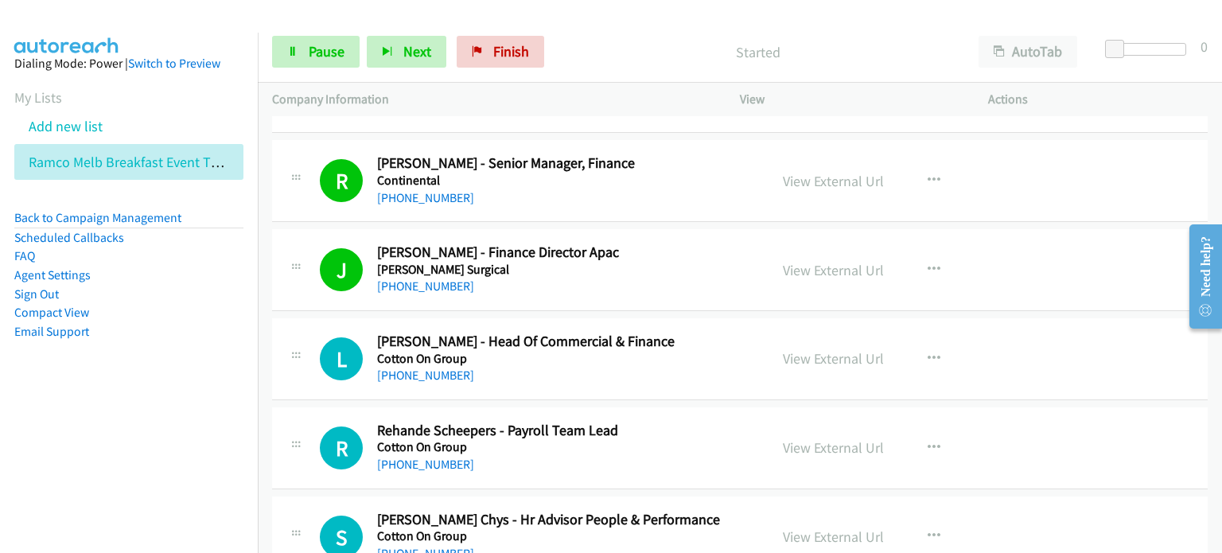
scroll to position [10582, 0]
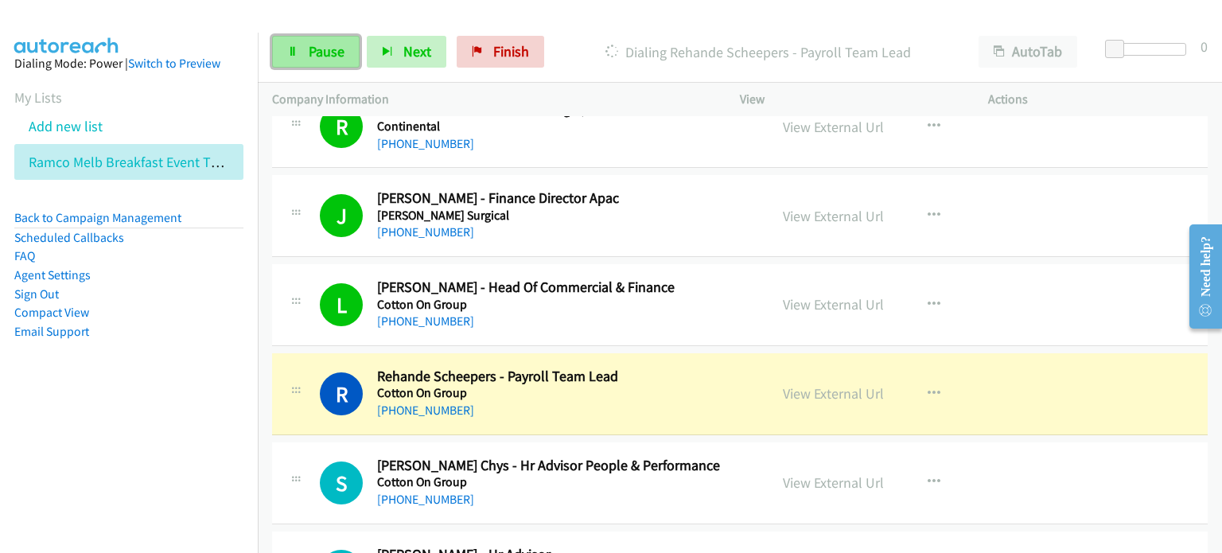
click at [299, 53] on link "Pause" at bounding box center [316, 52] width 88 height 32
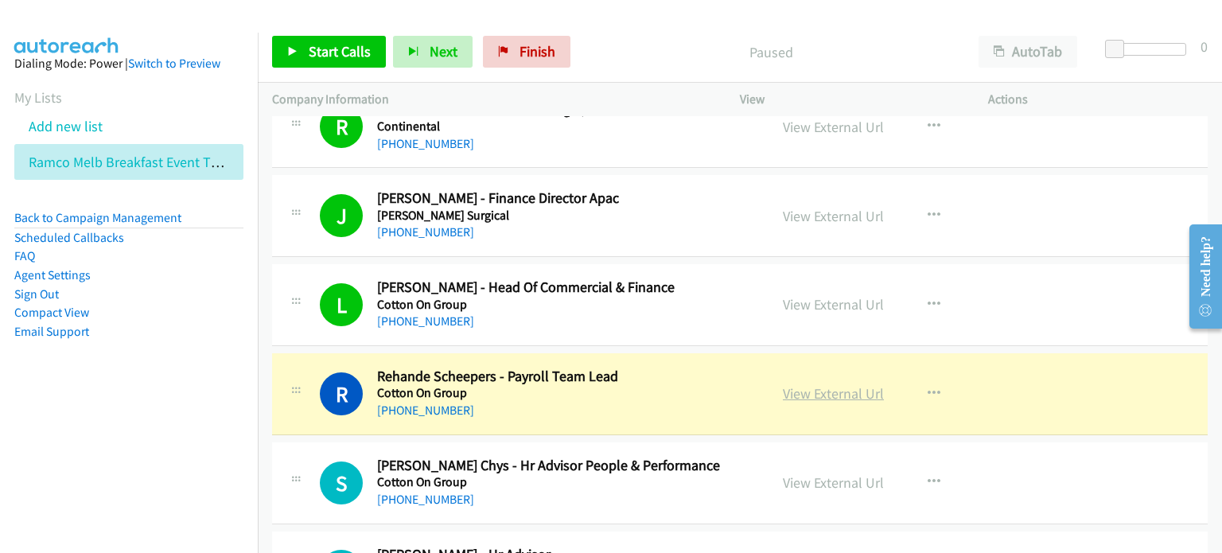
click at [612, 384] on link "View External Url" at bounding box center [833, 393] width 101 height 18
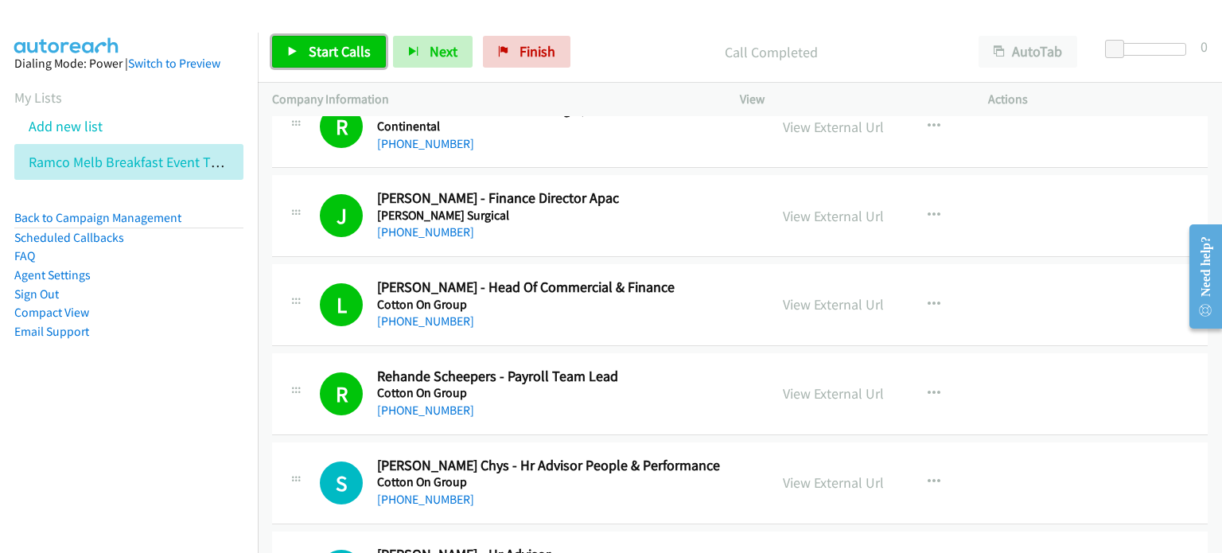
click at [333, 46] on span "Start Calls" at bounding box center [340, 51] width 62 height 18
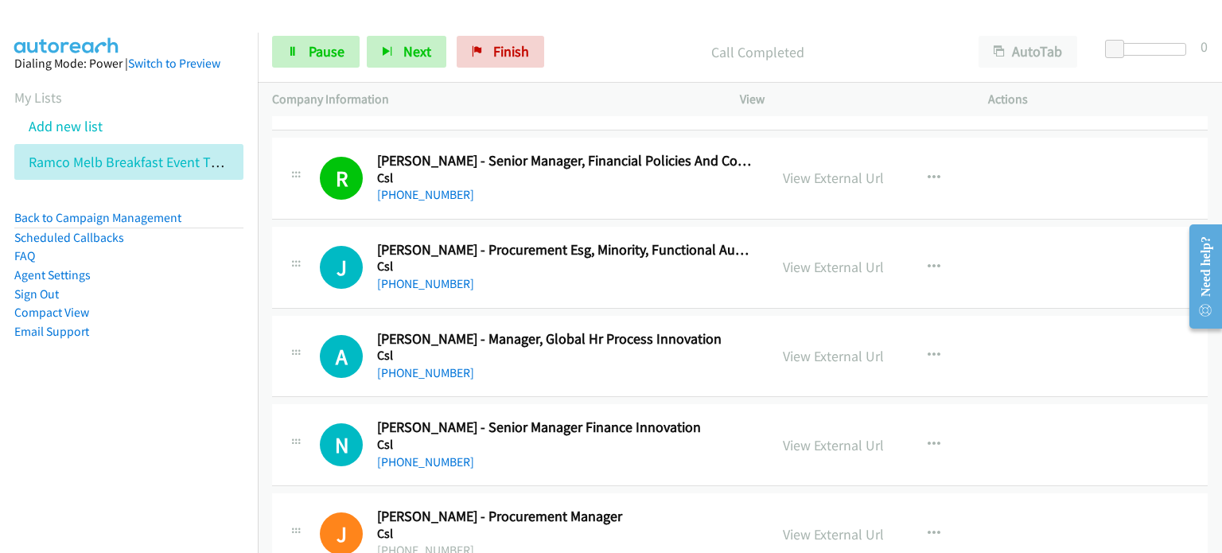
scroll to position [11696, 0]
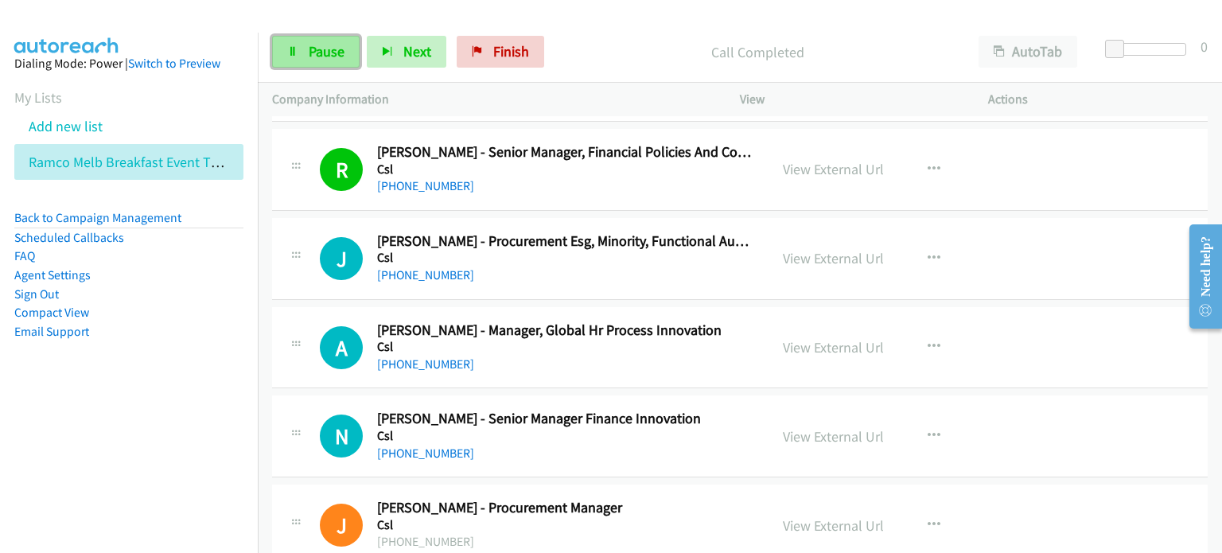
click at [306, 39] on link "Pause" at bounding box center [316, 52] width 88 height 32
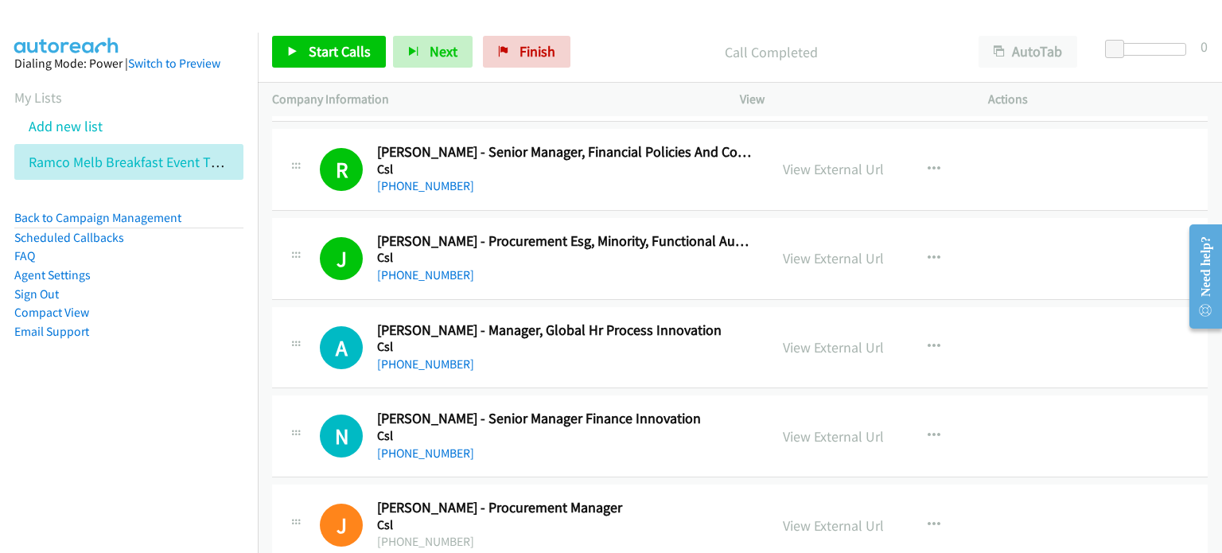
click at [612, 65] on div "Call Completed" at bounding box center [771, 52] width 387 height 32
click at [612, 249] on link "View External Url" at bounding box center [833, 258] width 101 height 18
click at [322, 47] on span "Start Calls" at bounding box center [340, 51] width 62 height 18
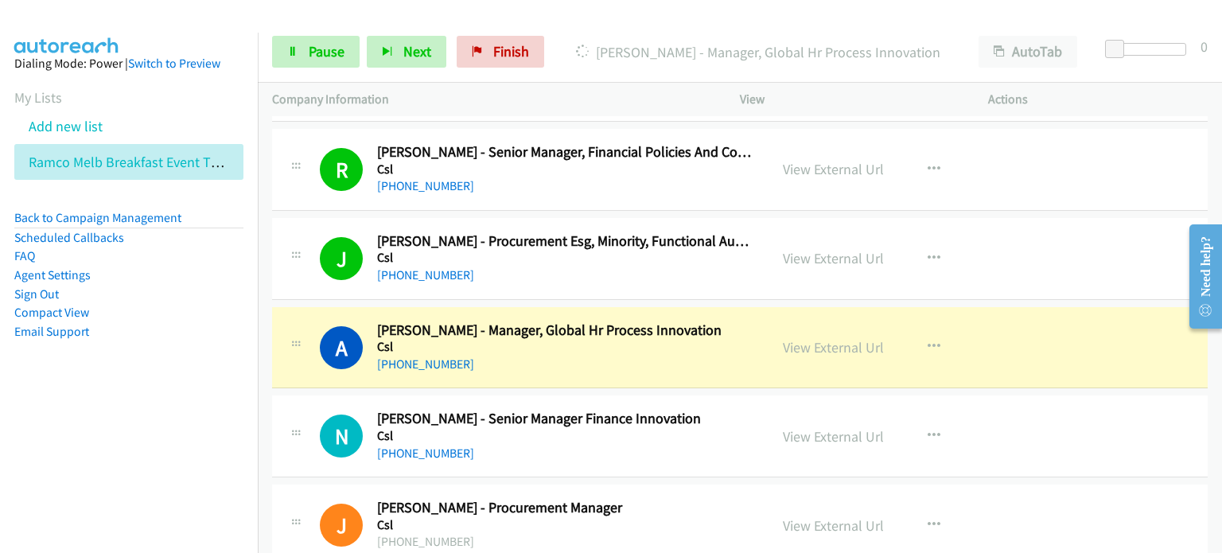
click at [296, 29] on div "Start Calls Pause Next Finish [PERSON_NAME] - Manager, Global Hr Process Innova…" at bounding box center [740, 51] width 964 height 61
click at [298, 51] on link "Pause" at bounding box center [316, 52] width 88 height 32
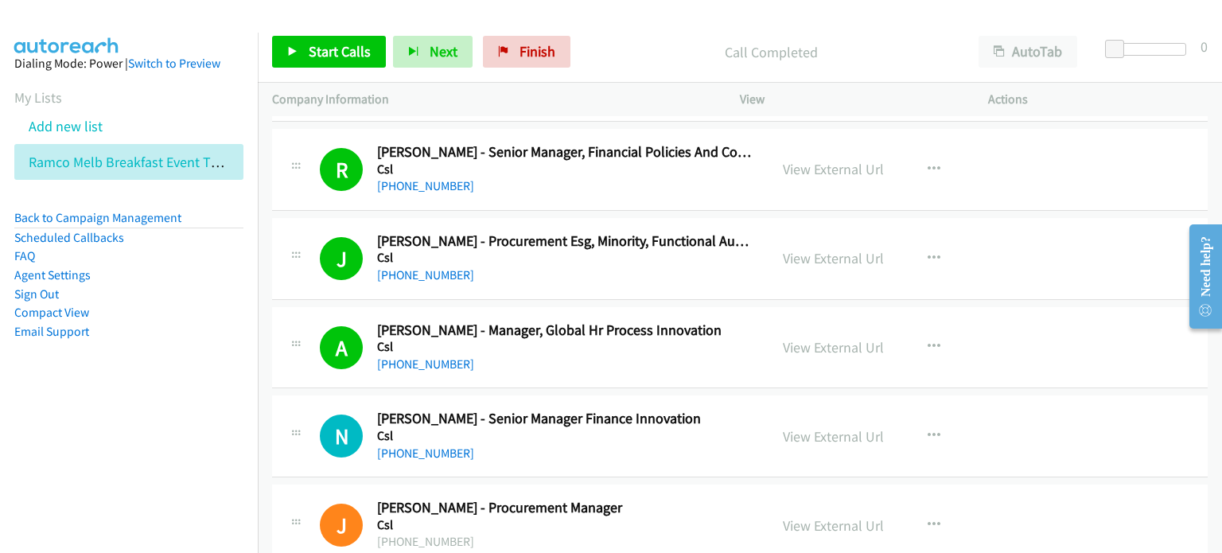
click at [189, 434] on nav "Dialing Mode: Power | Switch to Preview My Lists Add new list Ramco Melb Breakf…" at bounding box center [129, 309] width 259 height 553
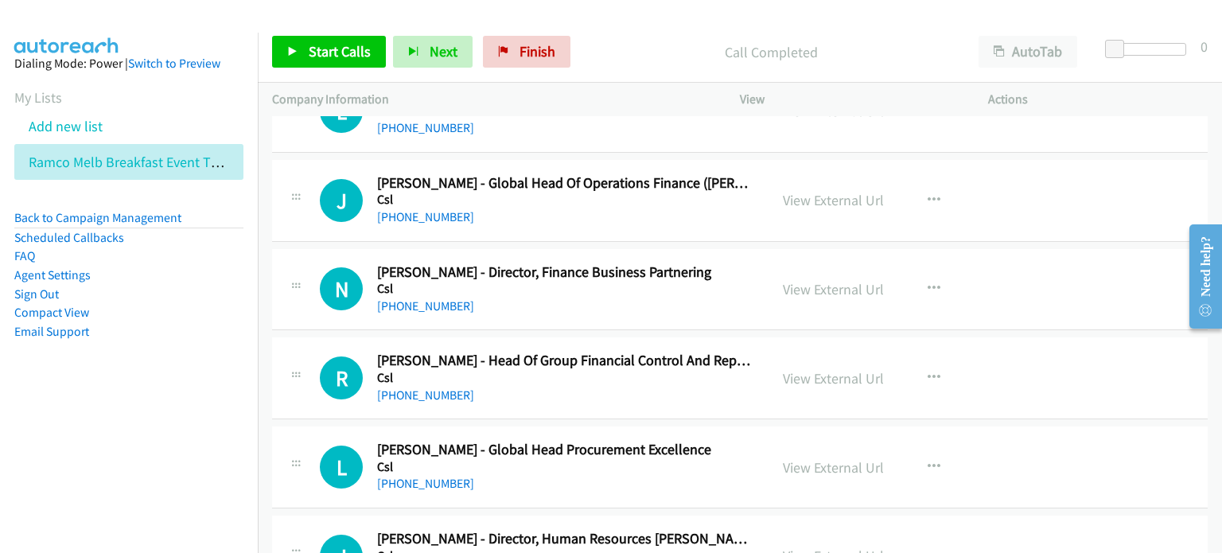
scroll to position [12809, 0]
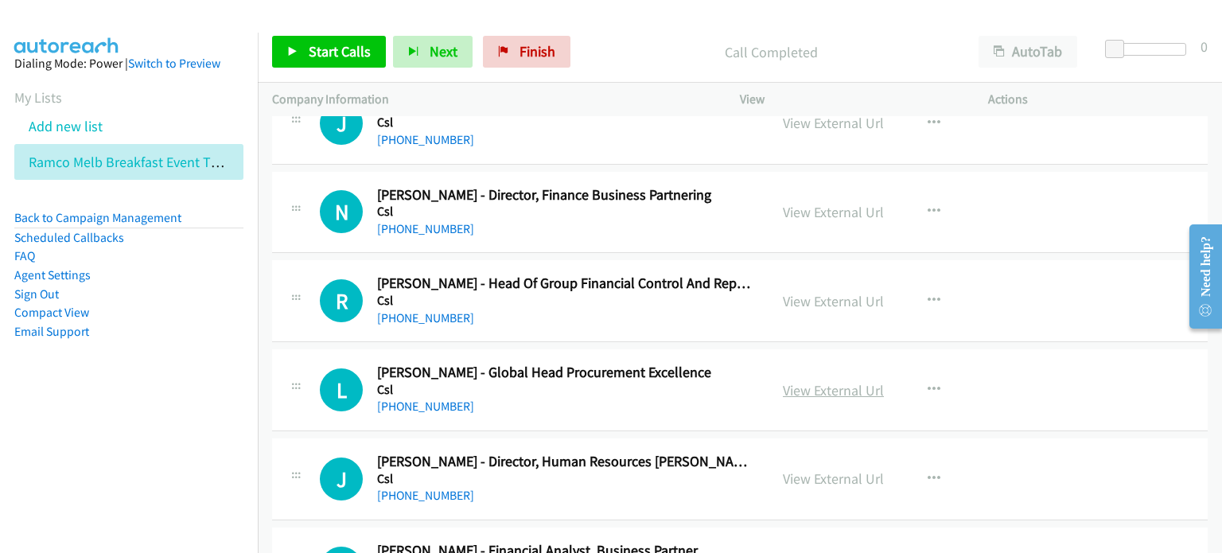
click at [612, 380] on div "View External Url" at bounding box center [833, 390] width 101 height 21
click at [612, 381] on link "View External Url" at bounding box center [833, 390] width 101 height 18
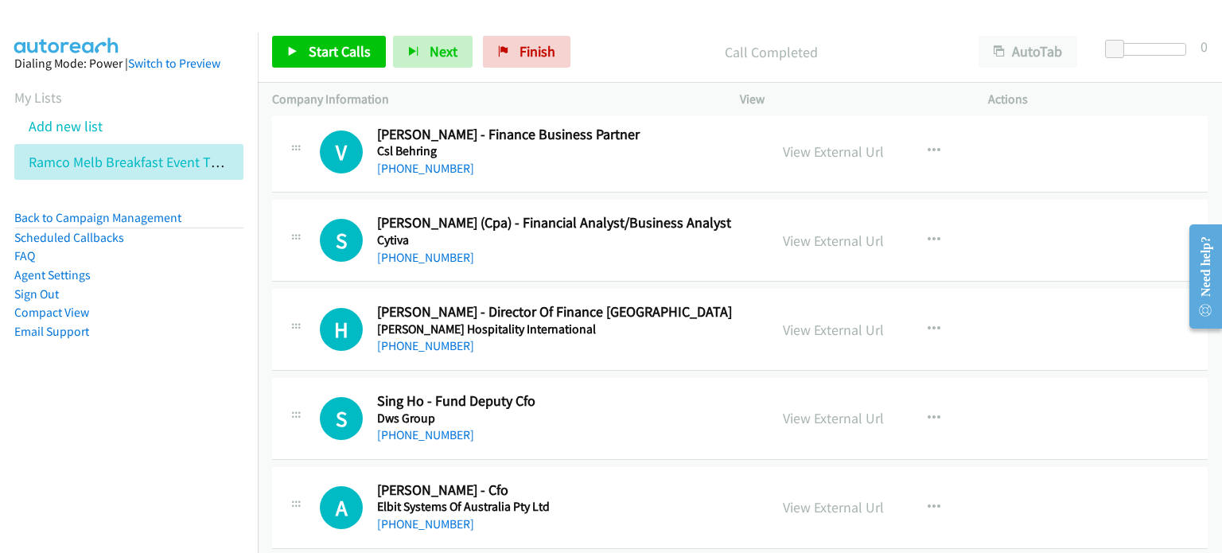
scroll to position [13287, 0]
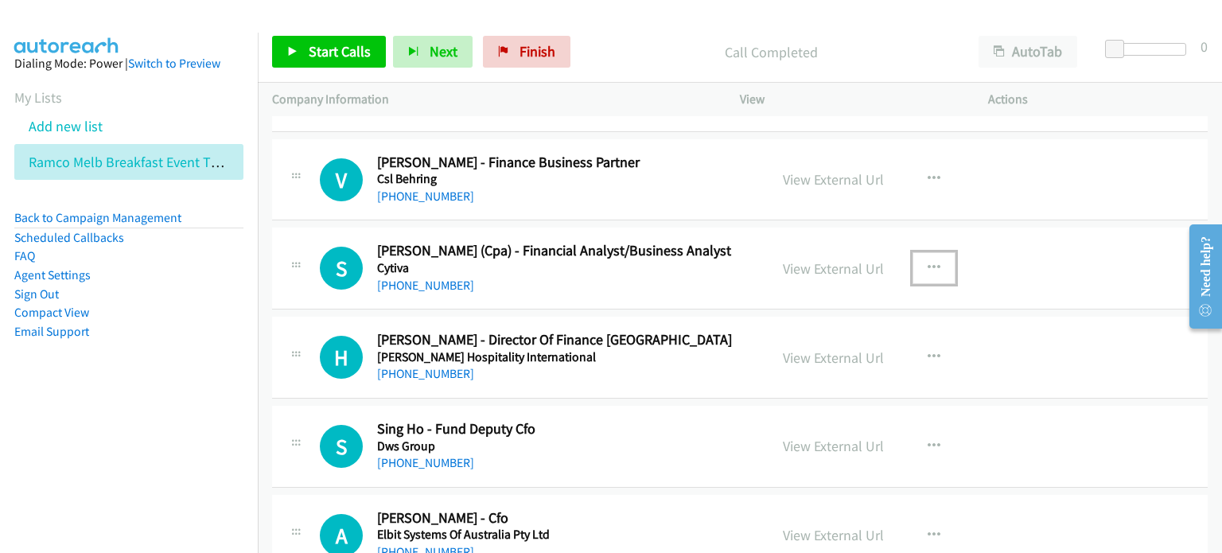
click at [612, 252] on button "button" at bounding box center [934, 268] width 43 height 32
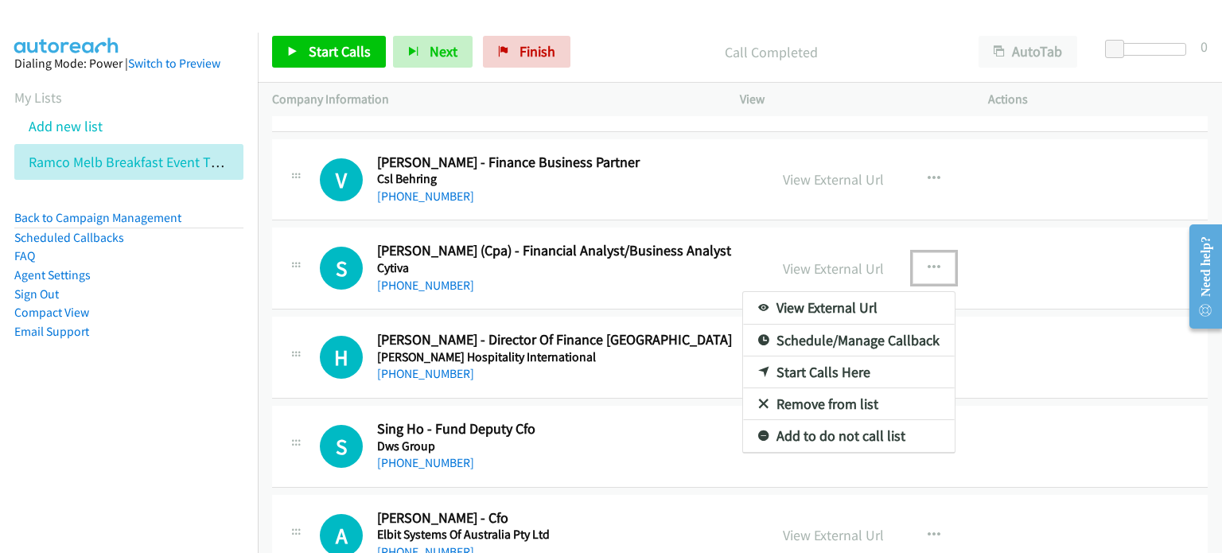
click at [612, 356] on link "Start Calls Here" at bounding box center [849, 372] width 212 height 32
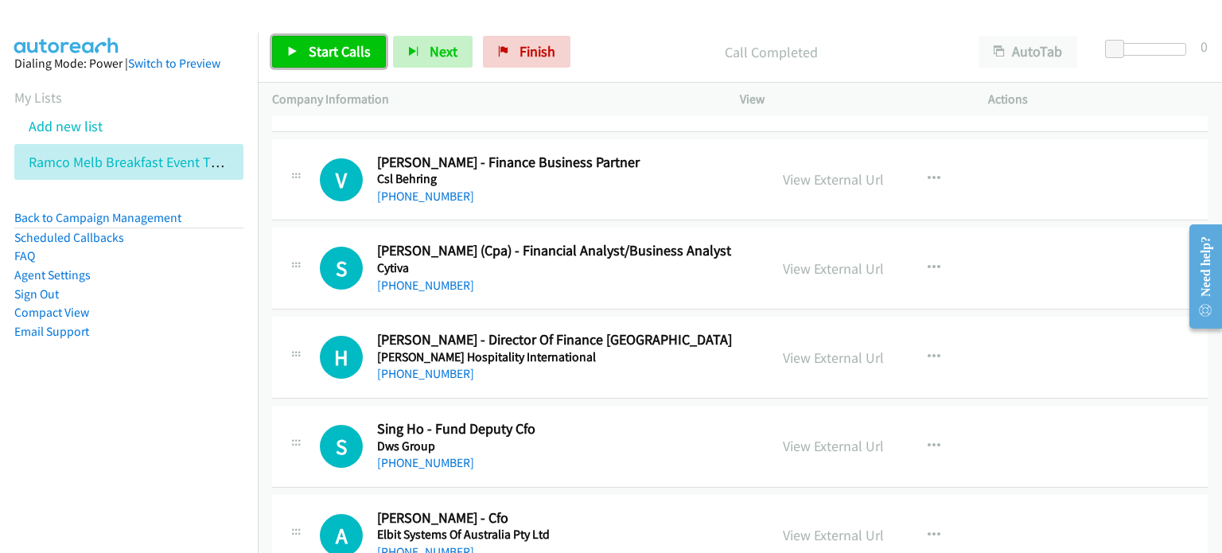
click at [343, 45] on span "Start Calls" at bounding box center [340, 51] width 62 height 18
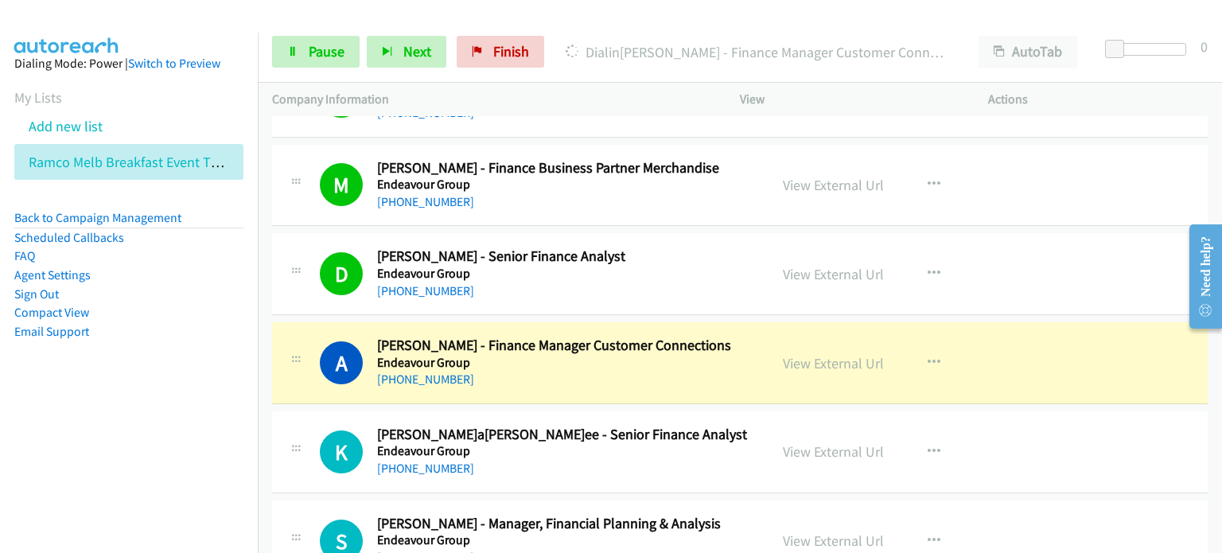
scroll to position [13844, 0]
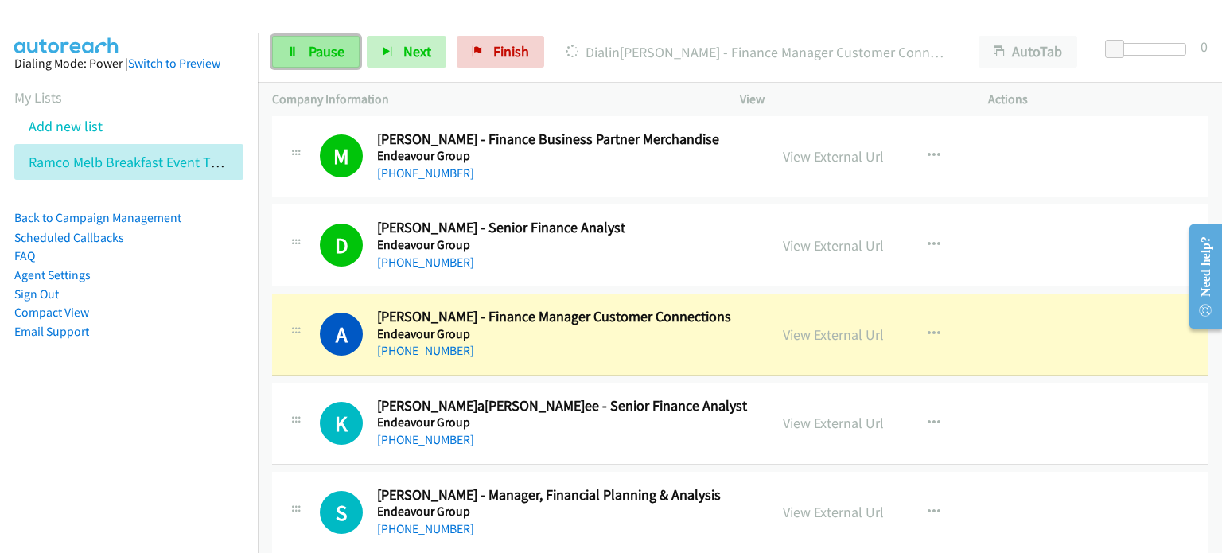
click at [313, 49] on span "Pause" at bounding box center [327, 51] width 36 height 18
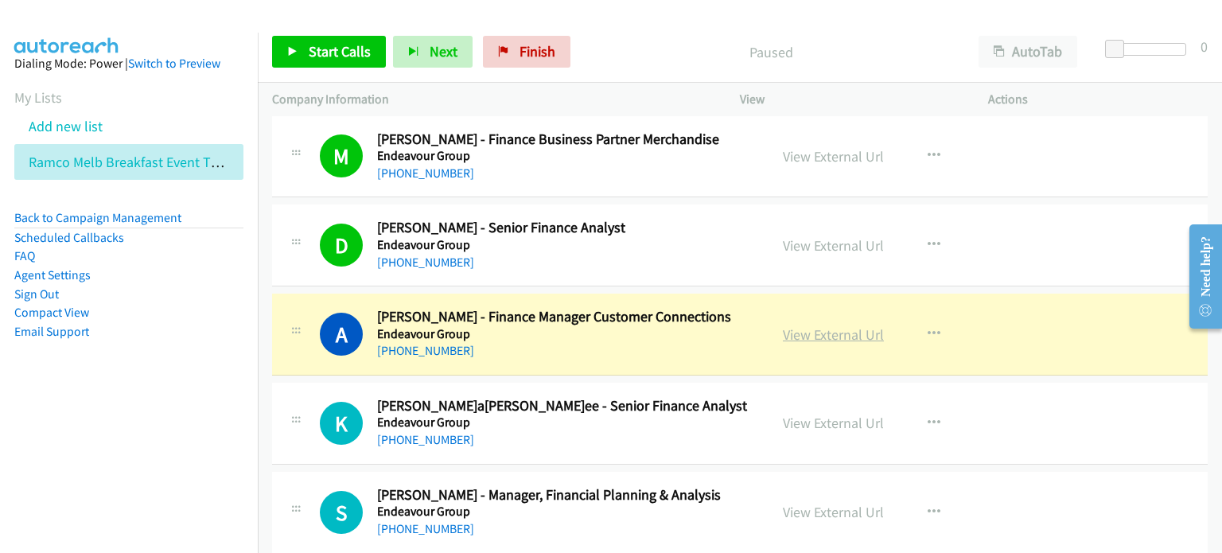
click at [612, 325] on link "View External Url" at bounding box center [833, 334] width 101 height 18
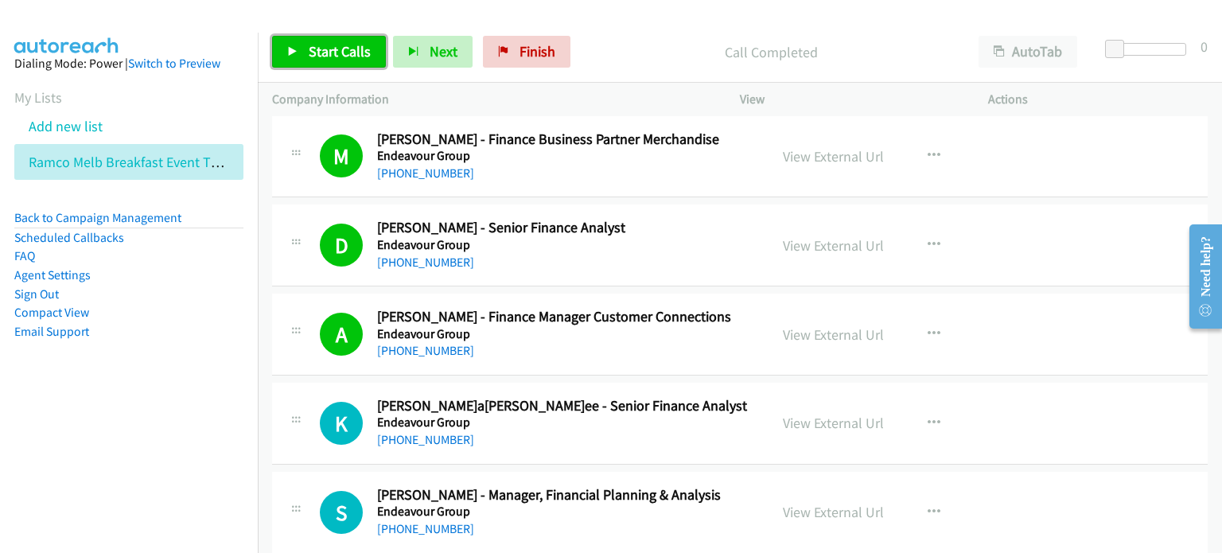
click at [312, 44] on span "Start Calls" at bounding box center [340, 51] width 62 height 18
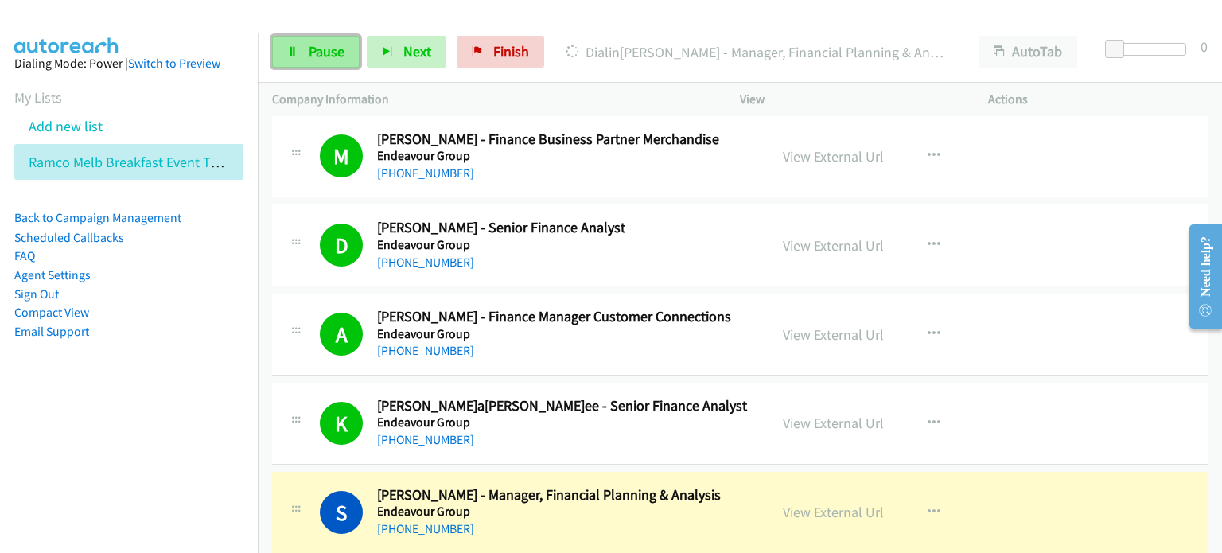
click at [315, 52] on span "Pause" at bounding box center [327, 51] width 36 height 18
